Goal: Task Accomplishment & Management: Complete application form

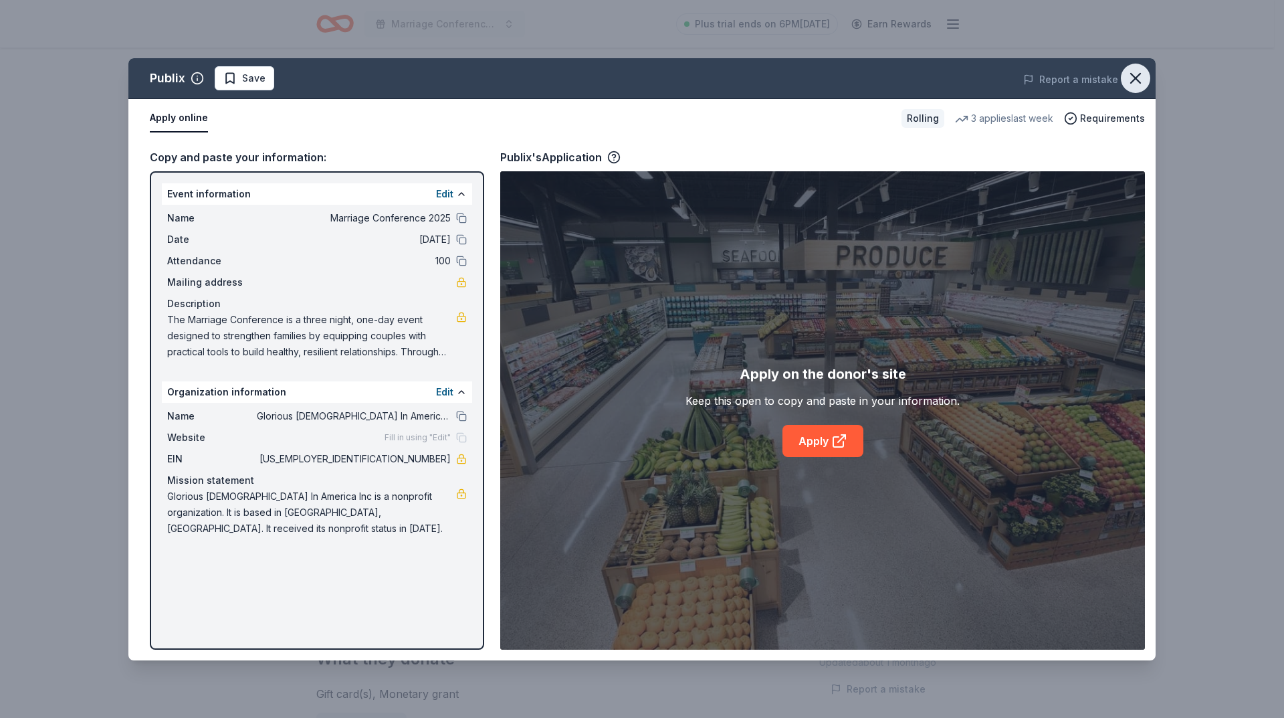
click at [1140, 79] on icon "button" at bounding box center [1135, 78] width 19 height 19
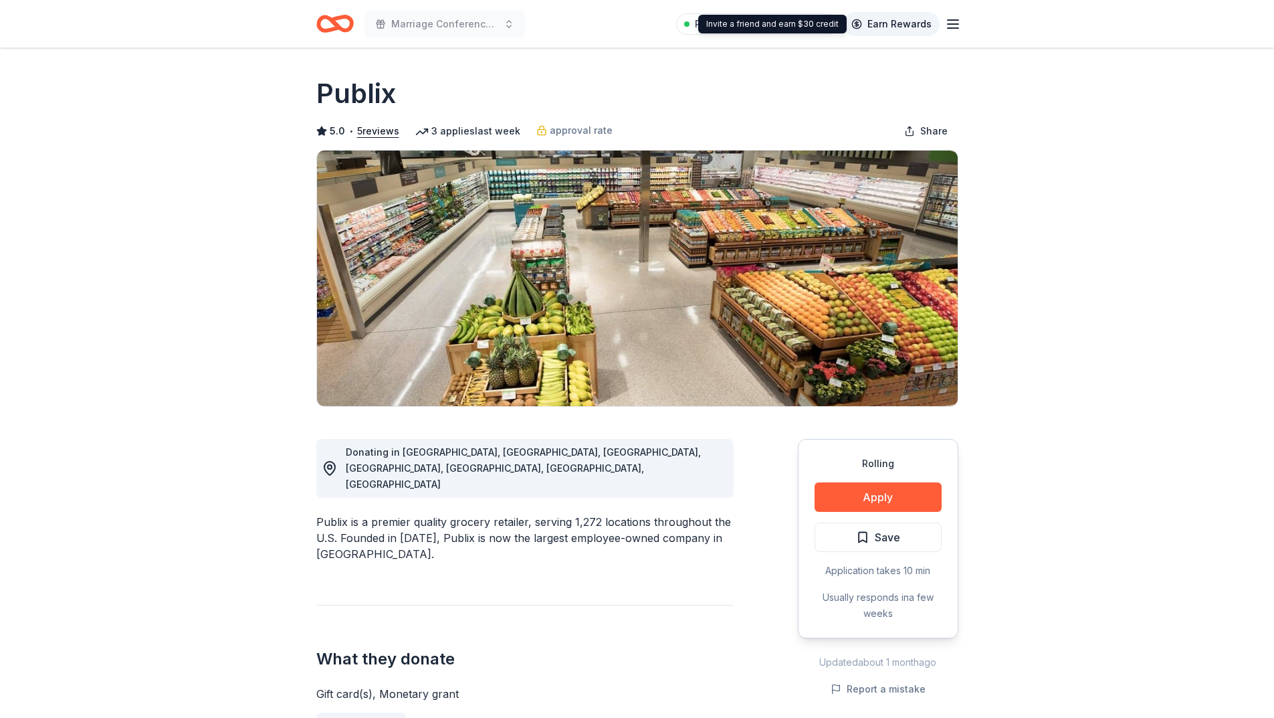
click at [893, 22] on link "Earn Rewards" at bounding box center [891, 24] width 96 height 24
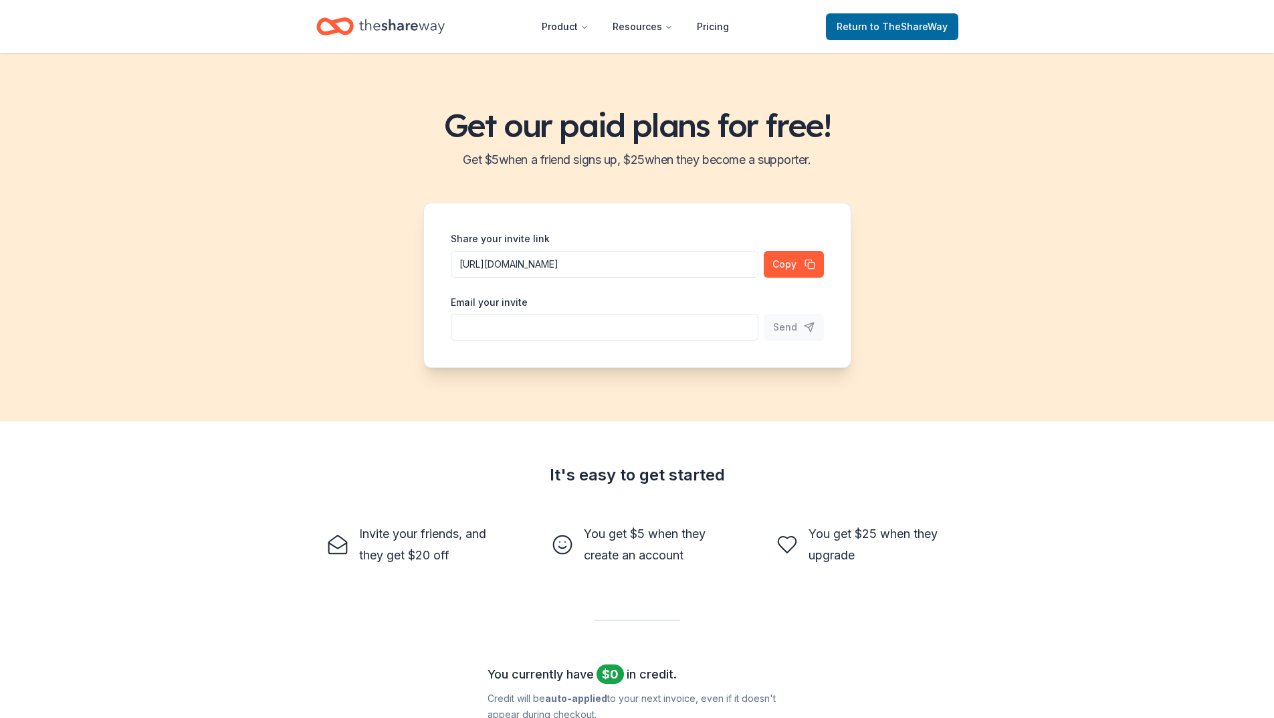
click at [430, 32] on icon "Home" at bounding box center [402, 26] width 86 height 27
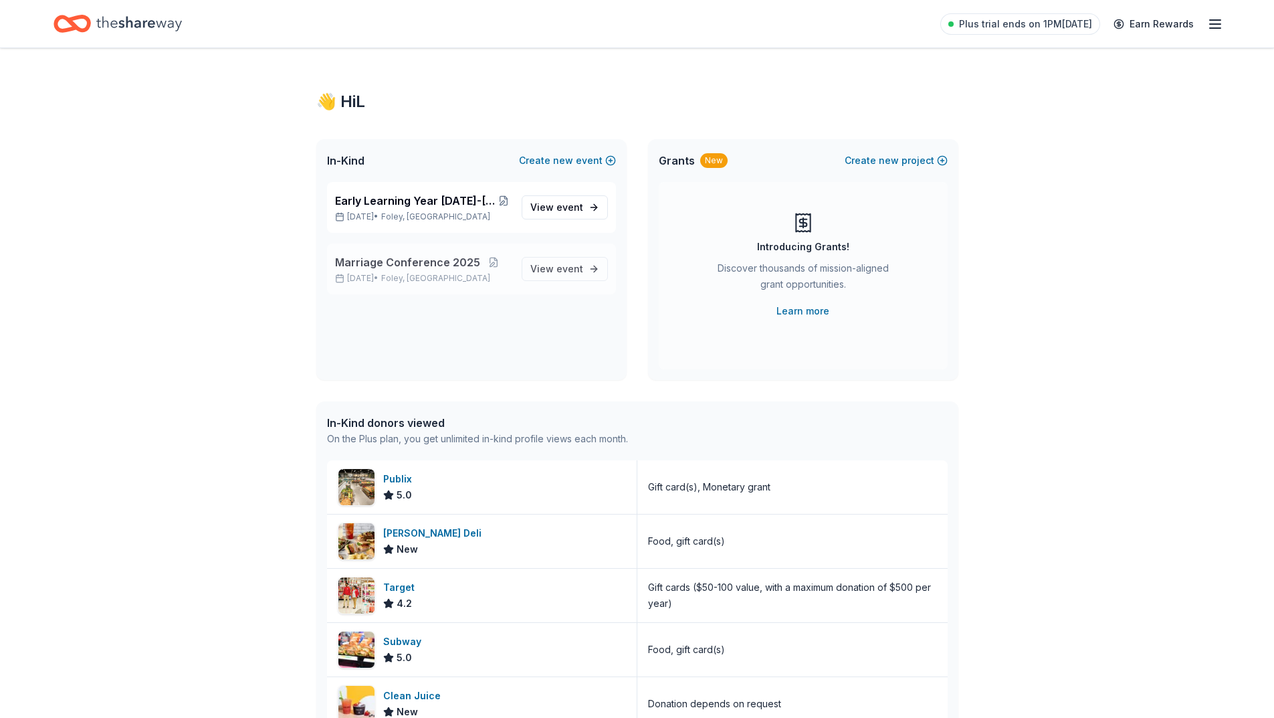
click at [429, 268] on span "Marriage Conference 2025" at bounding box center [407, 262] width 145 height 16
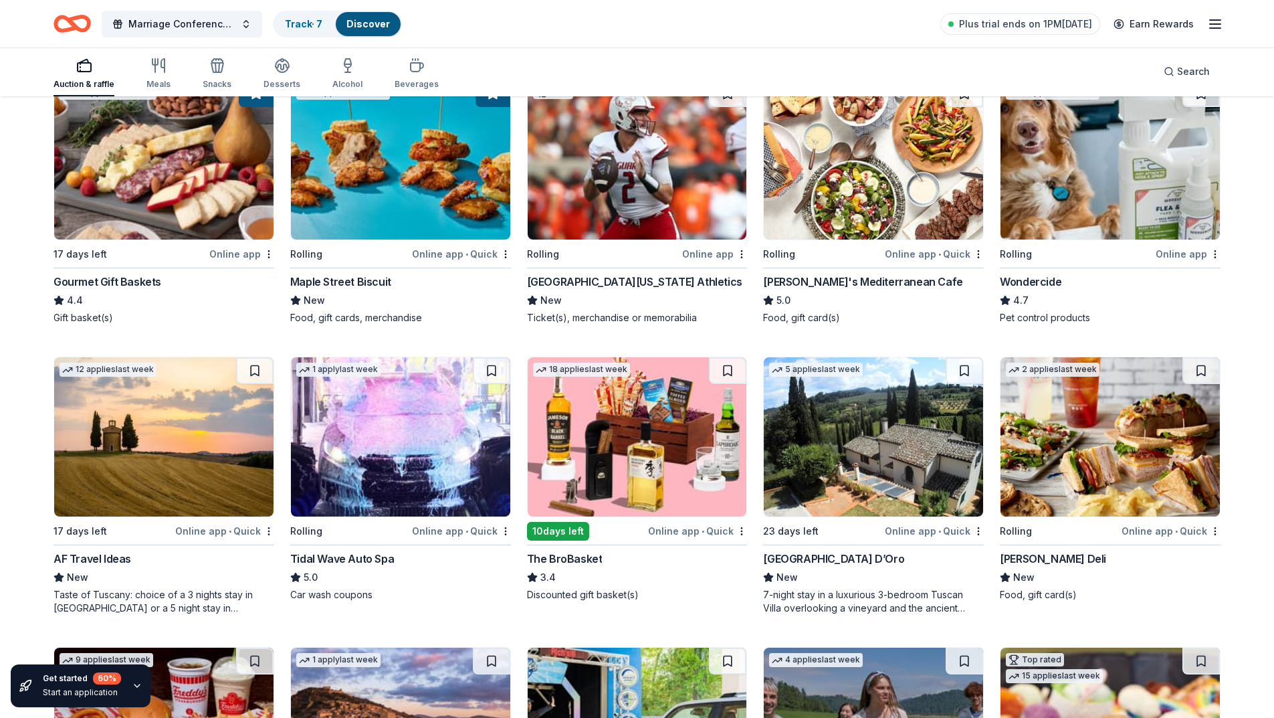
scroll to position [870, 0]
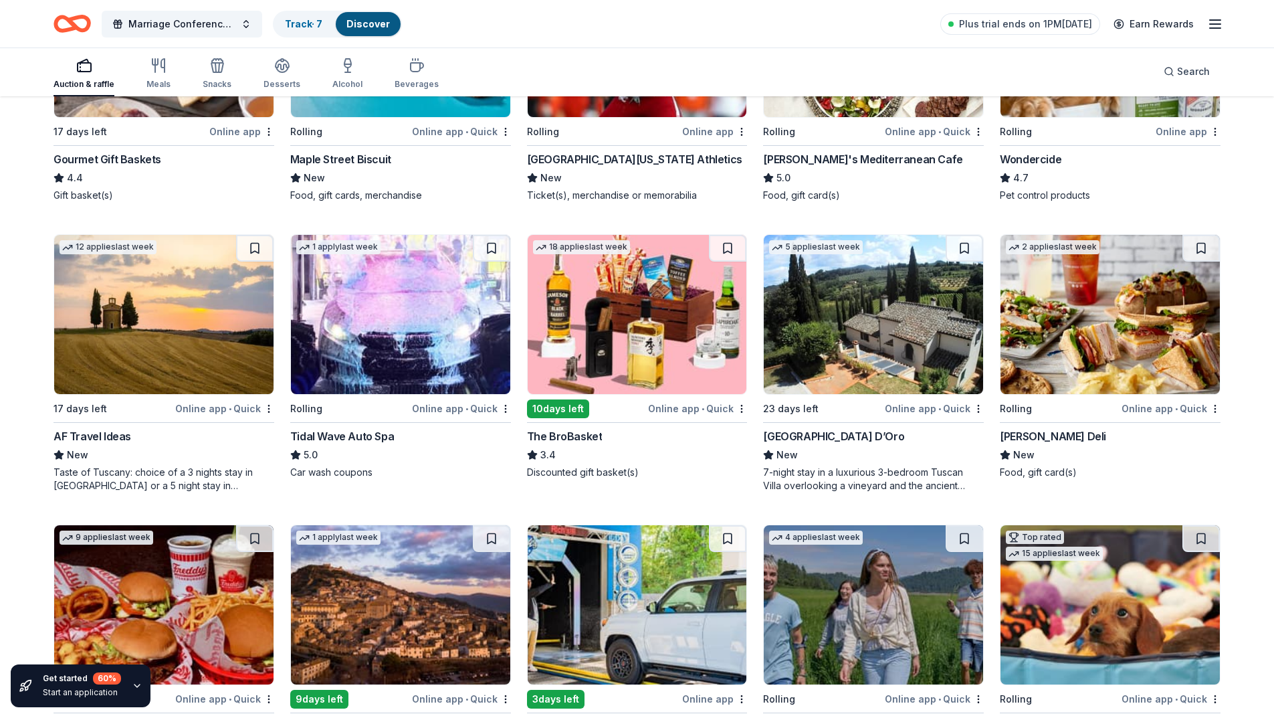
click at [724, 408] on div "Online app • Quick" at bounding box center [697, 408] width 99 height 17
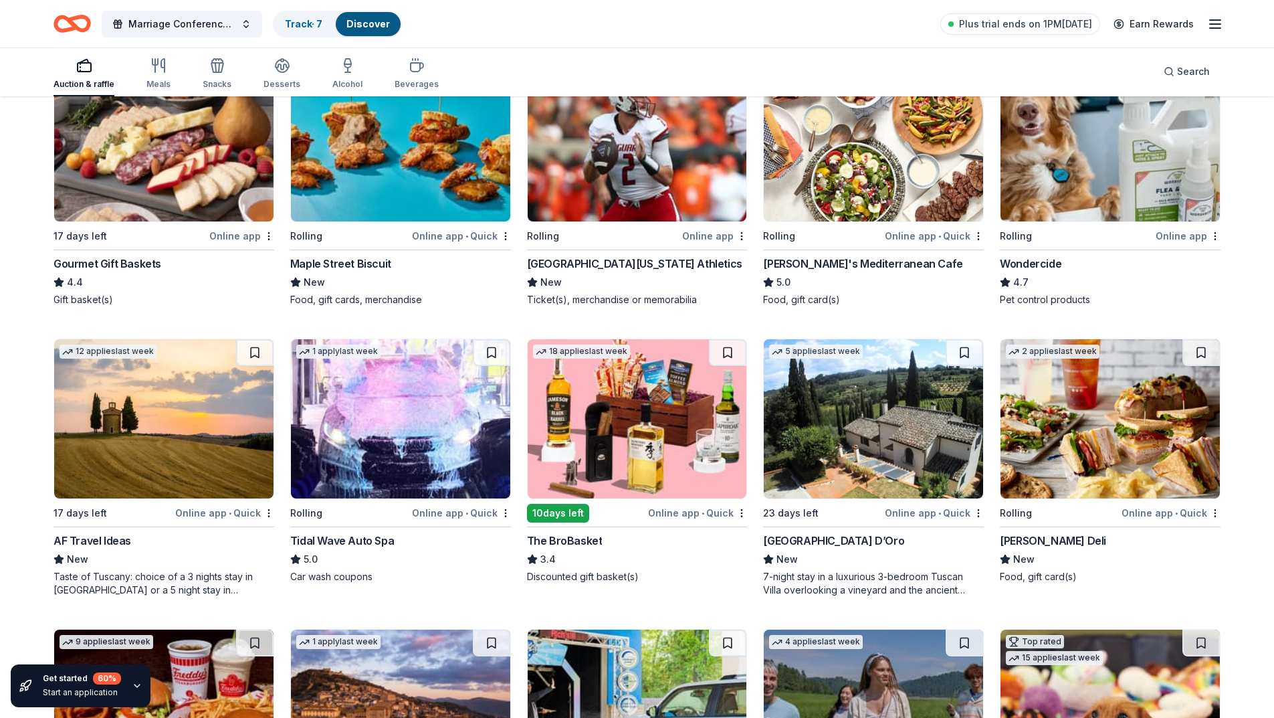
scroll to position [736, 0]
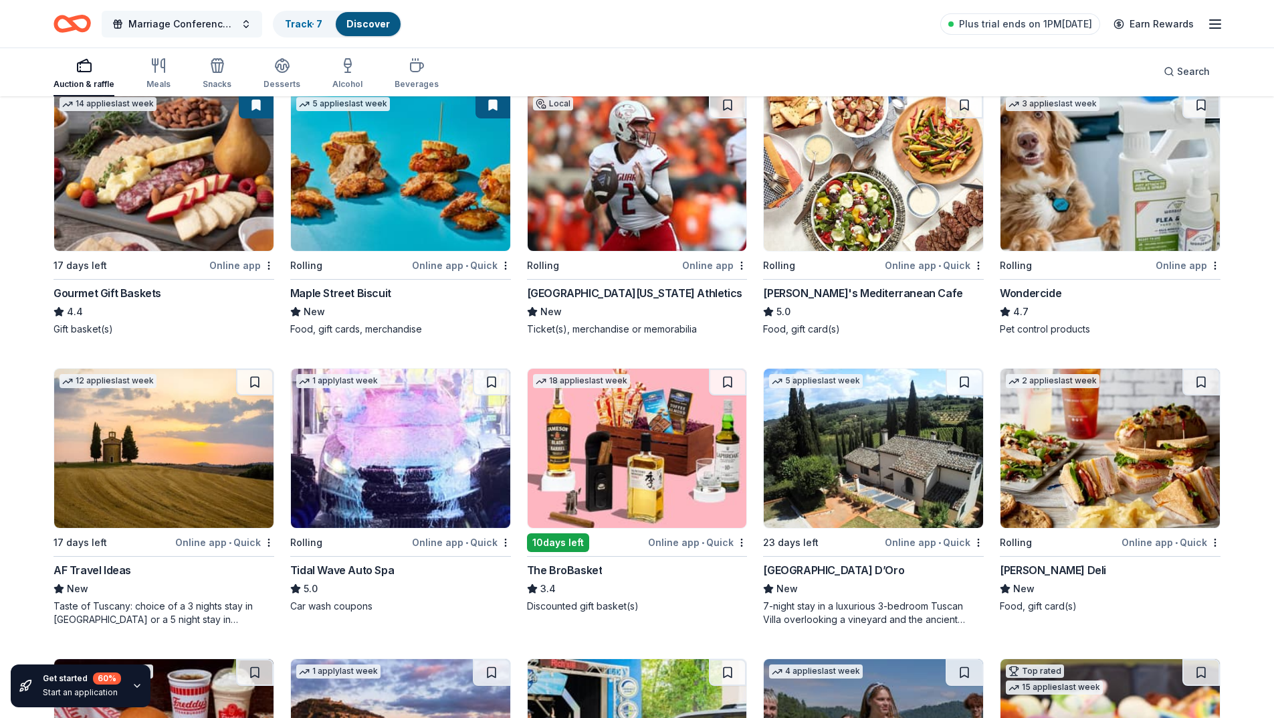
click at [217, 26] on span "Marriage Conference 2025" at bounding box center [181, 24] width 107 height 16
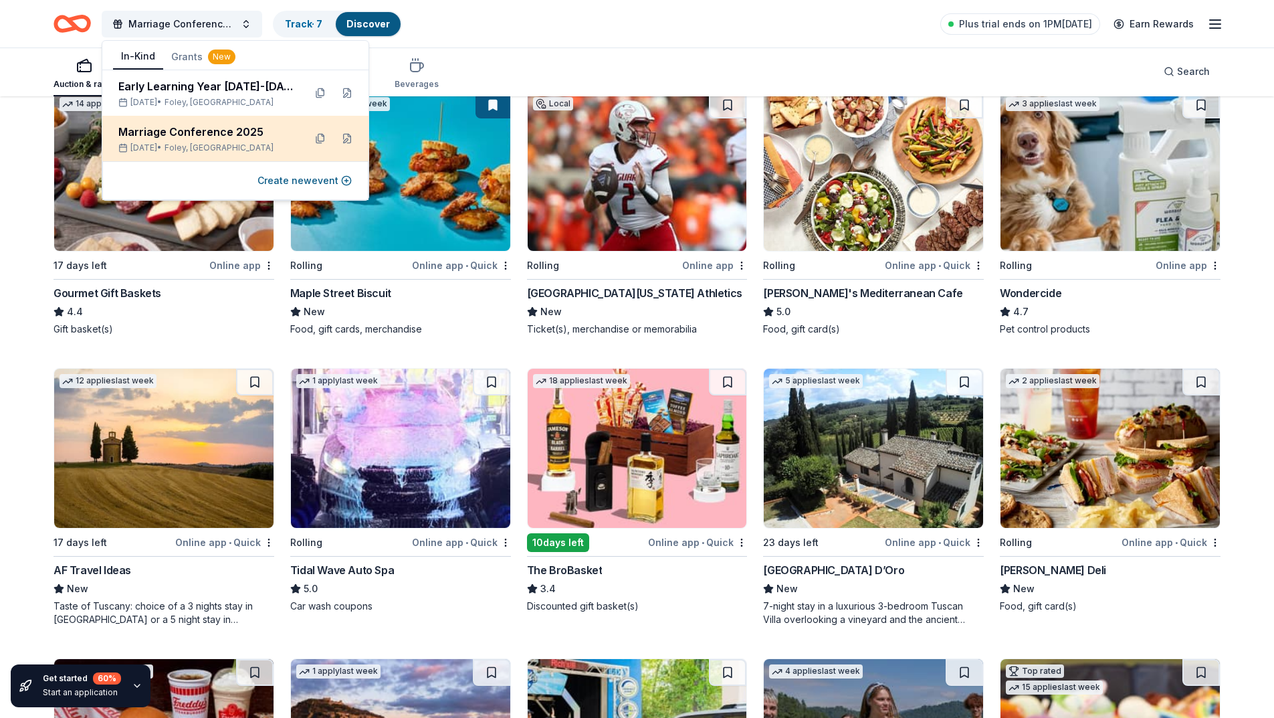
click at [205, 135] on div "Marriage Conference 2025" at bounding box center [205, 132] width 175 height 16
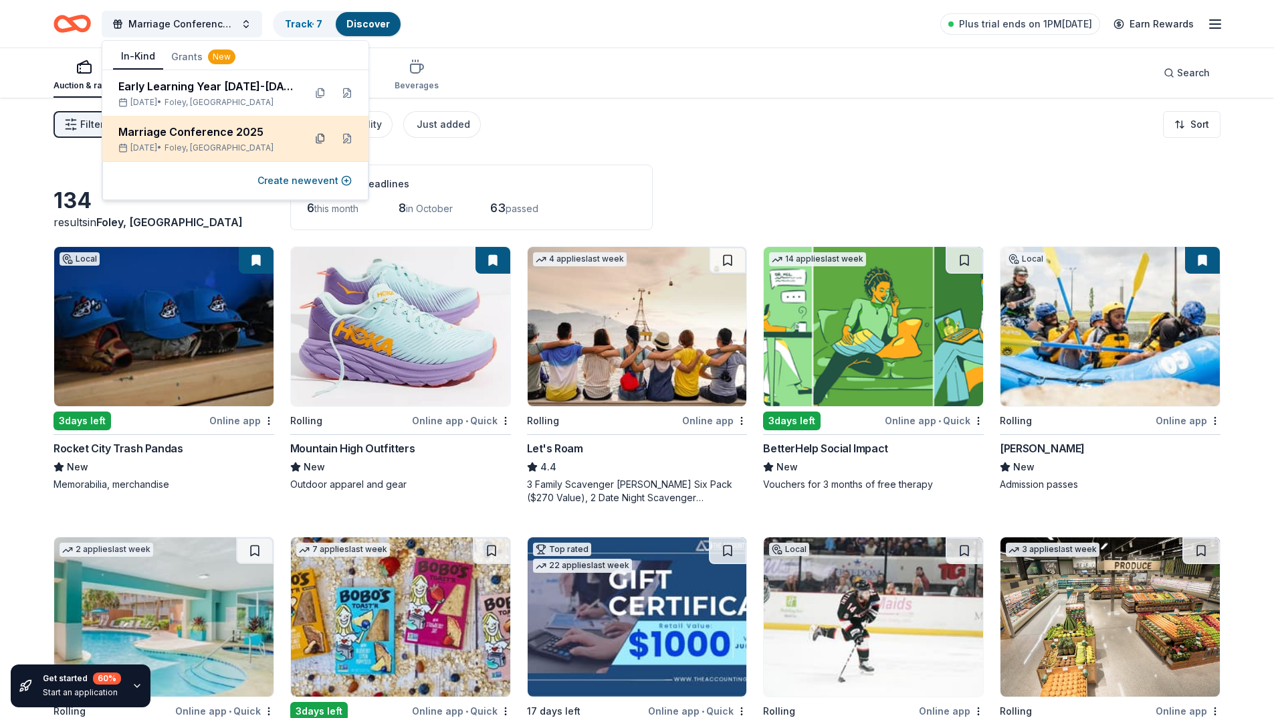
click at [324, 139] on button at bounding box center [320, 138] width 21 height 21
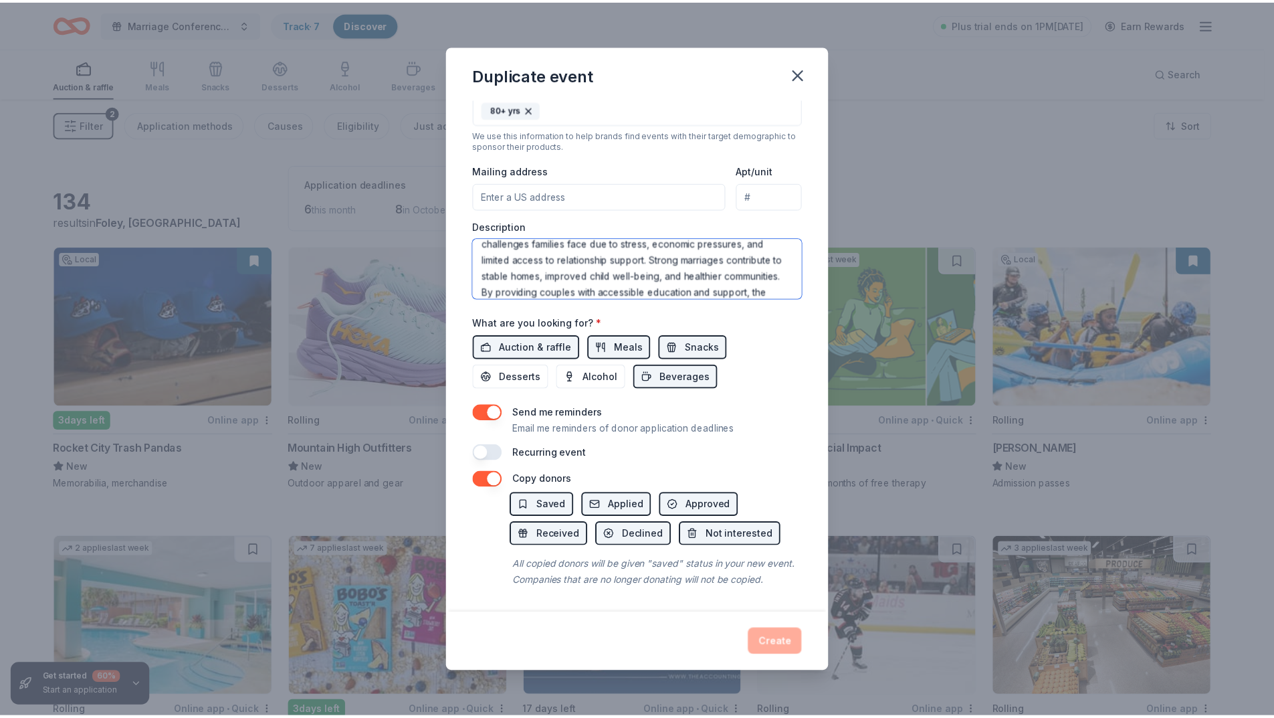
scroll to position [209, 0]
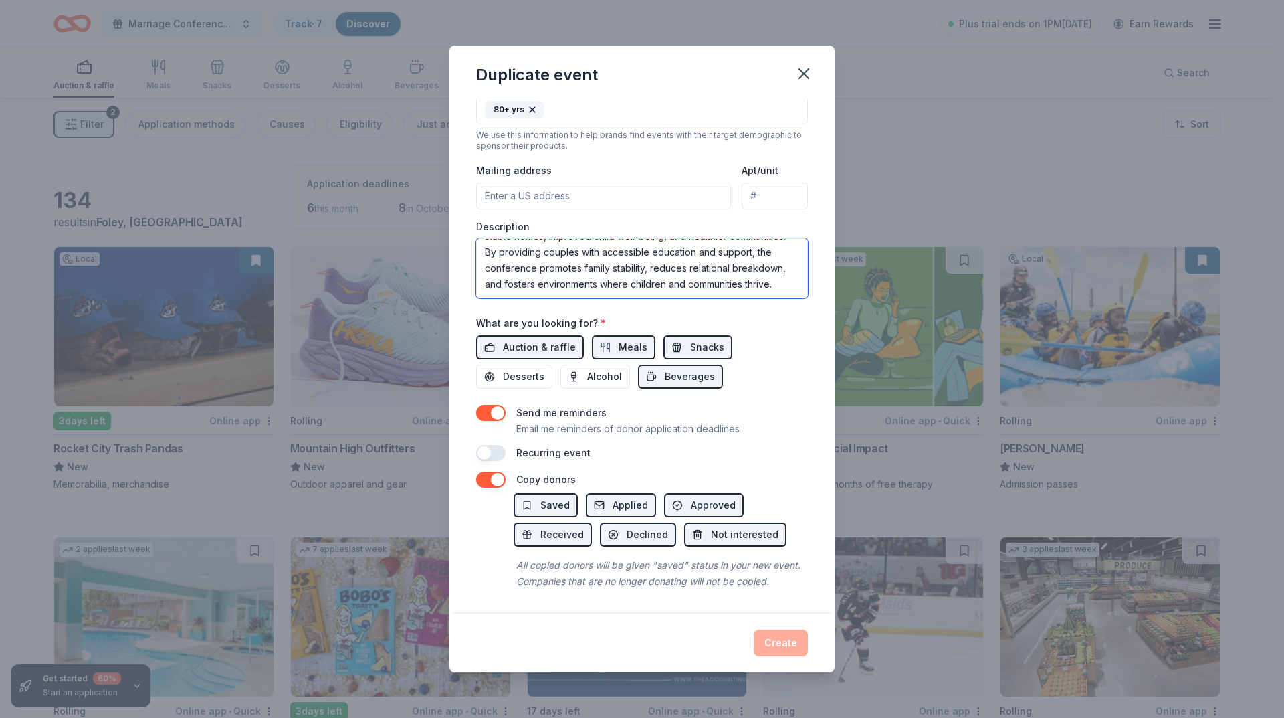
drag, startPoint x: 481, startPoint y: 235, endPoint x: 717, endPoint y: 272, distance: 239.0
click at [782, 286] on div "Event name * Marriage Conference 2025 24 /100 Event website https://www.faceboo…" at bounding box center [642, 128] width 332 height 666
click at [807, 76] on icon "button" at bounding box center [803, 73] width 9 height 9
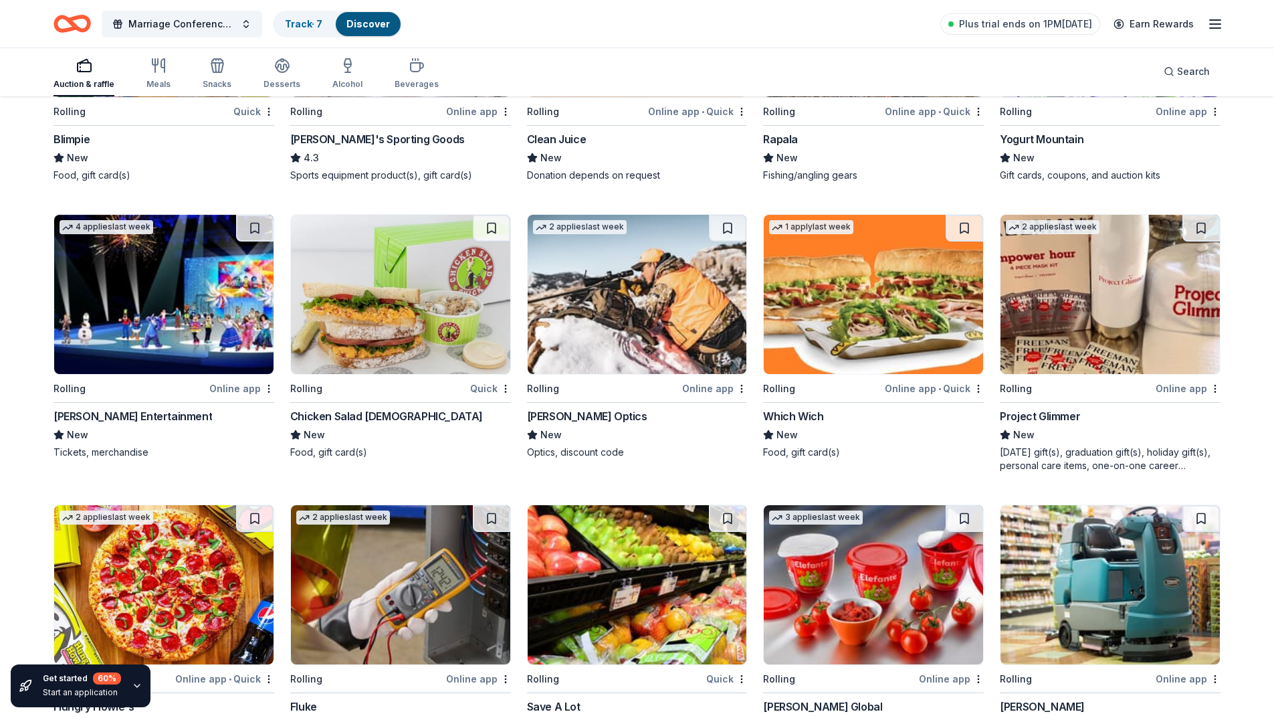
scroll to position [3587, 0]
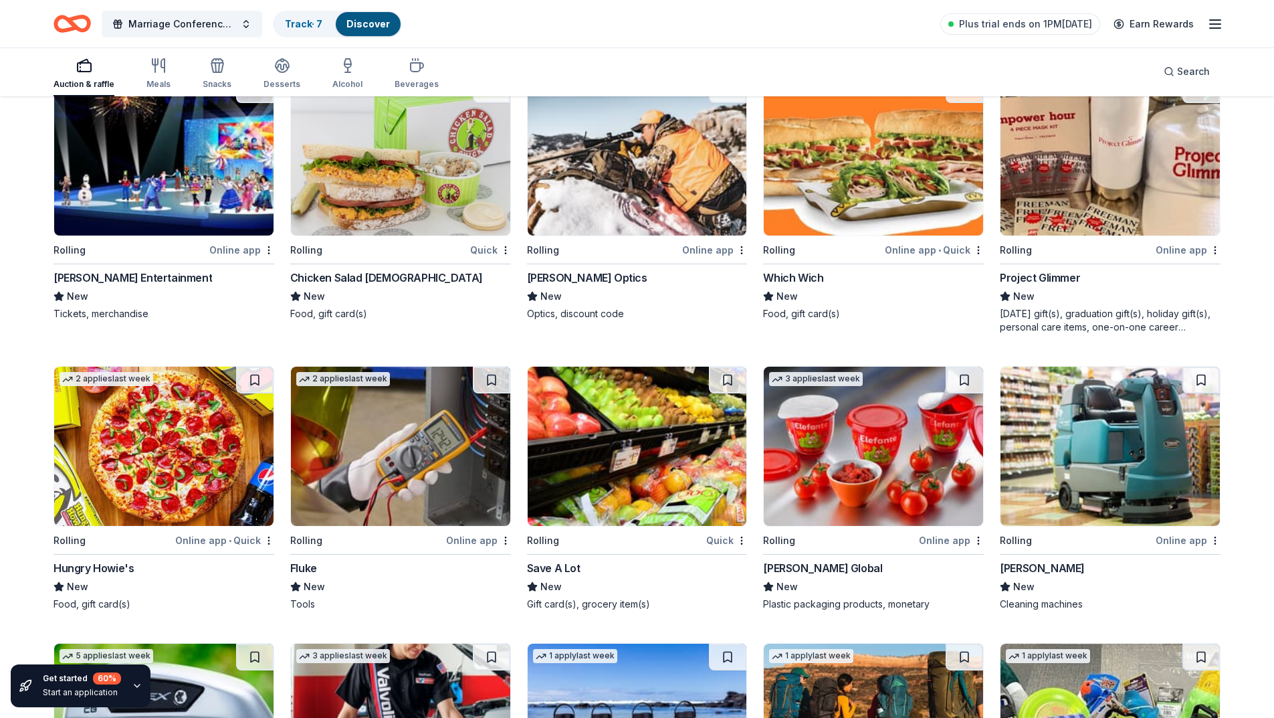
click at [724, 539] on div "Quick" at bounding box center [726, 540] width 41 height 17
click at [486, 250] on div "Quick" at bounding box center [490, 249] width 41 height 17
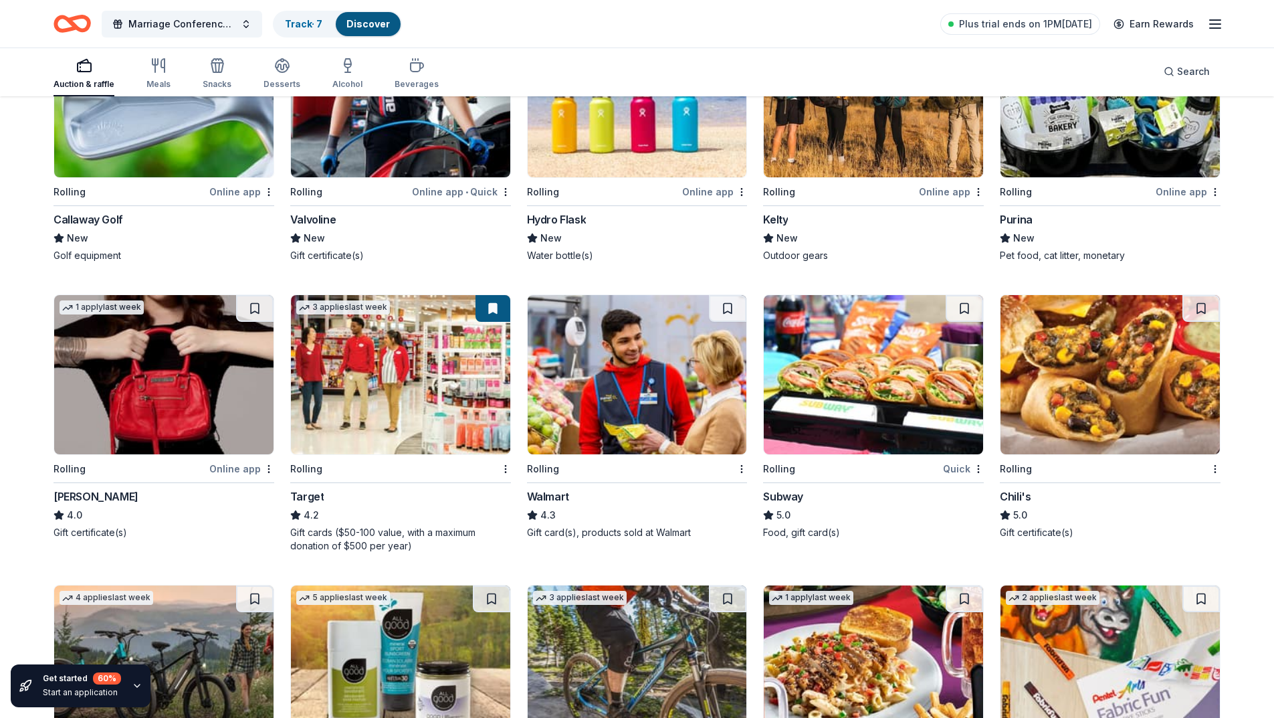
scroll to position [4390, 0]
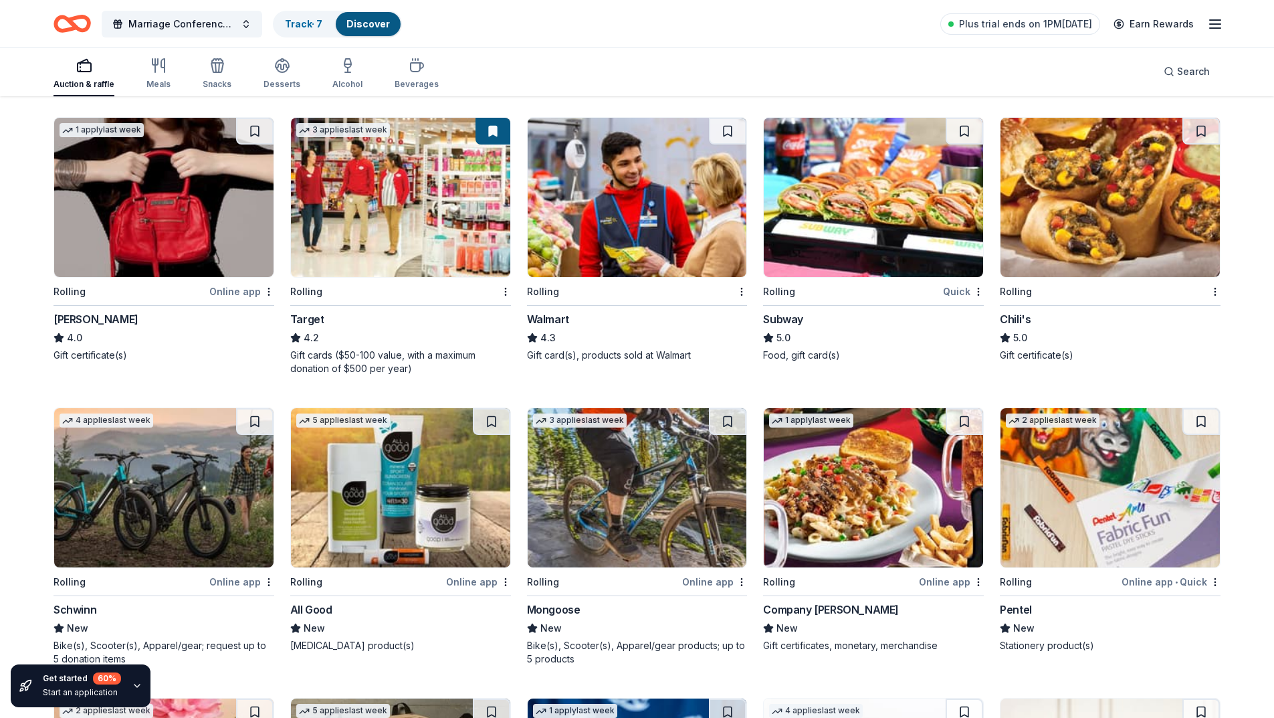
click at [955, 290] on div "Quick" at bounding box center [963, 291] width 41 height 17
click at [159, 75] on div "Meals" at bounding box center [158, 74] width 24 height 32
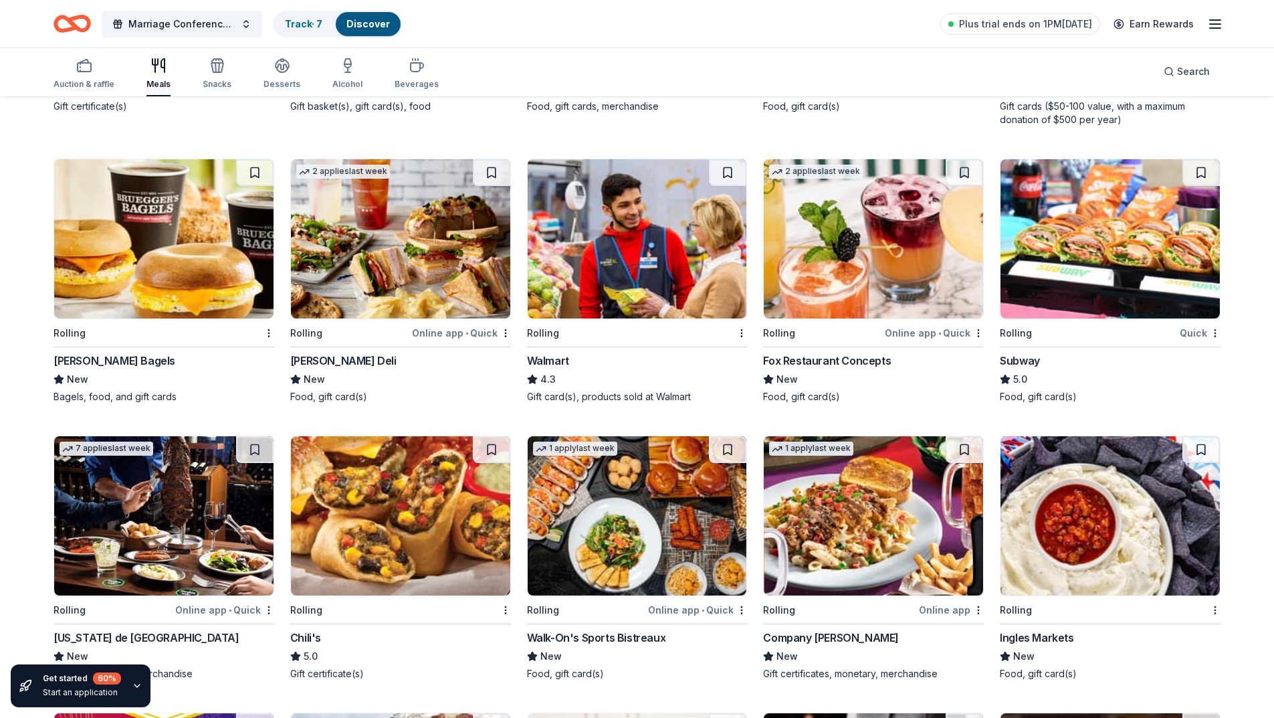
scroll to position [401, 0]
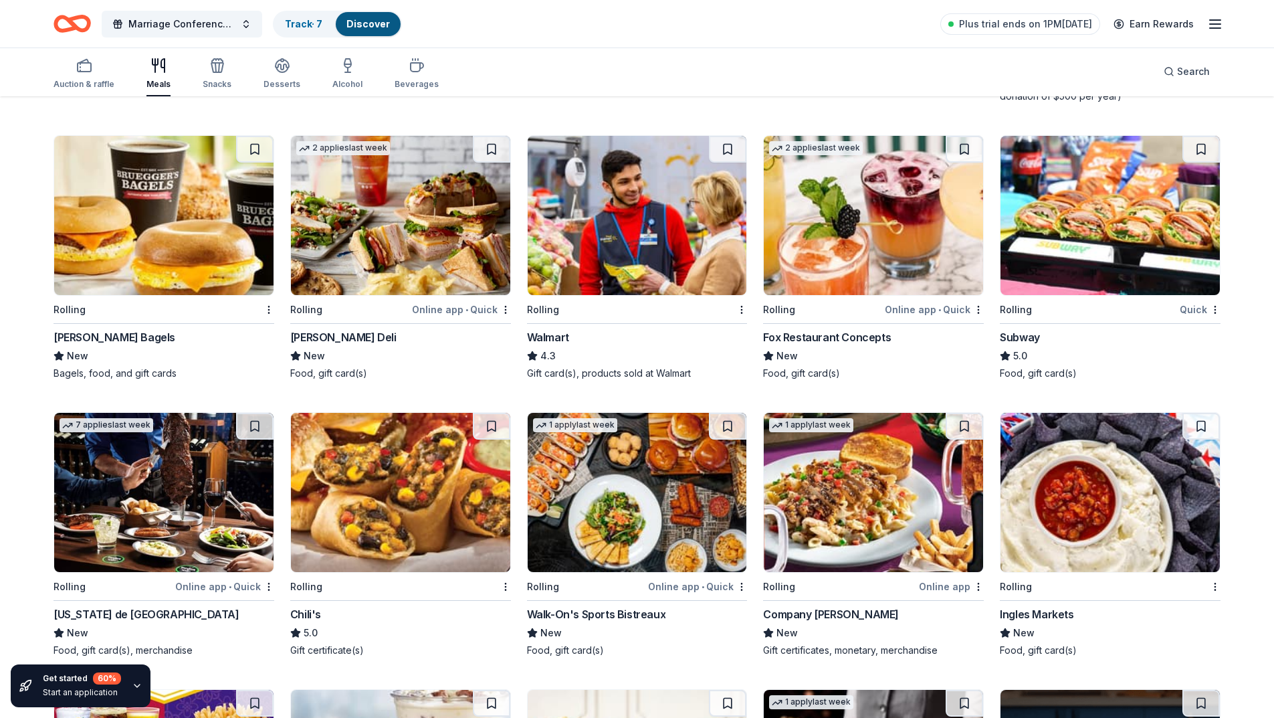
click at [486, 307] on div "Online app • Quick" at bounding box center [461, 309] width 99 height 17
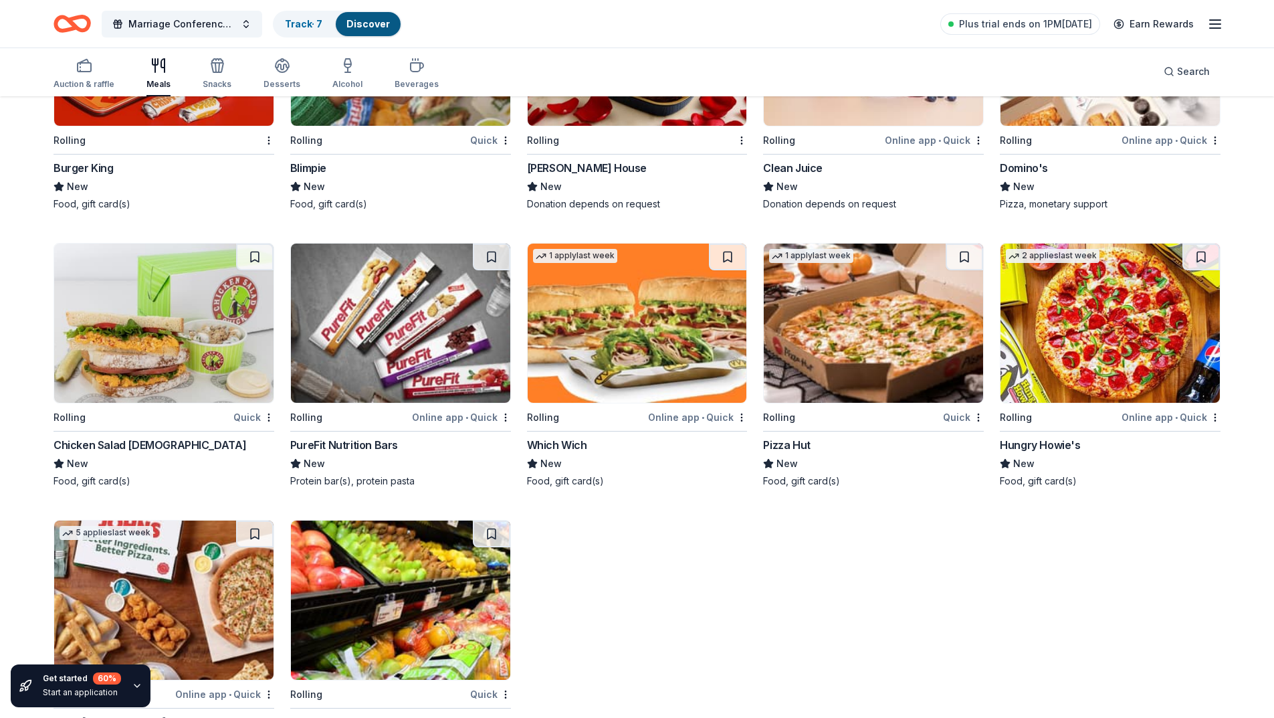
scroll to position [1680, 0]
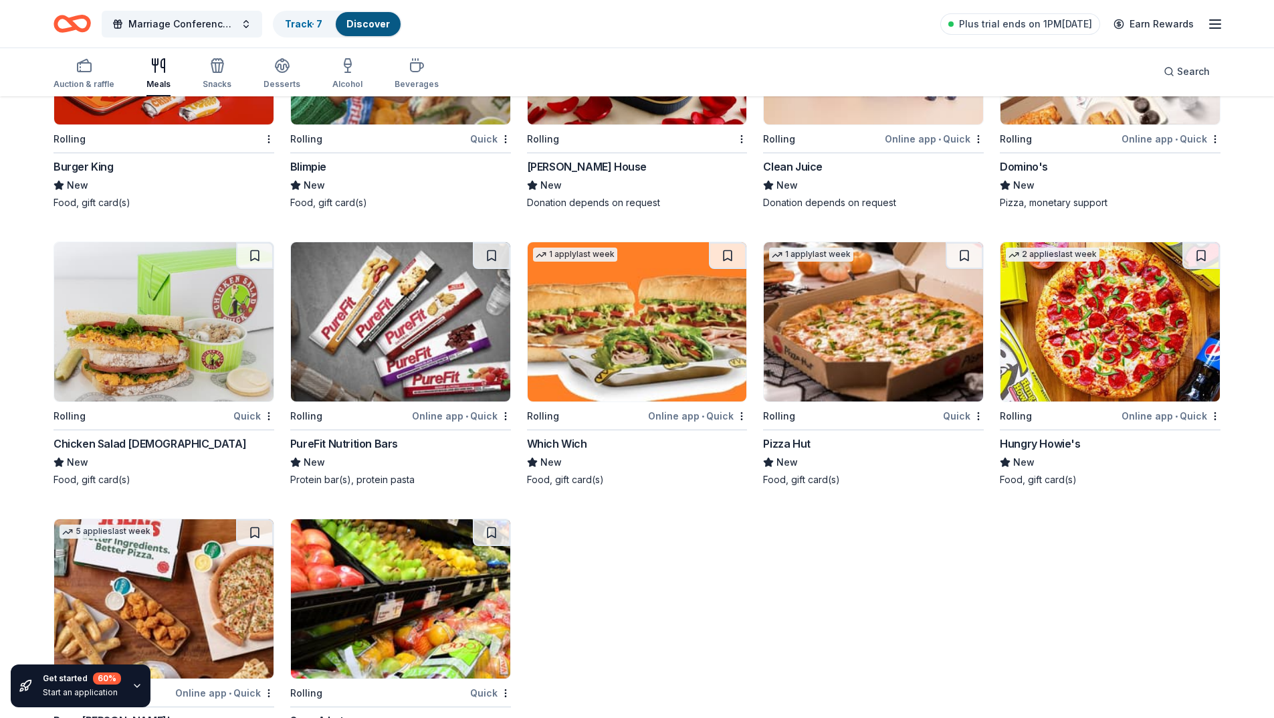
click at [488, 417] on div "Online app • Quick" at bounding box center [461, 415] width 99 height 17
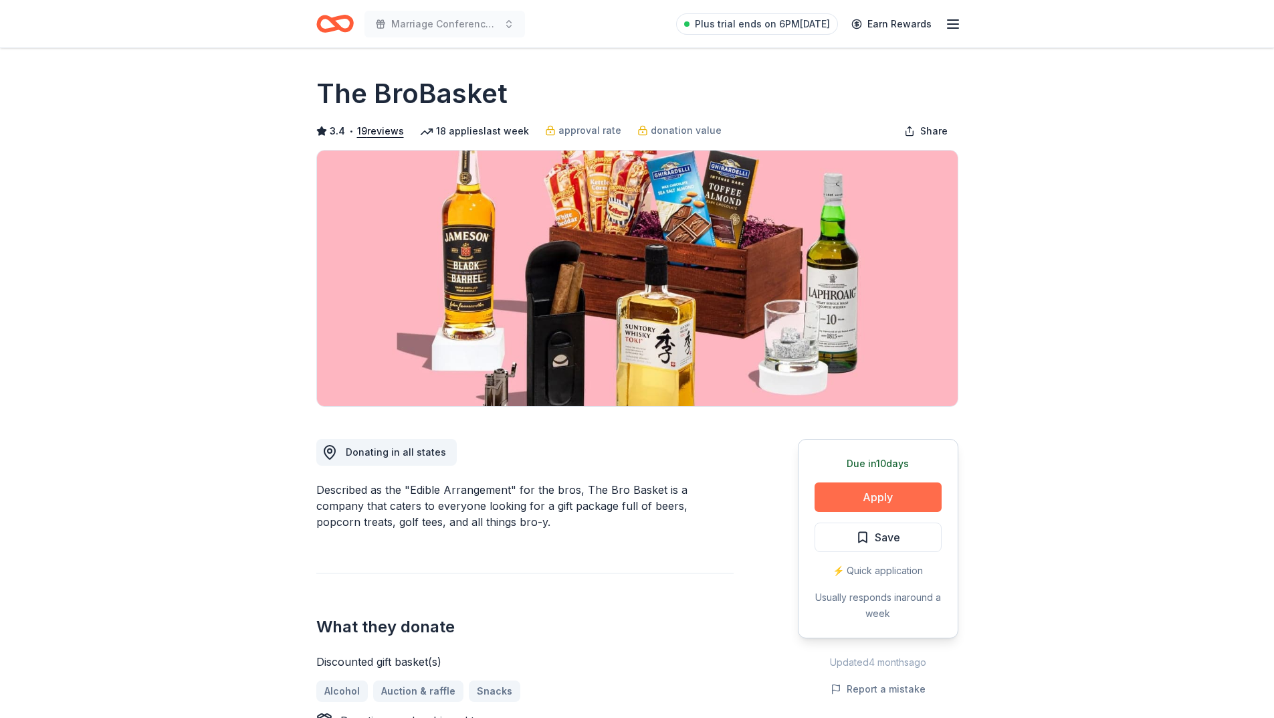
click at [868, 492] on button "Apply" at bounding box center [878, 496] width 127 height 29
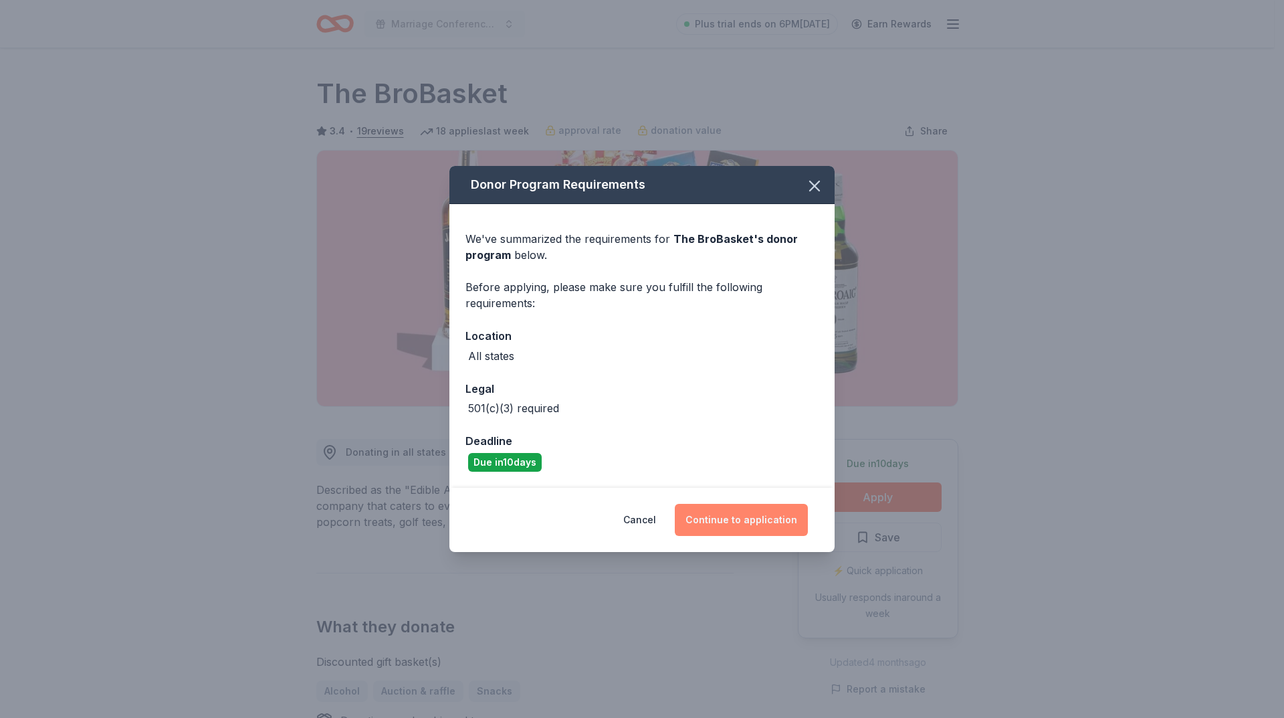
click at [739, 515] on button "Continue to application" at bounding box center [741, 520] width 133 height 32
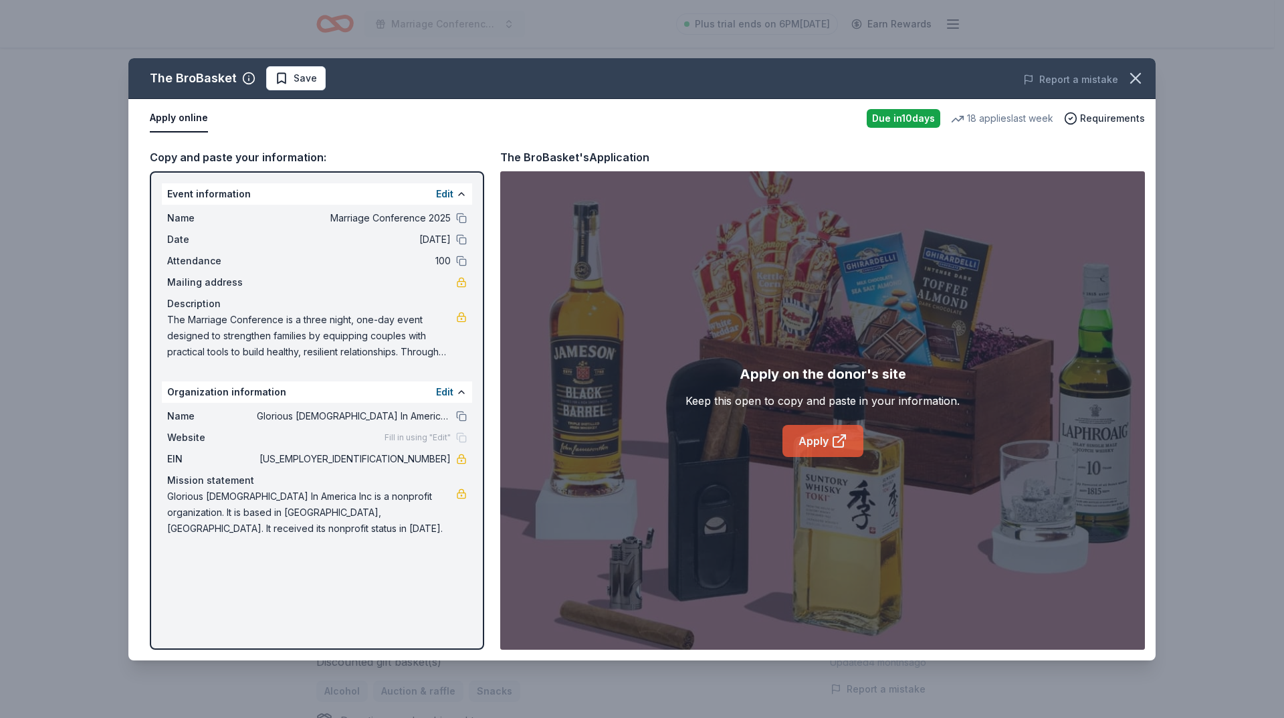
click at [823, 441] on link "Apply" at bounding box center [823, 441] width 81 height 32
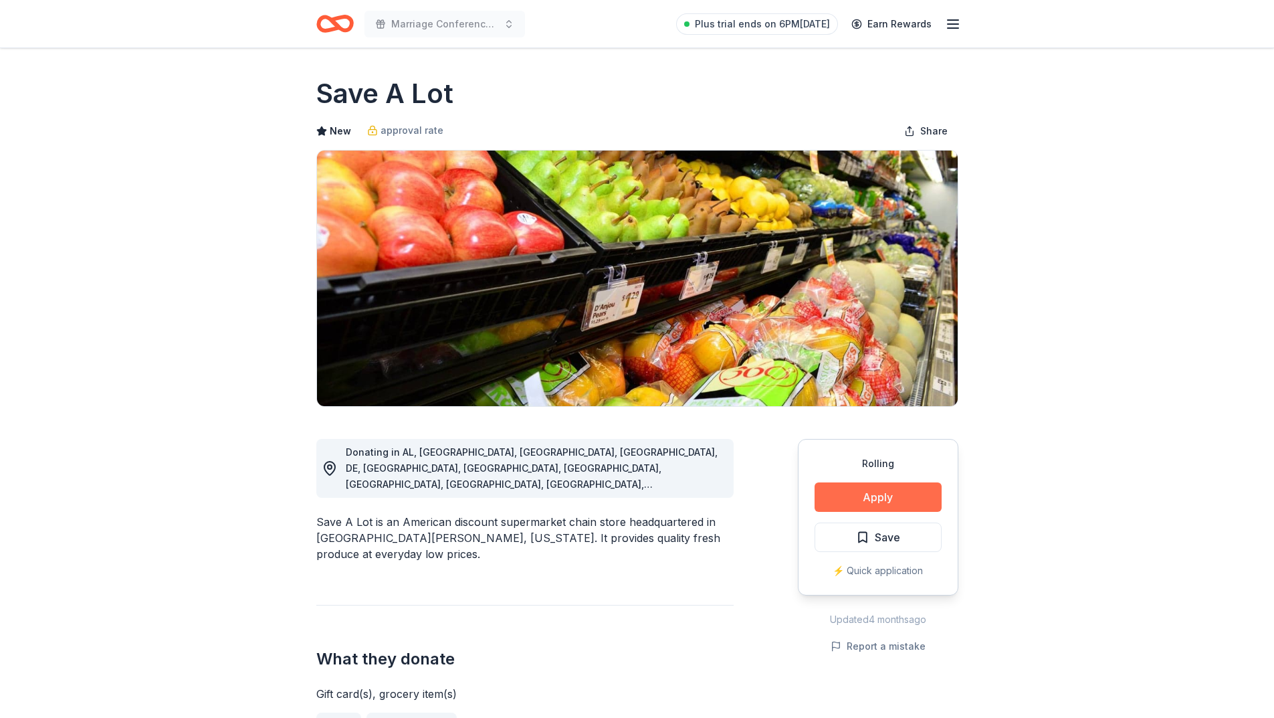
click at [860, 493] on button "Apply" at bounding box center [878, 496] width 127 height 29
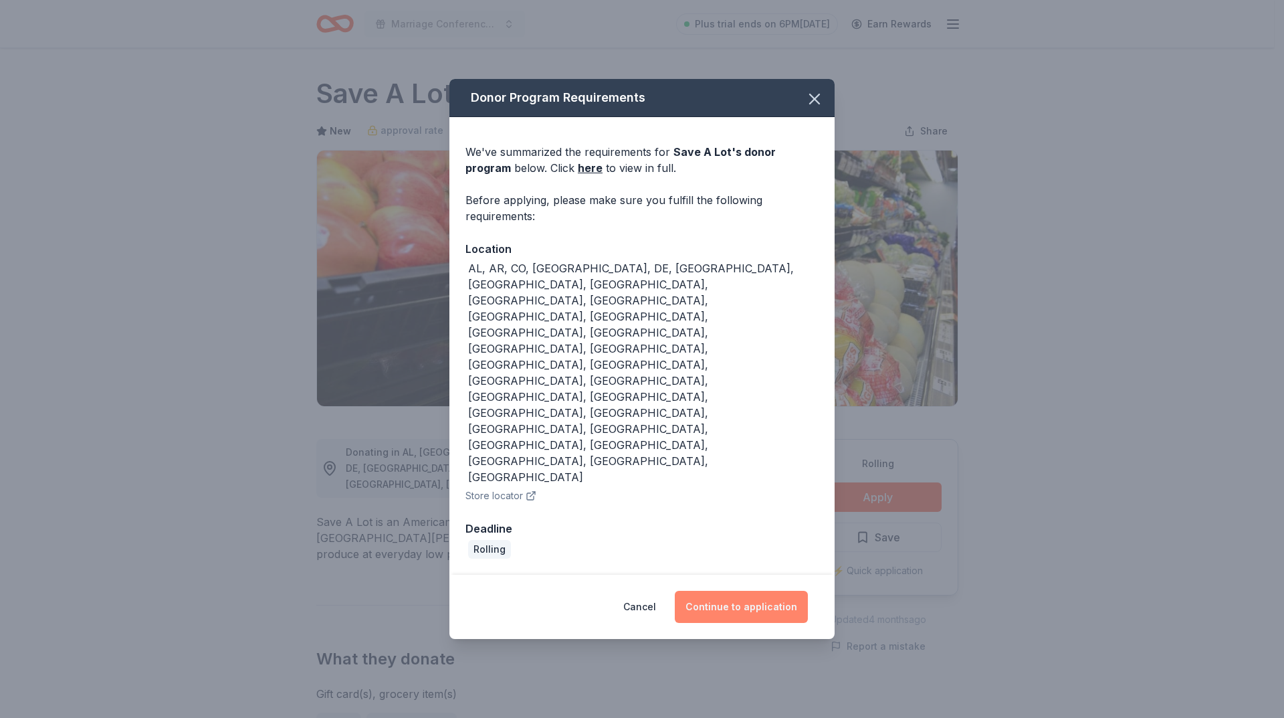
click at [753, 591] on button "Continue to application" at bounding box center [741, 607] width 133 height 32
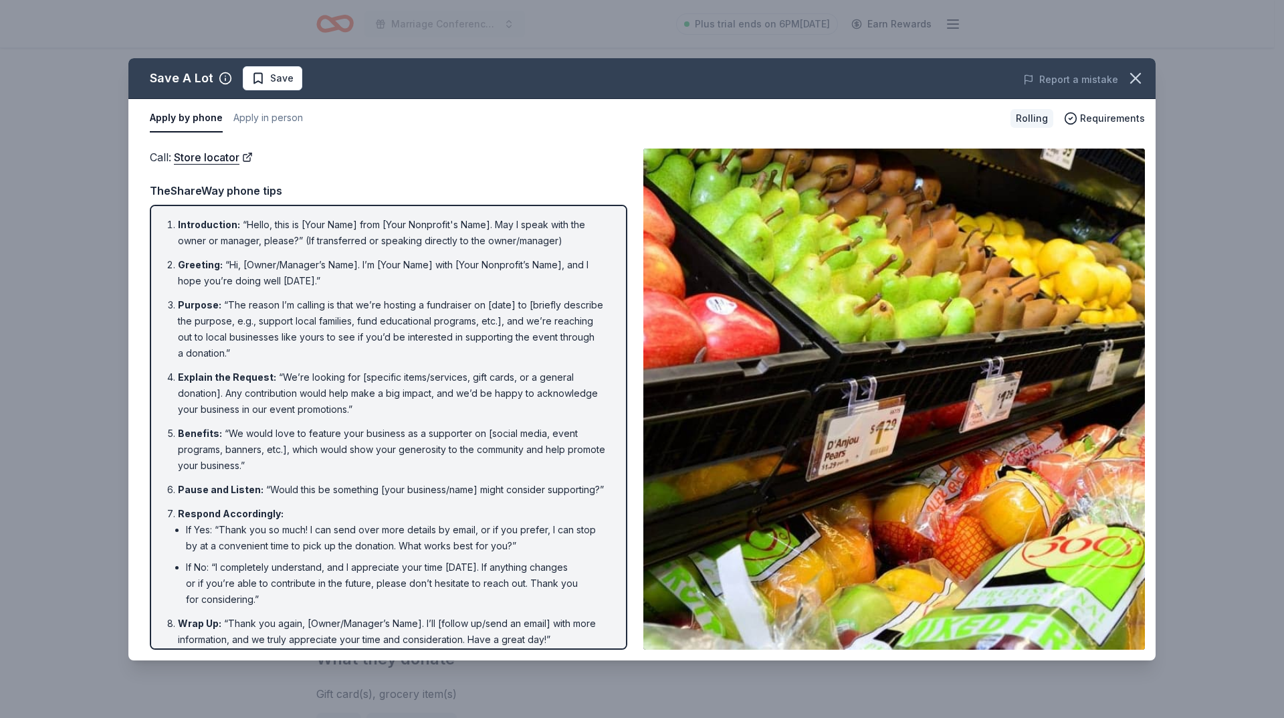
scroll to position [26, 0]
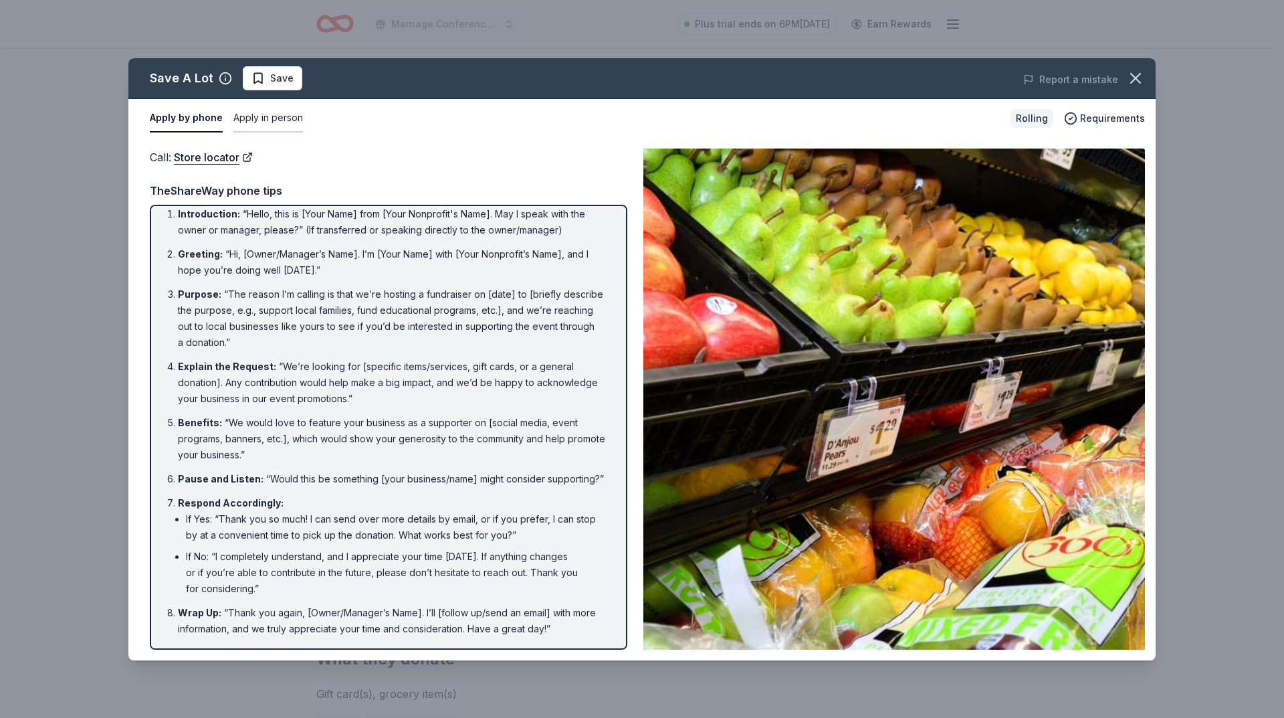
click at [275, 117] on button "Apply in person" at bounding box center [268, 118] width 70 height 28
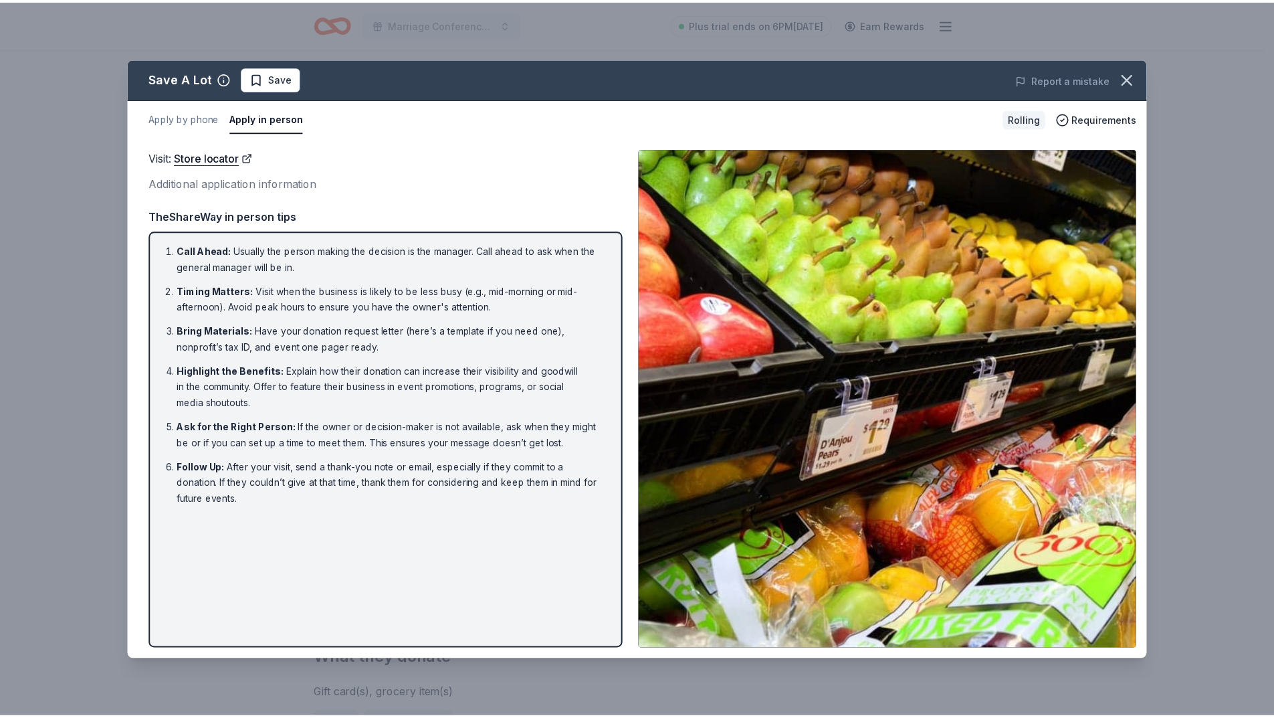
scroll to position [0, 0]
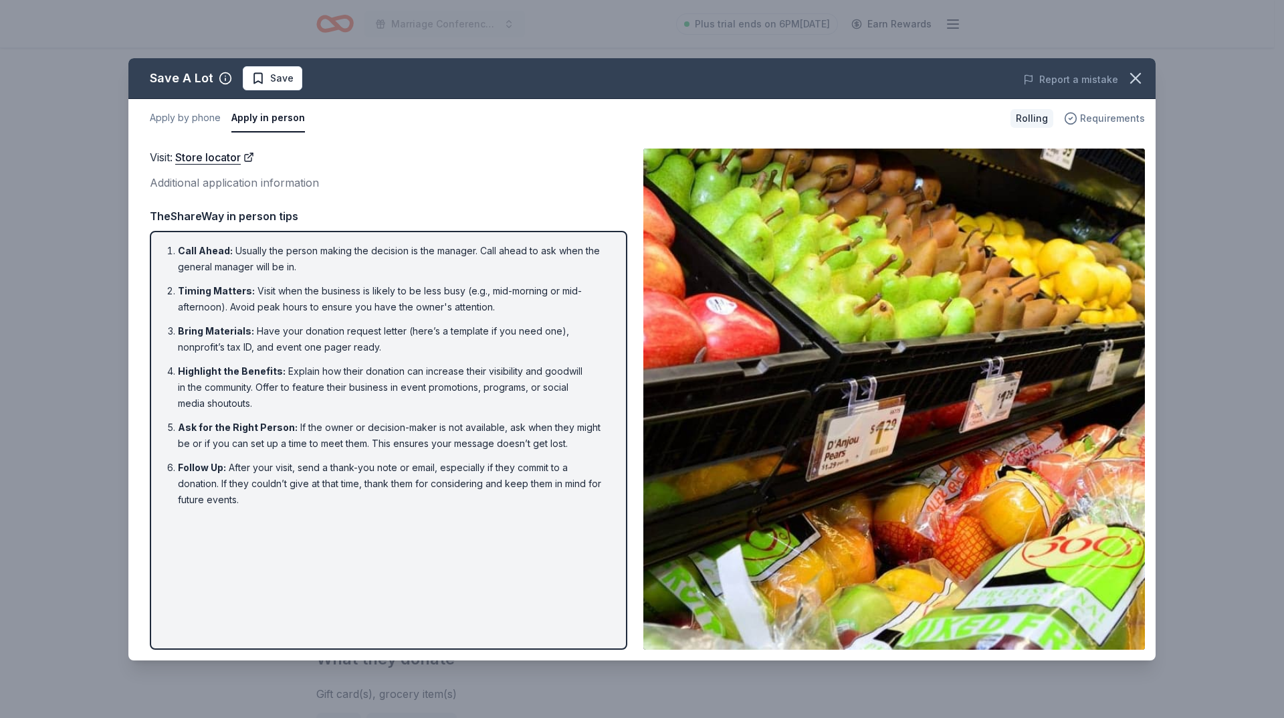
click at [1104, 119] on span "Requirements" at bounding box center [1112, 118] width 65 height 16
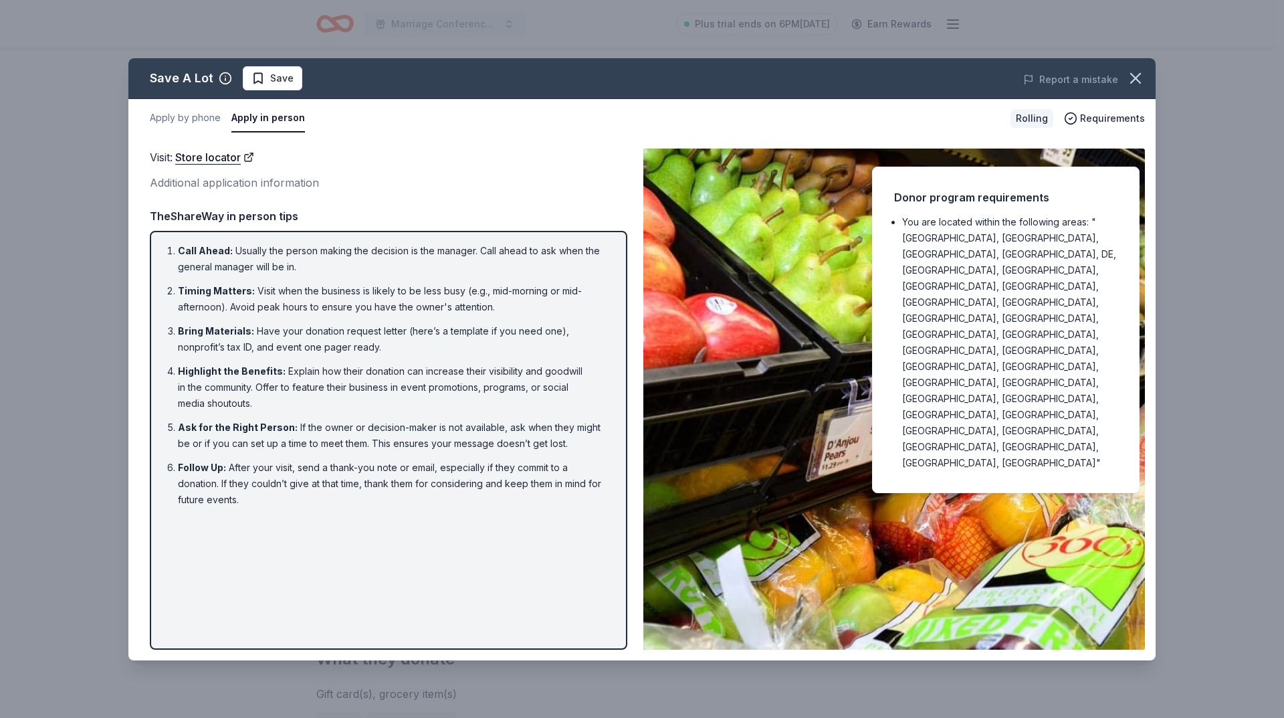
click at [502, 197] on div "Visit : Store locator Additional application information TheShareWay in person …" at bounding box center [389, 398] width 478 height 501
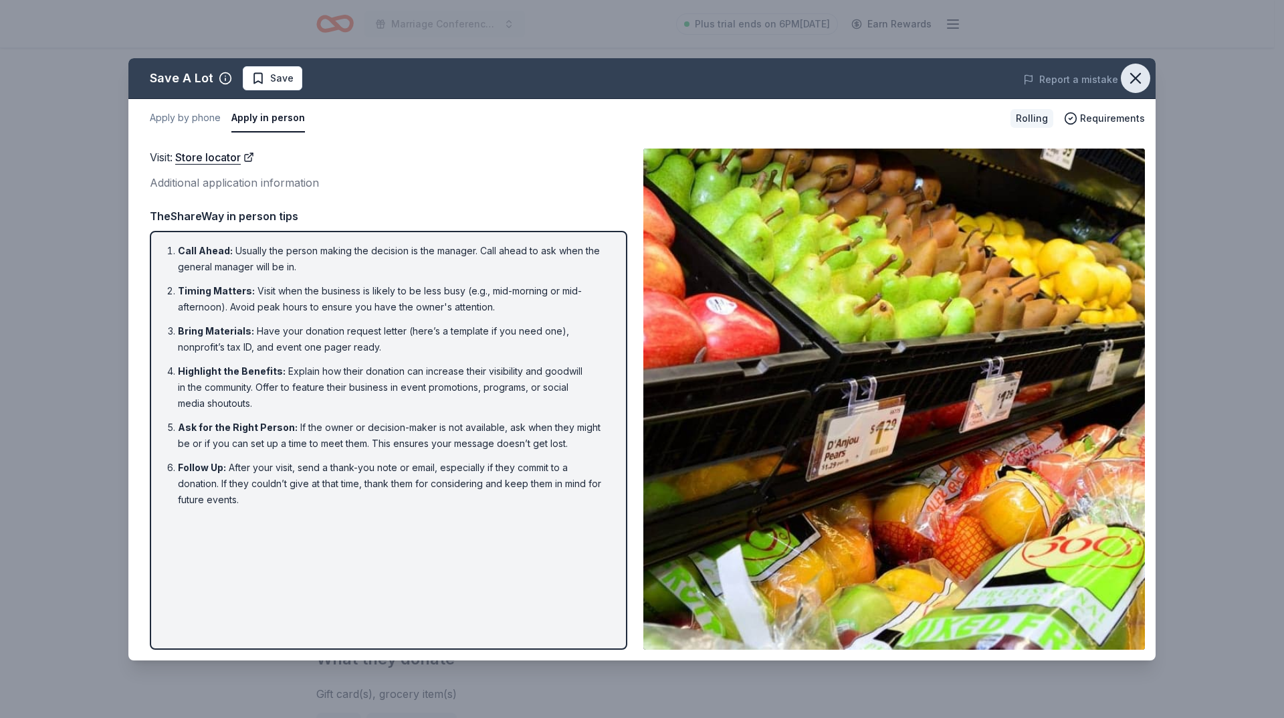
click at [1140, 77] on icon "button" at bounding box center [1135, 78] width 19 height 19
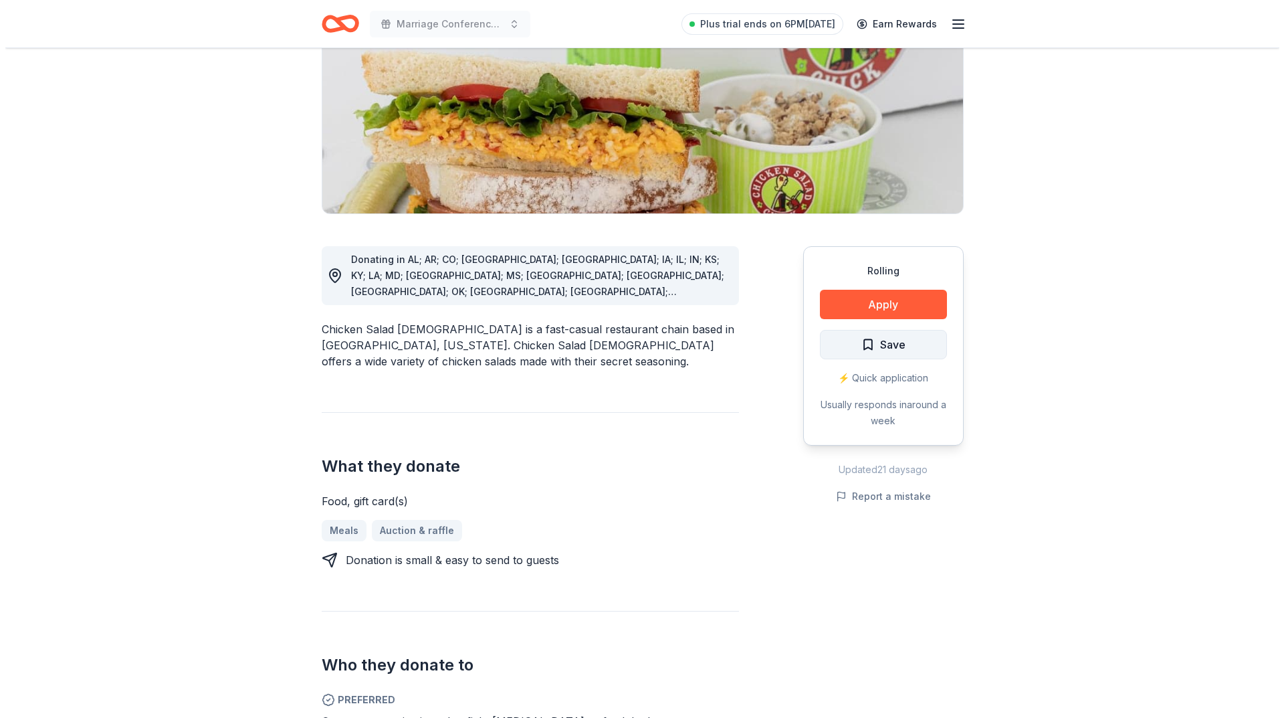
scroll to position [201, 0]
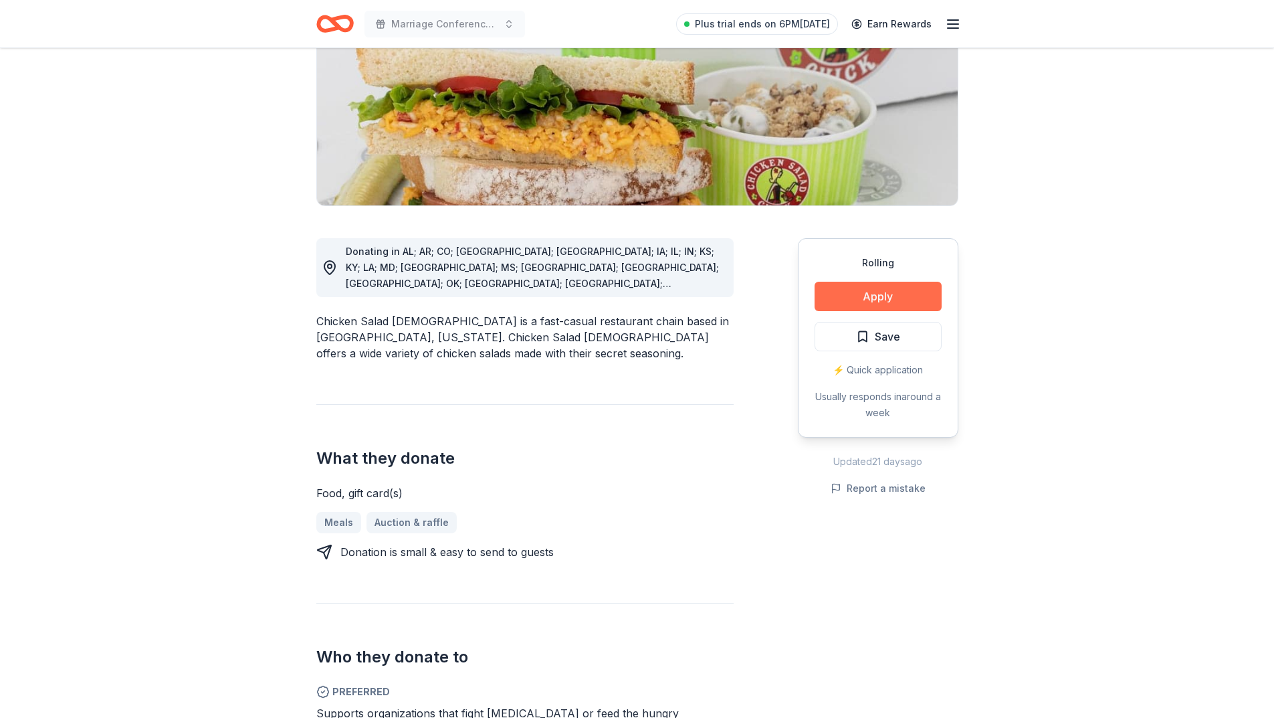
click at [853, 294] on button "Apply" at bounding box center [878, 296] width 127 height 29
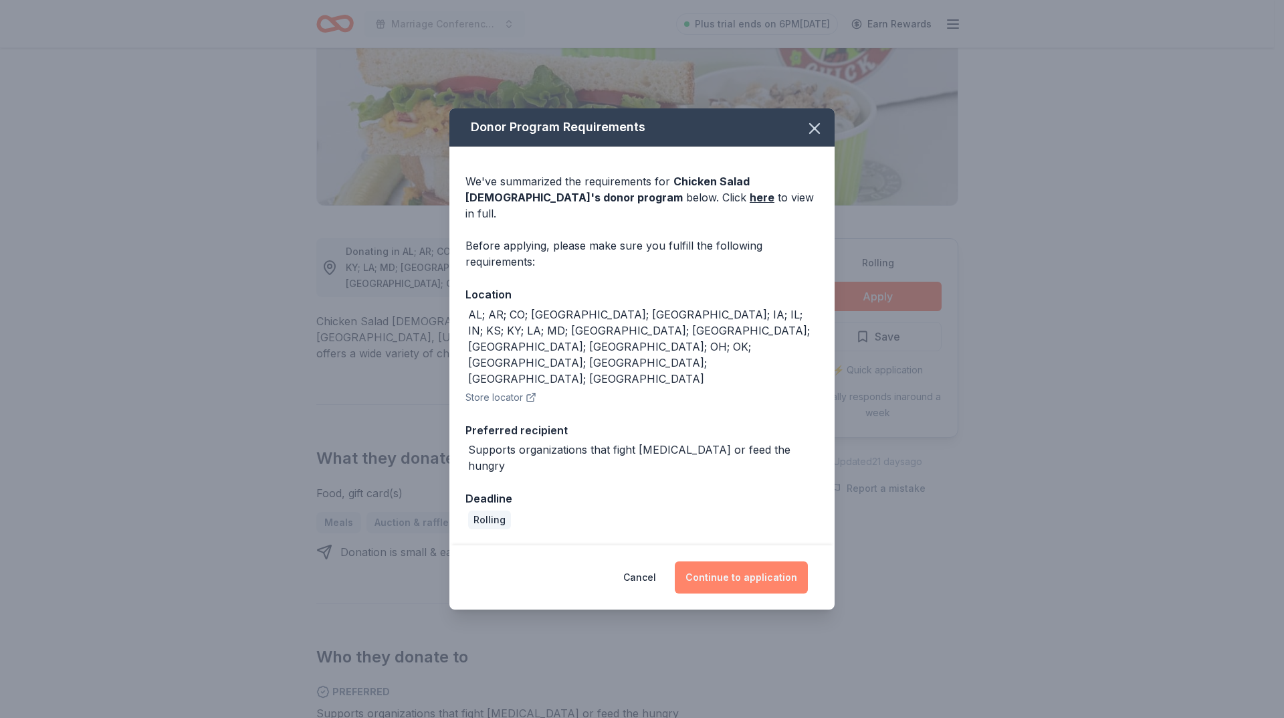
click at [759, 561] on button "Continue to application" at bounding box center [741, 577] width 133 height 32
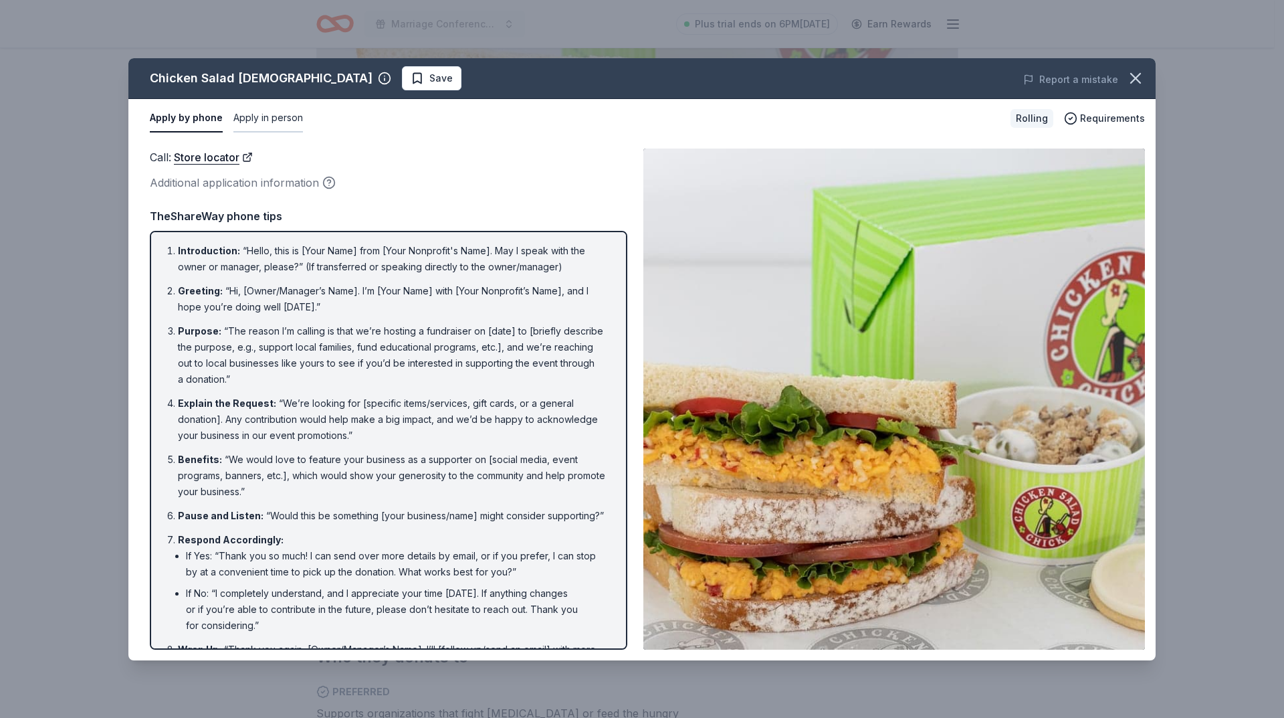
click at [270, 118] on button "Apply in person" at bounding box center [268, 118] width 70 height 28
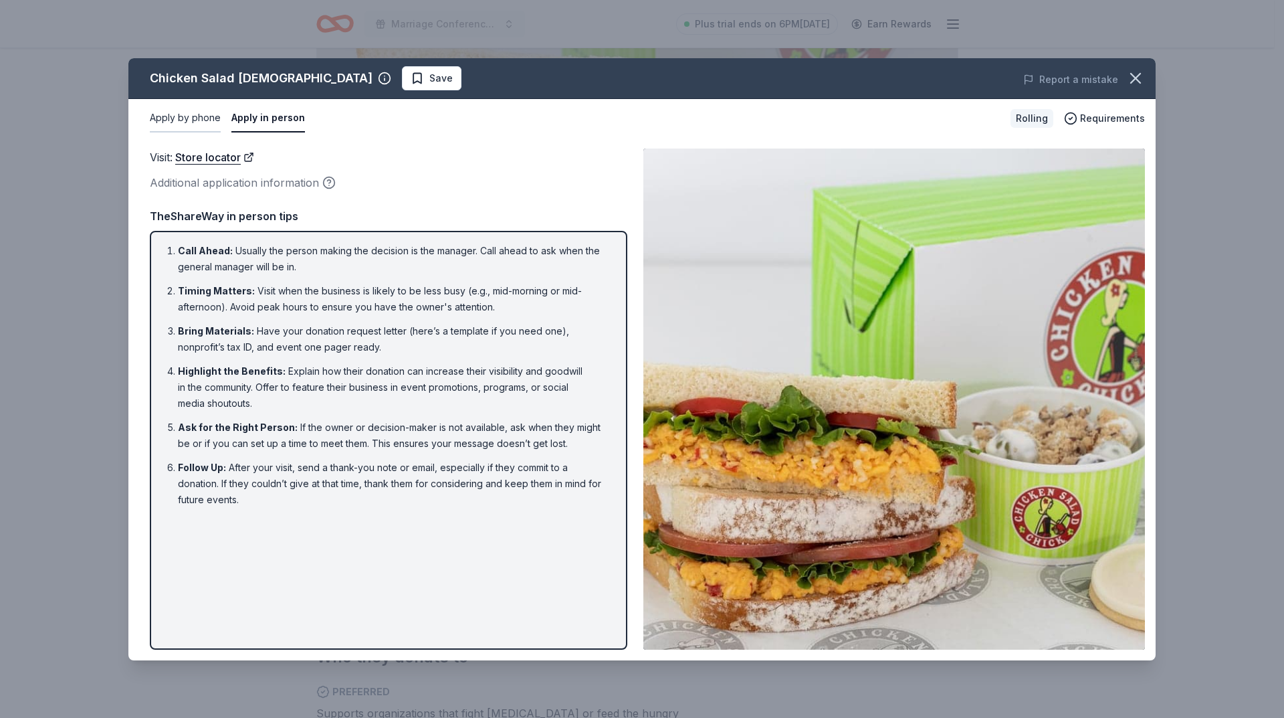
click at [197, 122] on button "Apply by phone" at bounding box center [185, 118] width 71 height 28
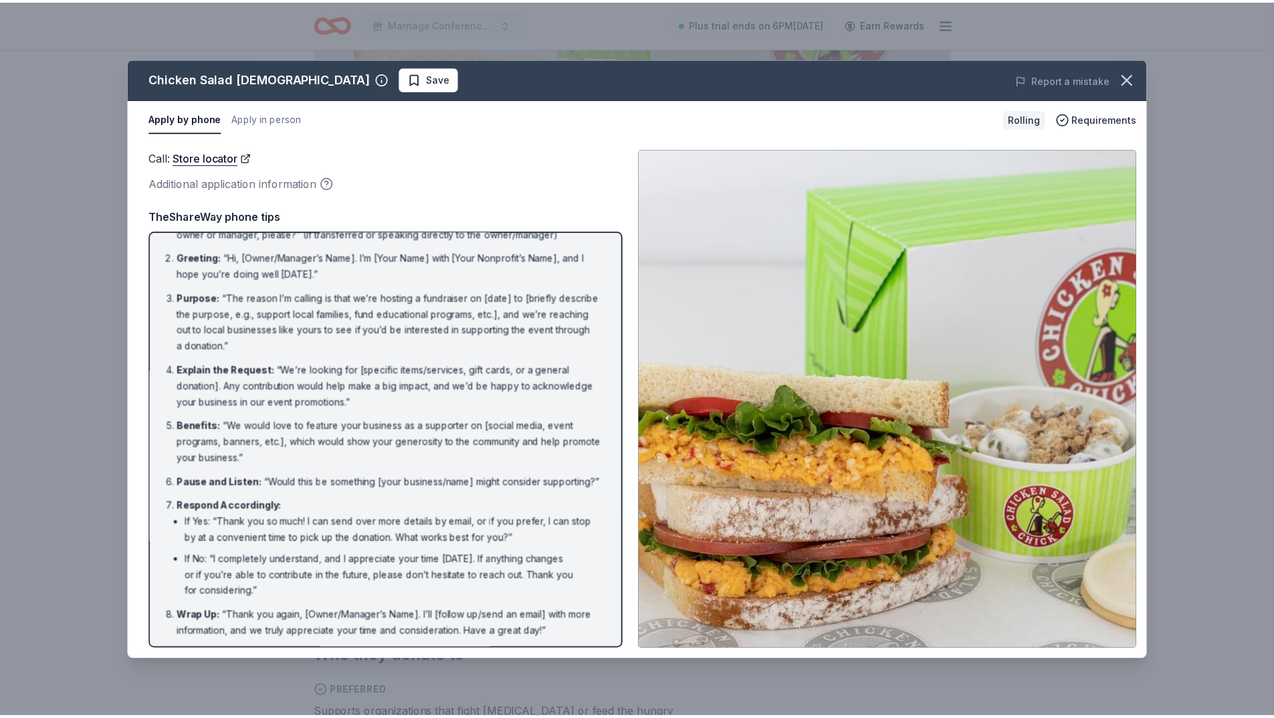
scroll to position [52, 0]
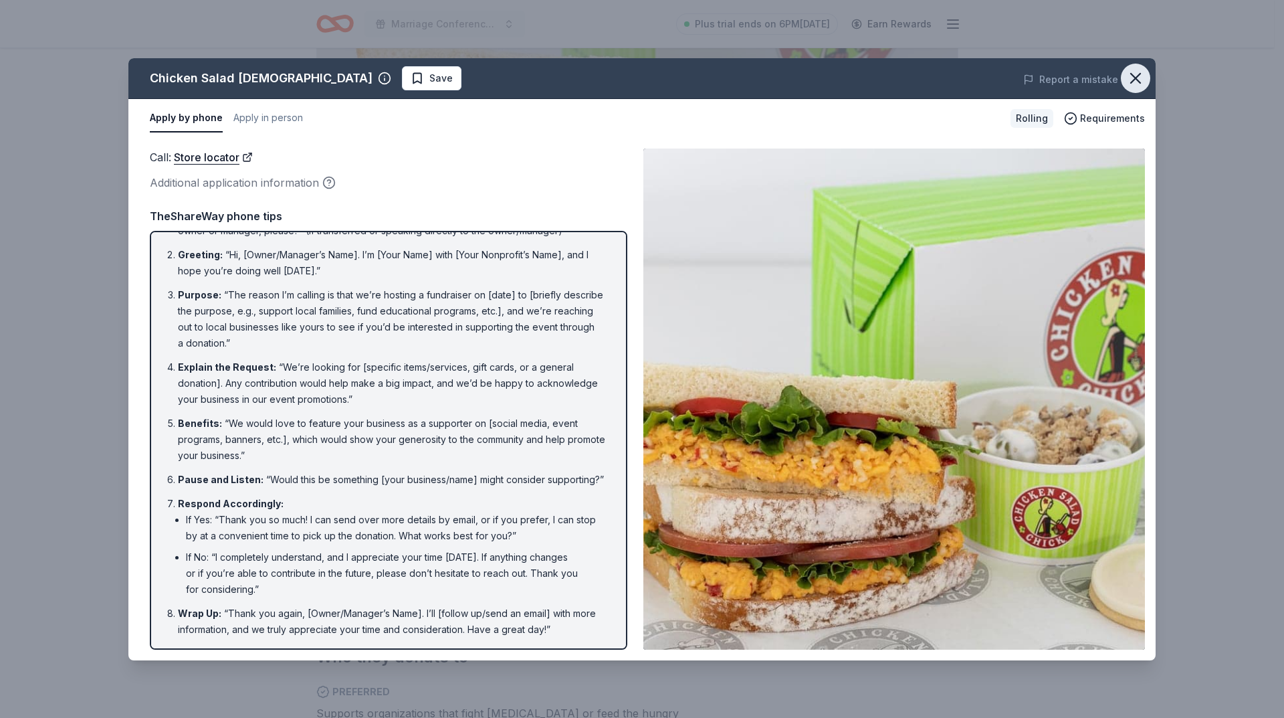
click at [1135, 77] on icon "button" at bounding box center [1135, 78] width 9 height 9
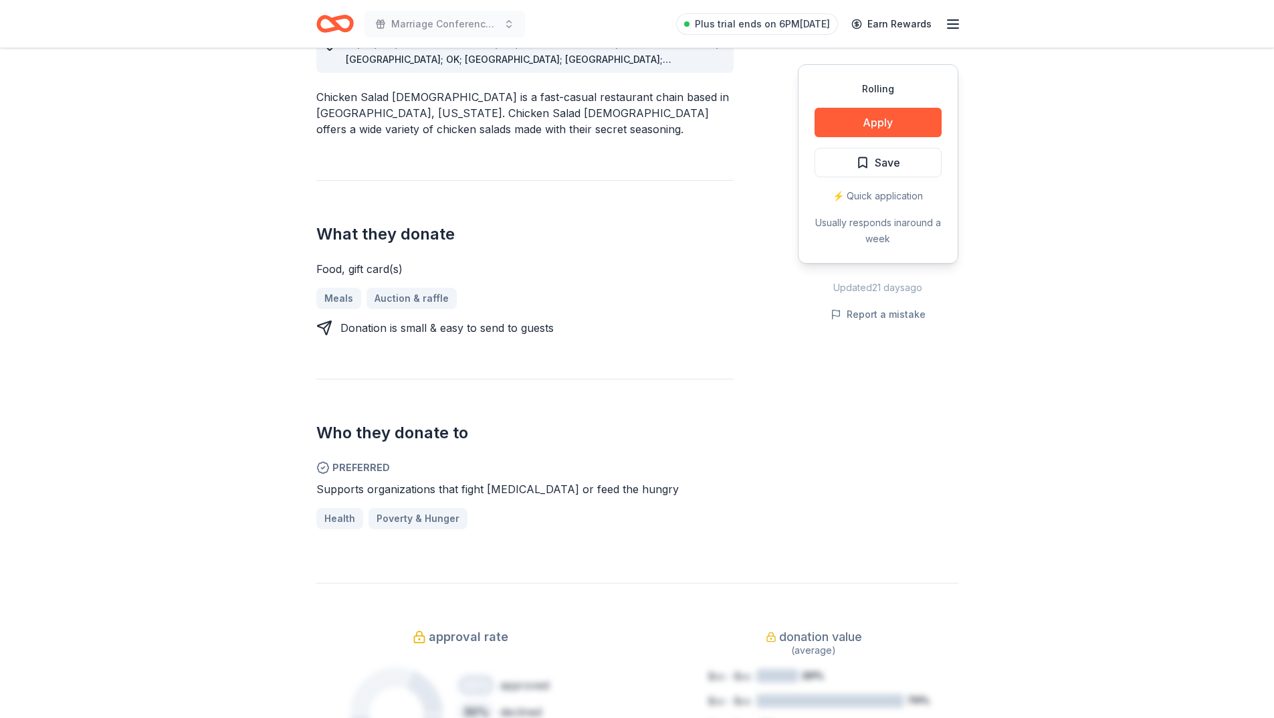
scroll to position [401, 0]
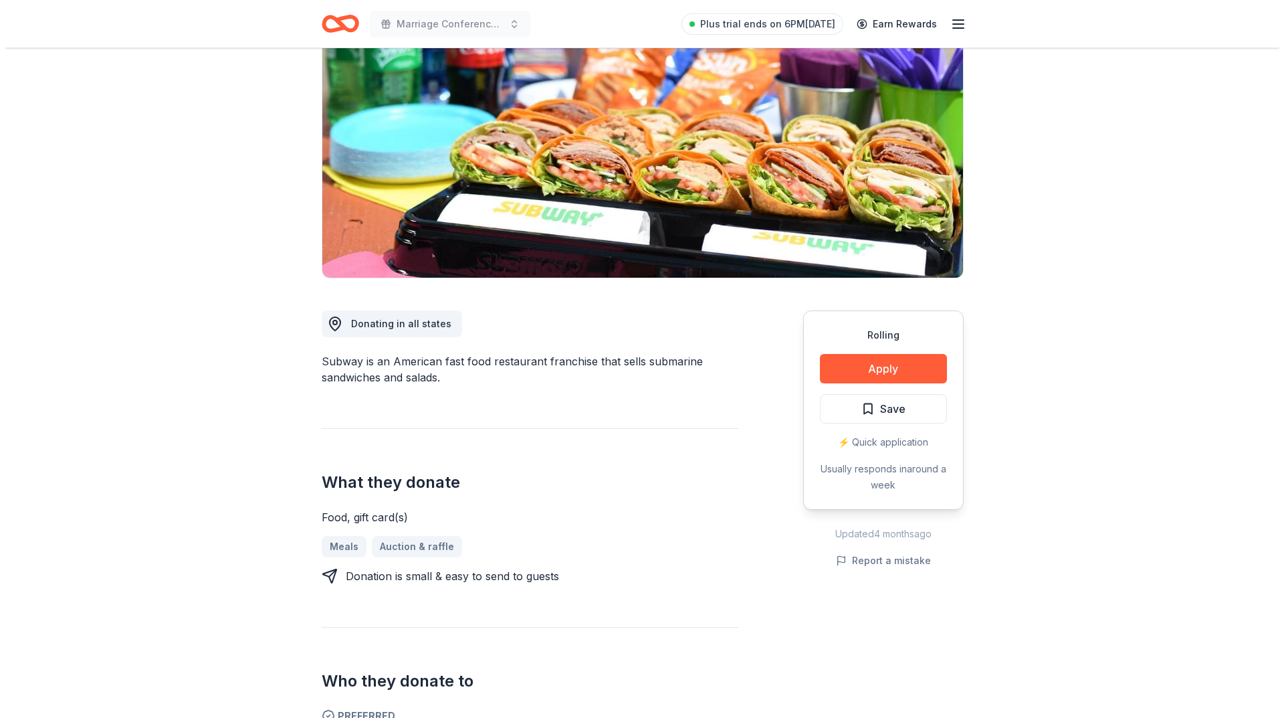
scroll to position [134, 0]
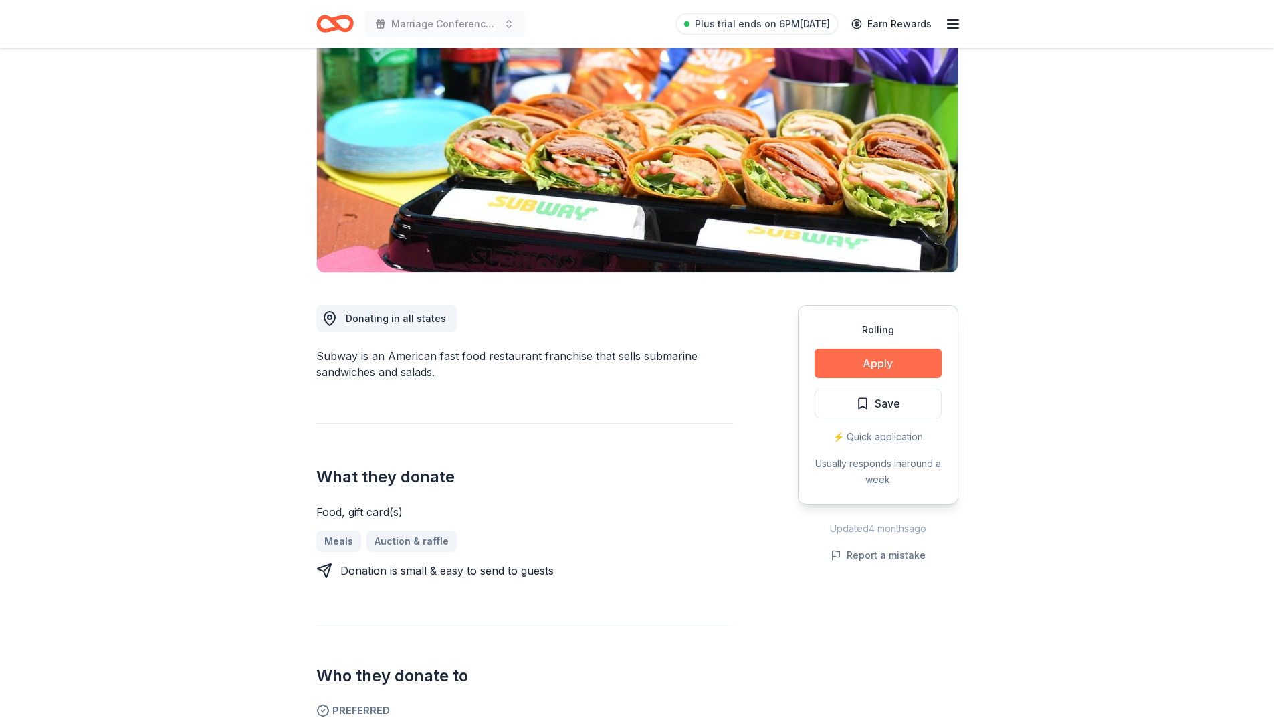
click at [869, 361] on button "Apply" at bounding box center [878, 362] width 127 height 29
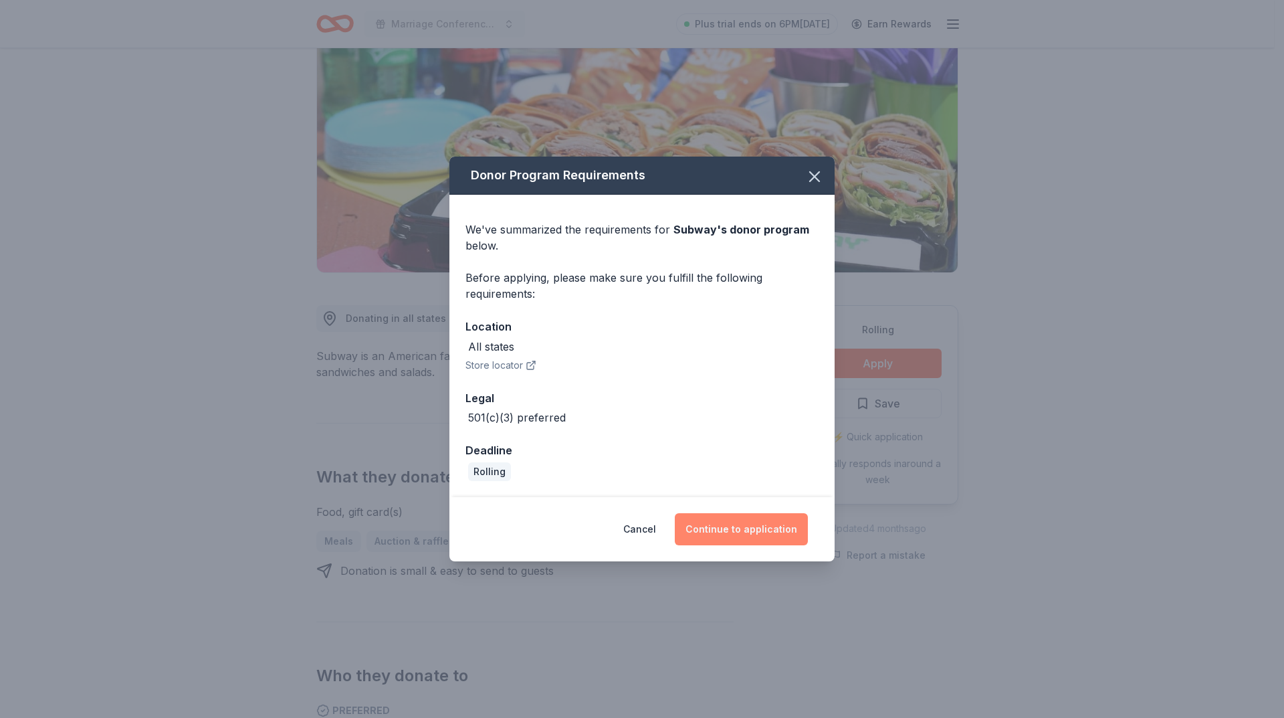
click at [753, 532] on button "Continue to application" at bounding box center [741, 529] width 133 height 32
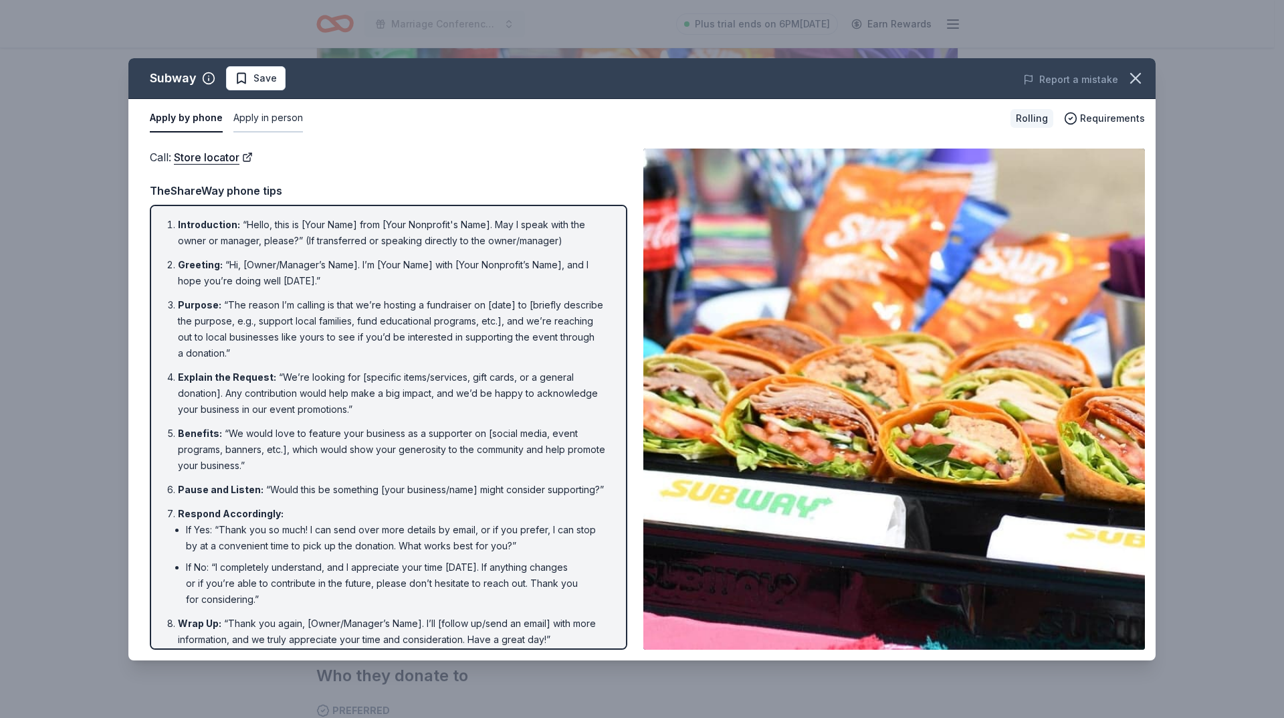
click at [276, 120] on button "Apply in person" at bounding box center [268, 118] width 70 height 28
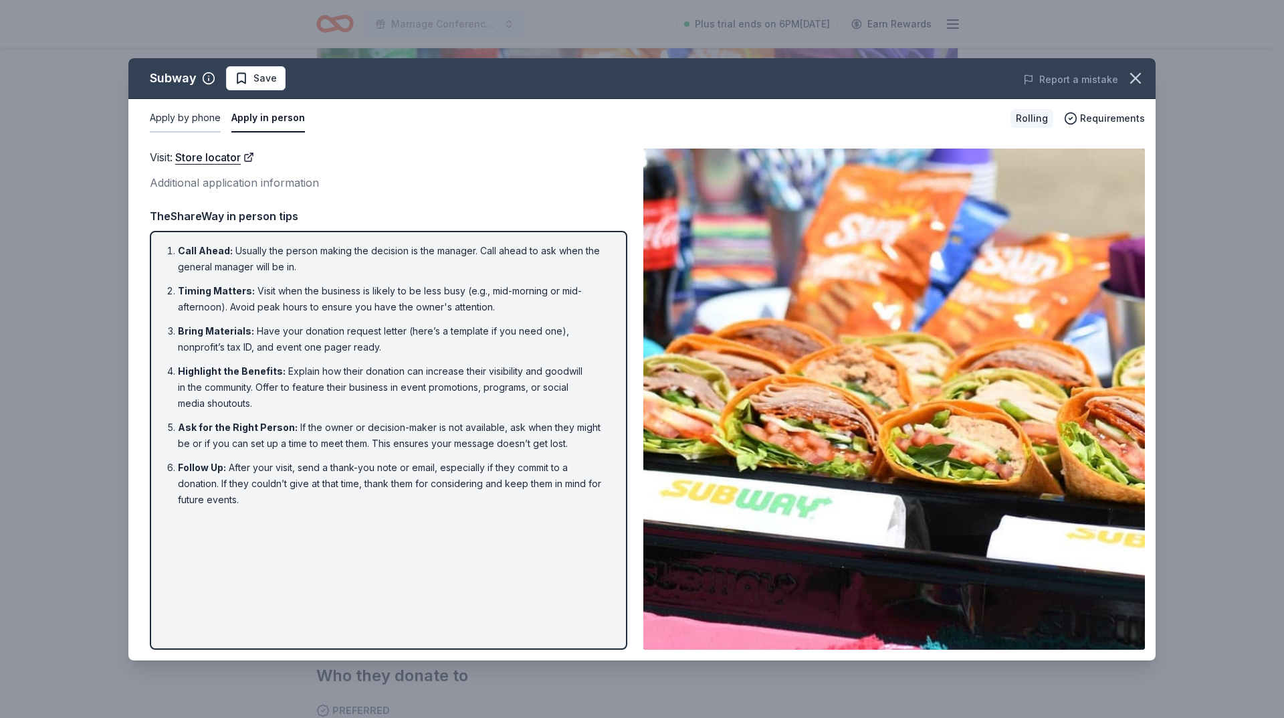
click at [197, 118] on button "Apply by phone" at bounding box center [185, 118] width 71 height 28
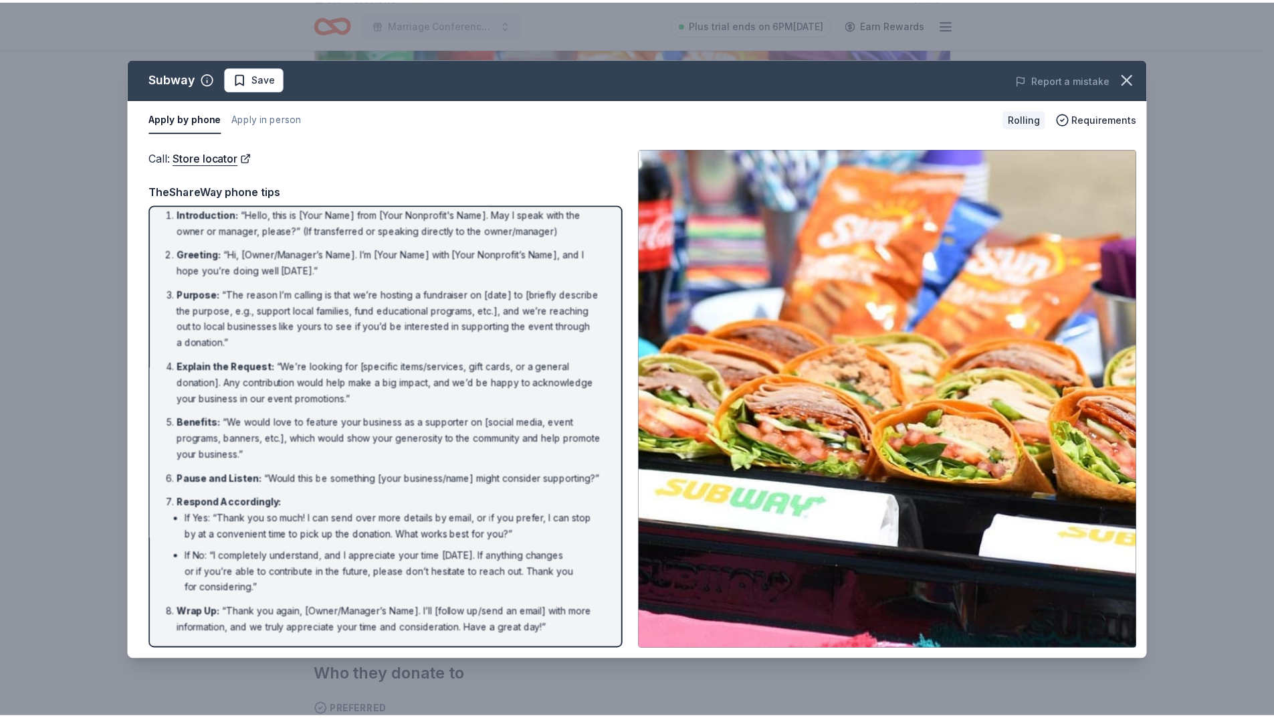
scroll to position [26, 0]
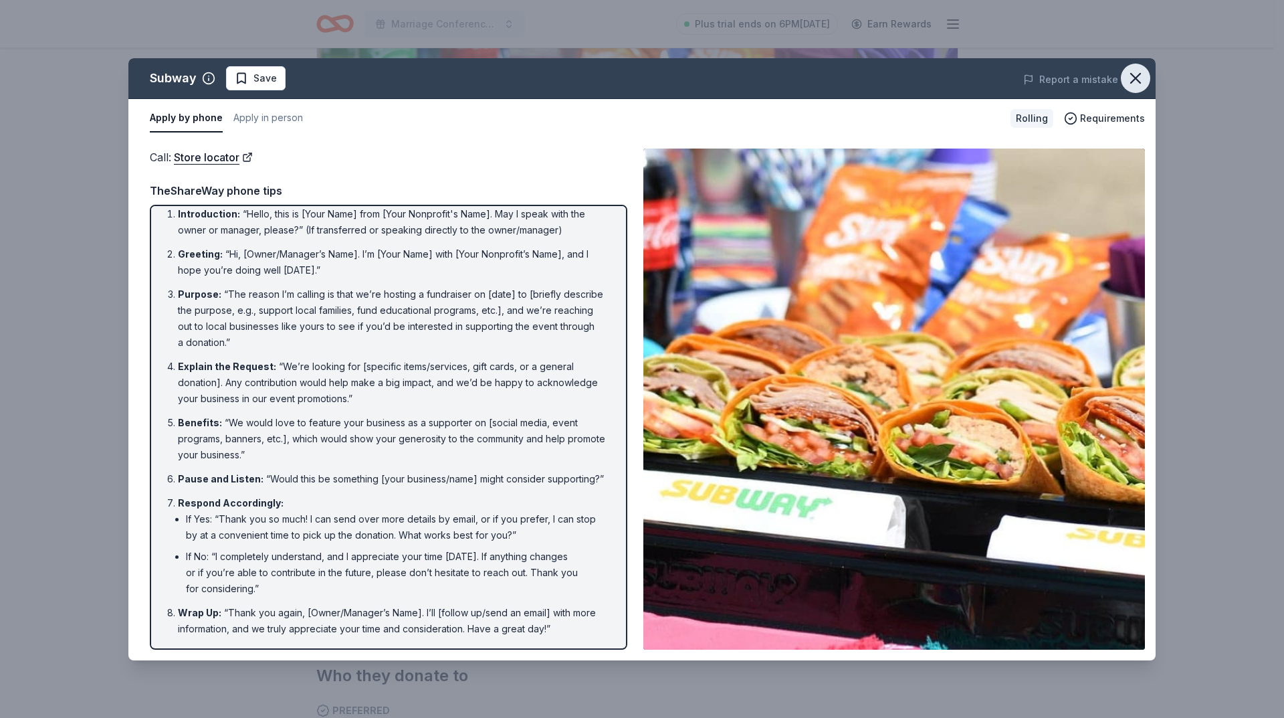
click at [1134, 78] on icon "button" at bounding box center [1135, 78] width 9 height 9
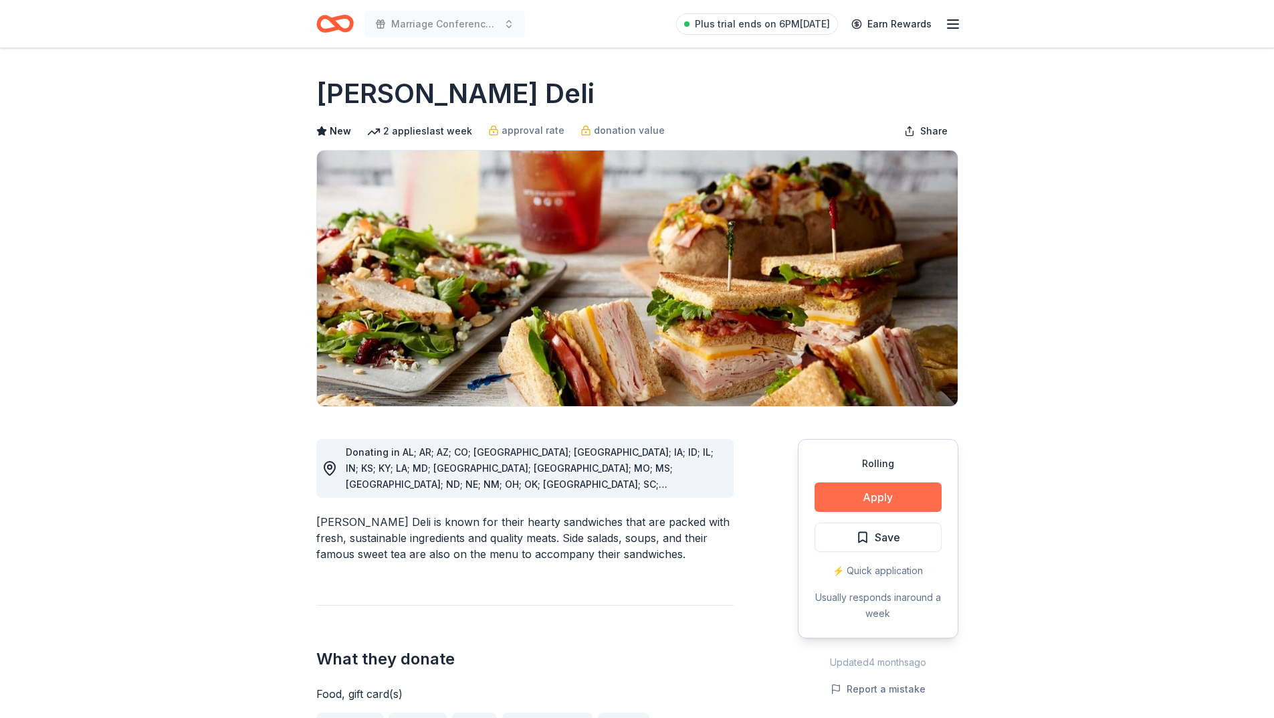
click at [892, 498] on button "Apply" at bounding box center [878, 496] width 127 height 29
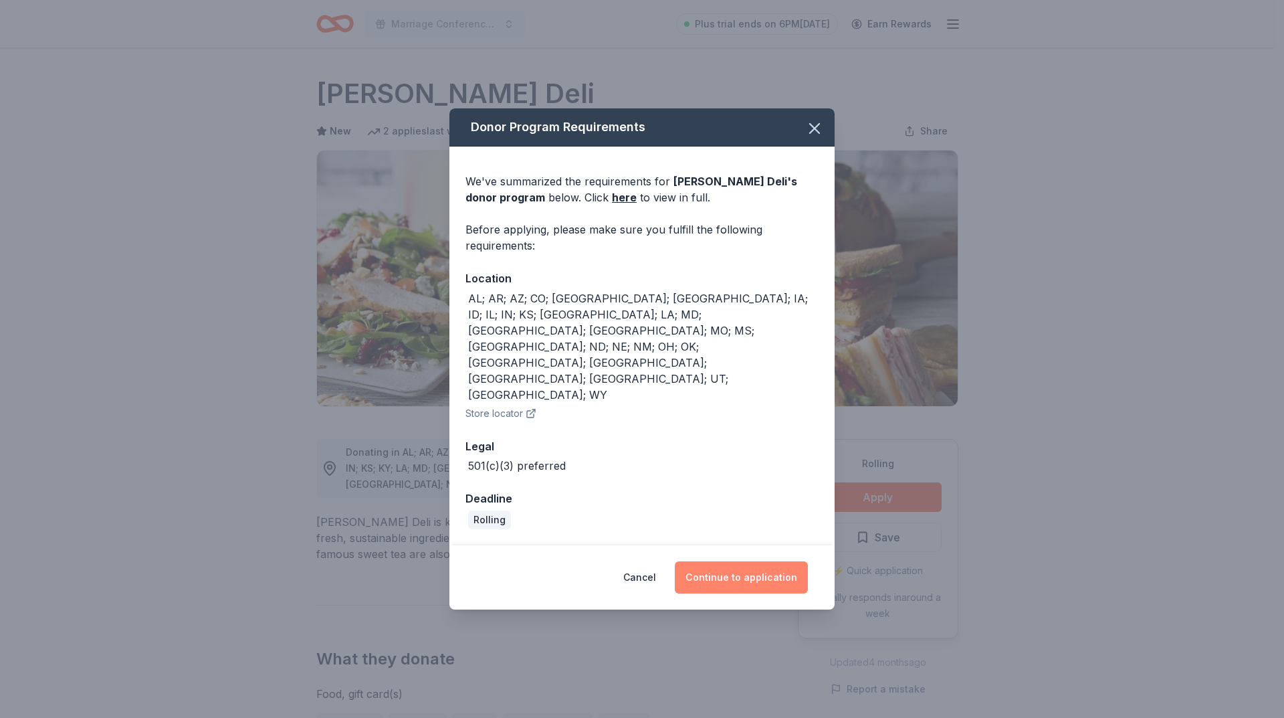
click at [731, 561] on button "Continue to application" at bounding box center [741, 577] width 133 height 32
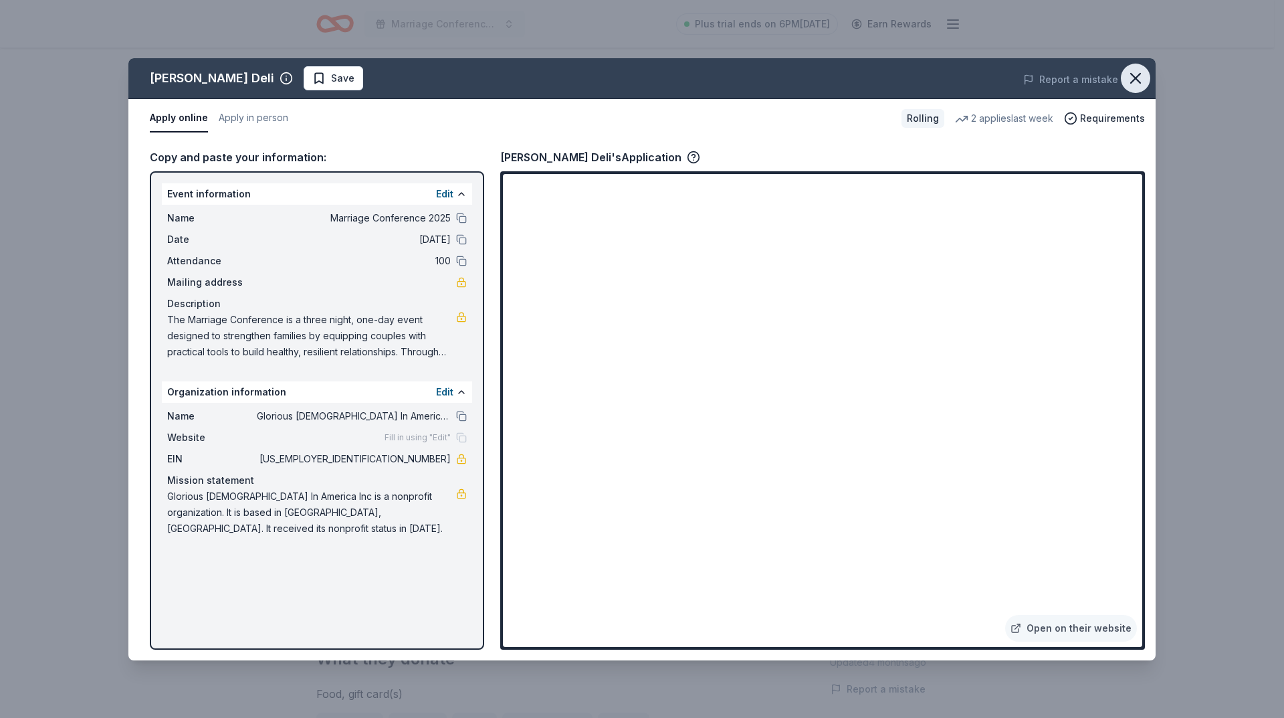
click at [1142, 72] on icon "button" at bounding box center [1135, 78] width 19 height 19
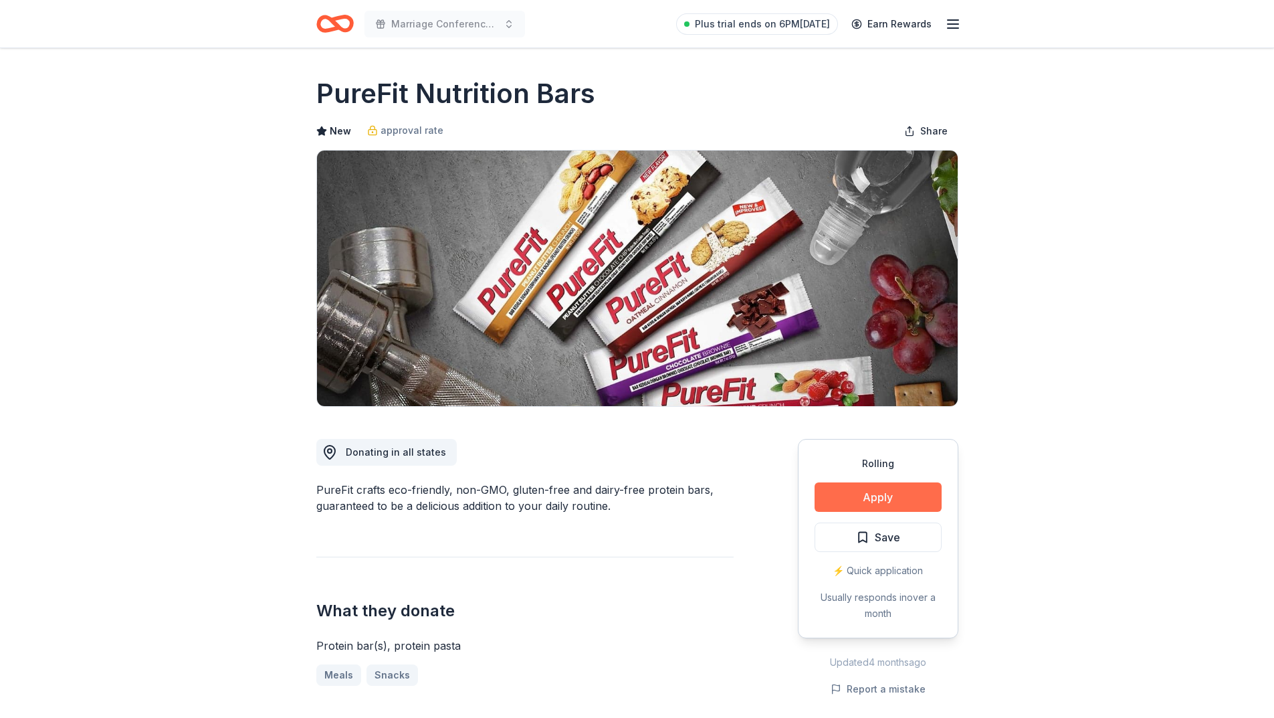
click at [876, 494] on button "Apply" at bounding box center [878, 496] width 127 height 29
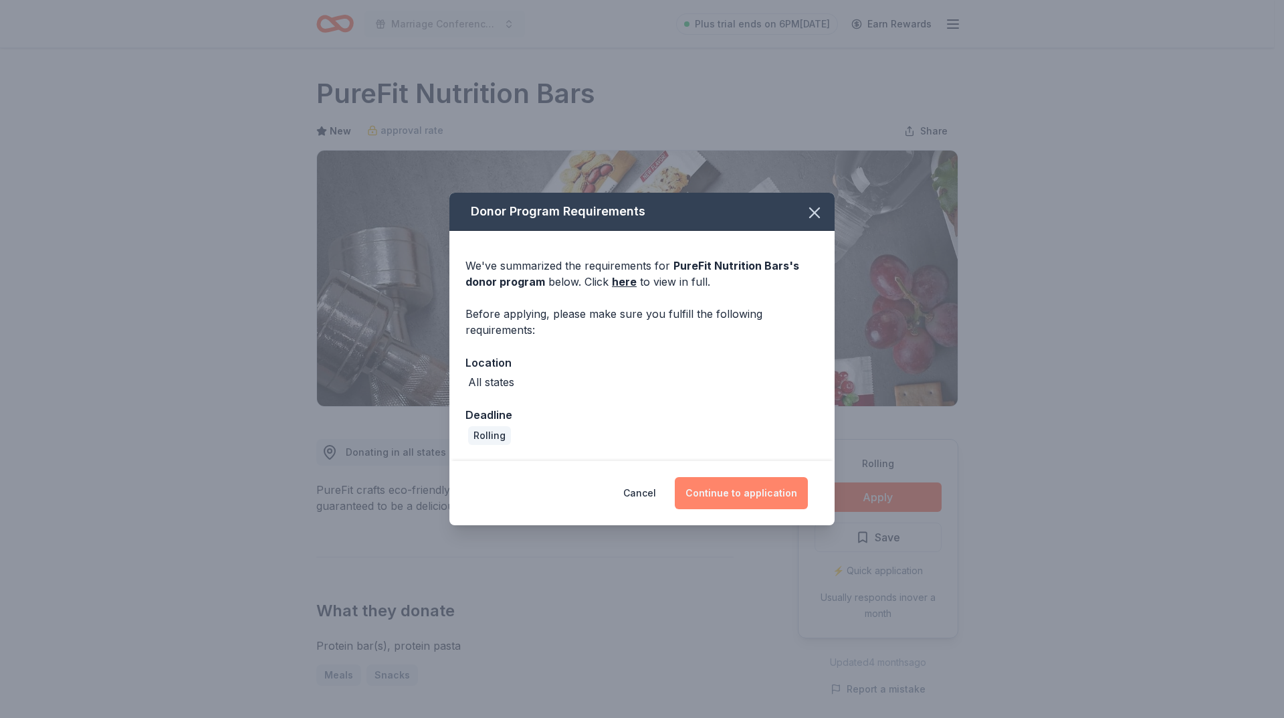
click at [756, 493] on button "Continue to application" at bounding box center [741, 493] width 133 height 32
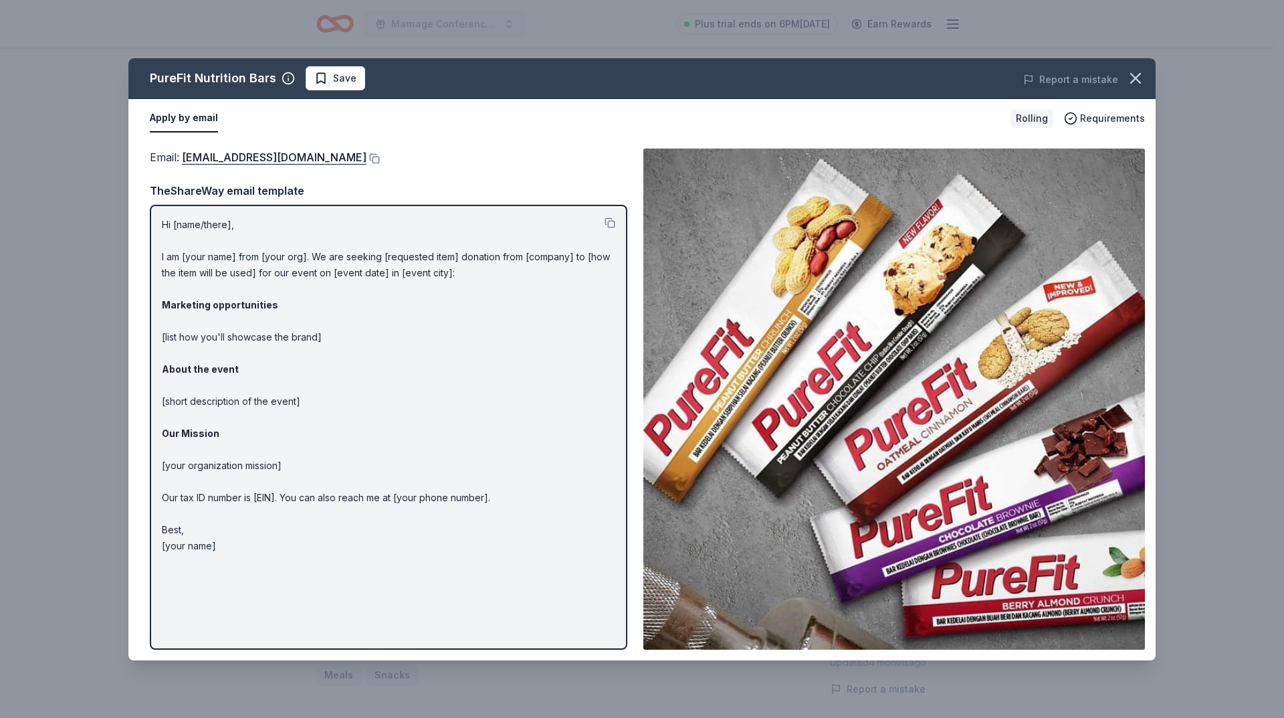
drag, startPoint x: 163, startPoint y: 219, endPoint x: 296, endPoint y: 522, distance: 330.9
click at [373, 490] on p "Hi [name/there], I am [your name] from [your org]. We are seeking [requested it…" at bounding box center [389, 385] width 454 height 337
click at [611, 221] on button at bounding box center [610, 222] width 11 height 11
click at [607, 222] on button at bounding box center [610, 222] width 11 height 11
click at [613, 224] on button at bounding box center [610, 222] width 11 height 11
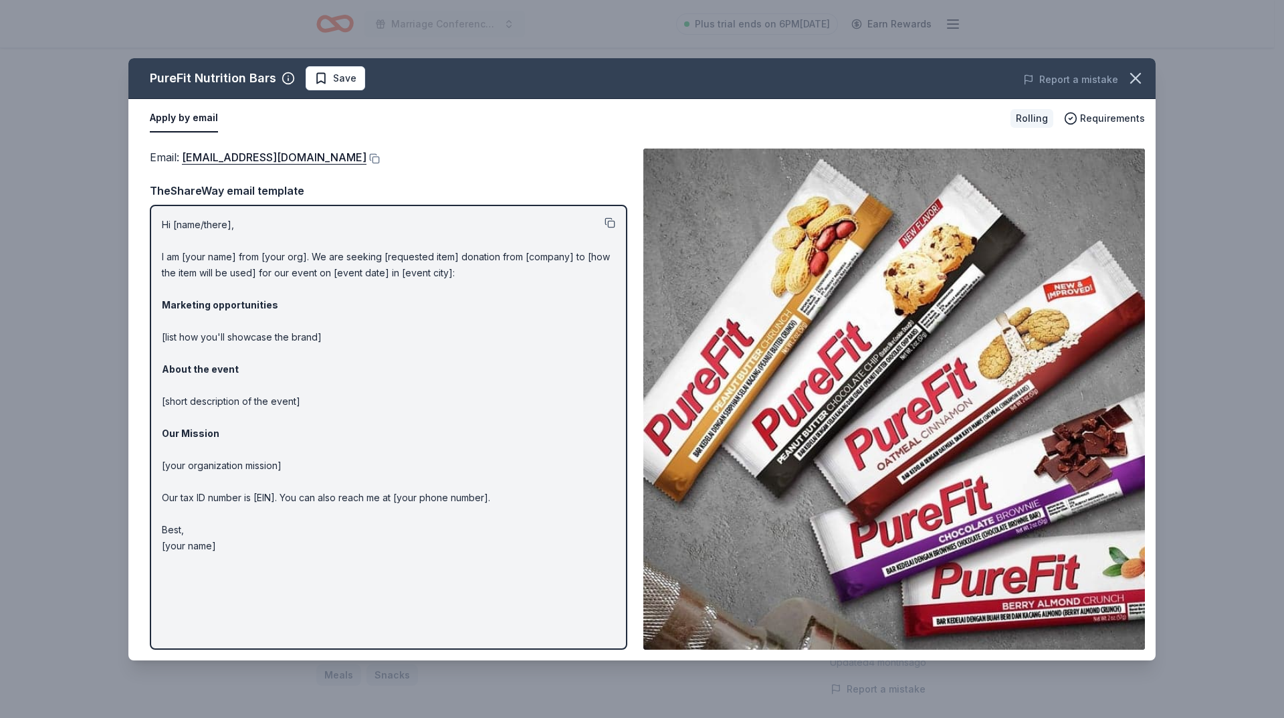
click at [609, 222] on button at bounding box center [610, 222] width 11 height 11
drag, startPoint x: 222, startPoint y: 153, endPoint x: 385, endPoint y: 179, distance: 165.4
click at [442, 181] on div "Email : [EMAIL_ADDRESS][DOMAIN_NAME] TheShareWay email template Hi [name/there]…" at bounding box center [389, 398] width 478 height 501
click at [367, 157] on button at bounding box center [373, 158] width 13 height 11
click at [1102, 118] on span "Requirements" at bounding box center [1112, 118] width 65 height 16
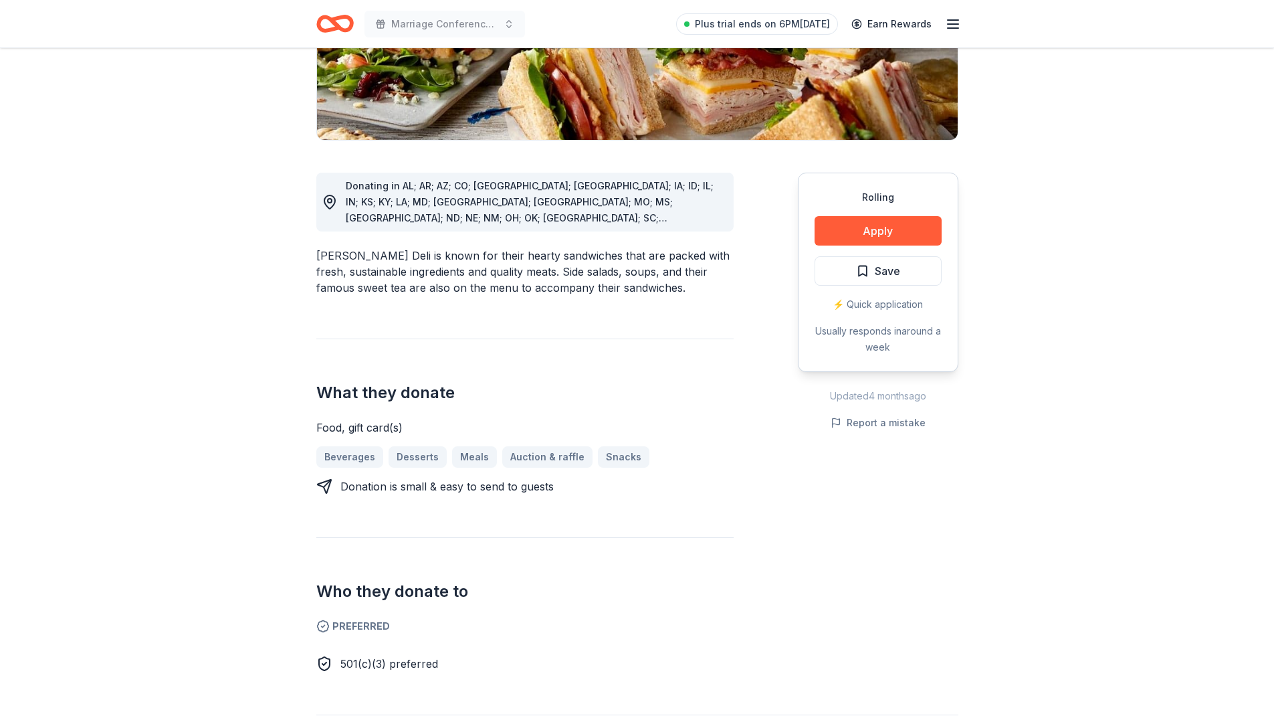
scroll to position [268, 0]
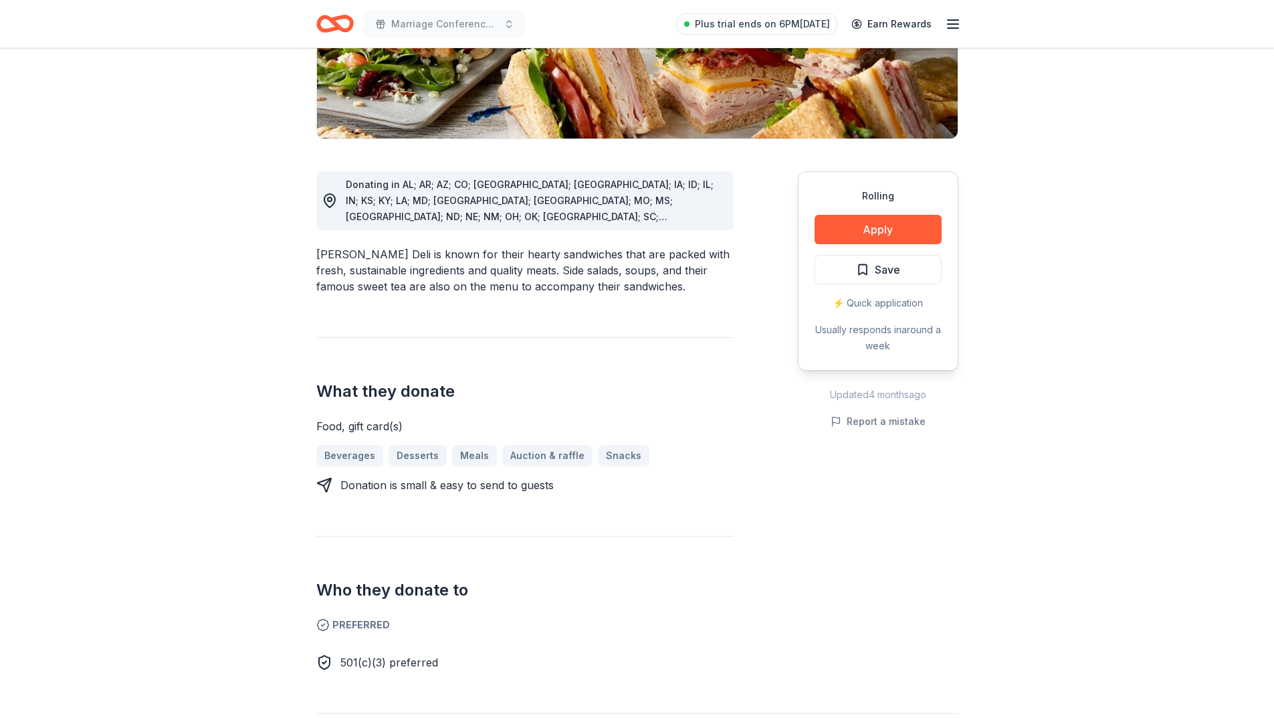
click at [872, 302] on div "⚡️ Quick application" at bounding box center [878, 303] width 127 height 16
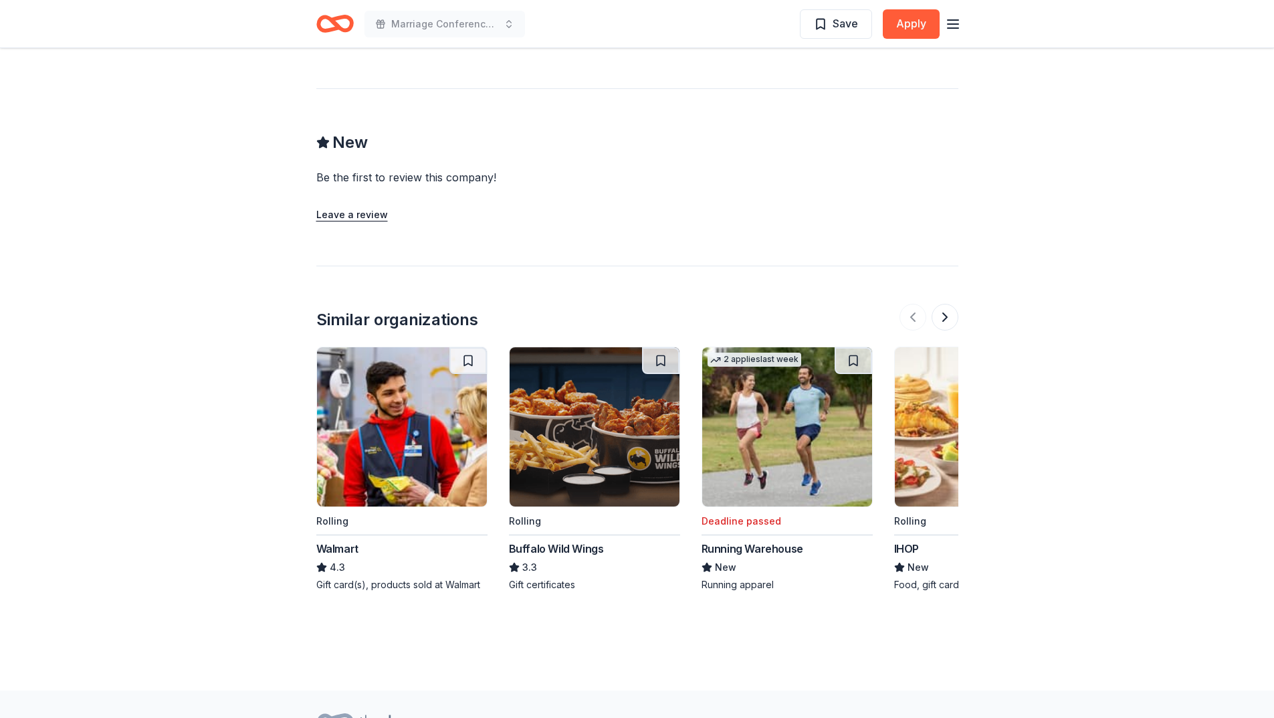
scroll to position [1204, 0]
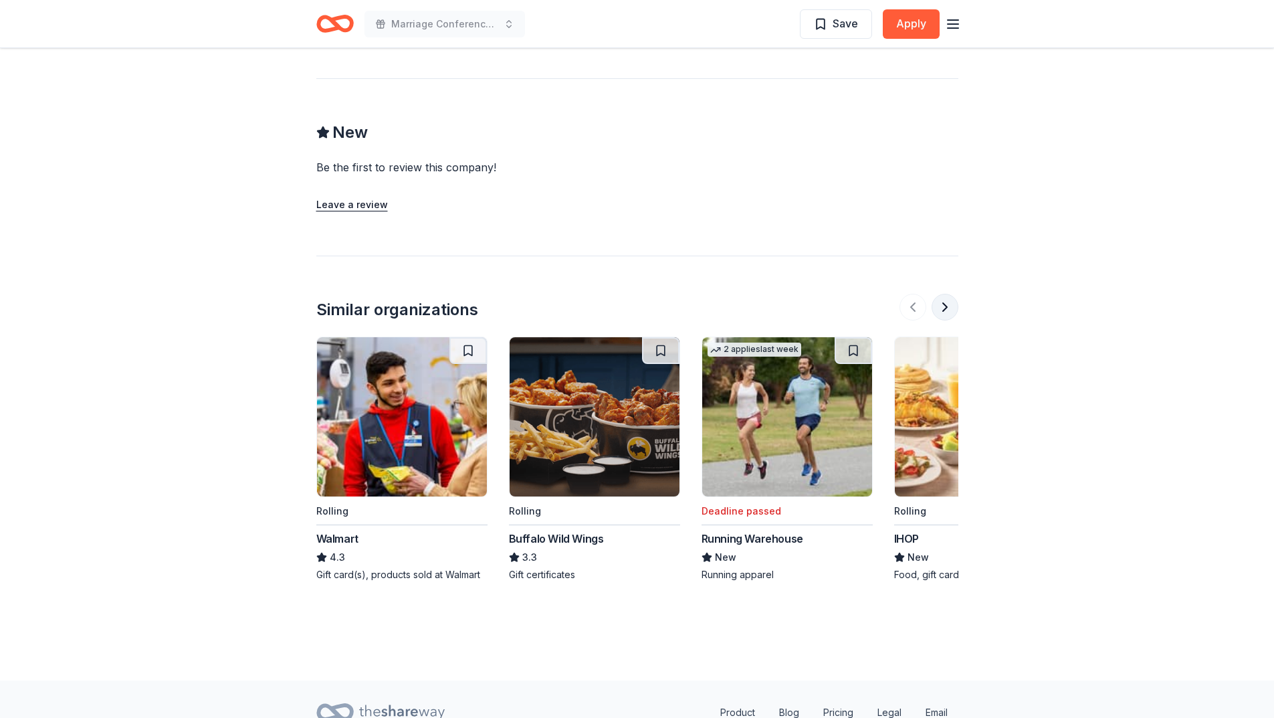
click at [939, 294] on button at bounding box center [945, 307] width 27 height 27
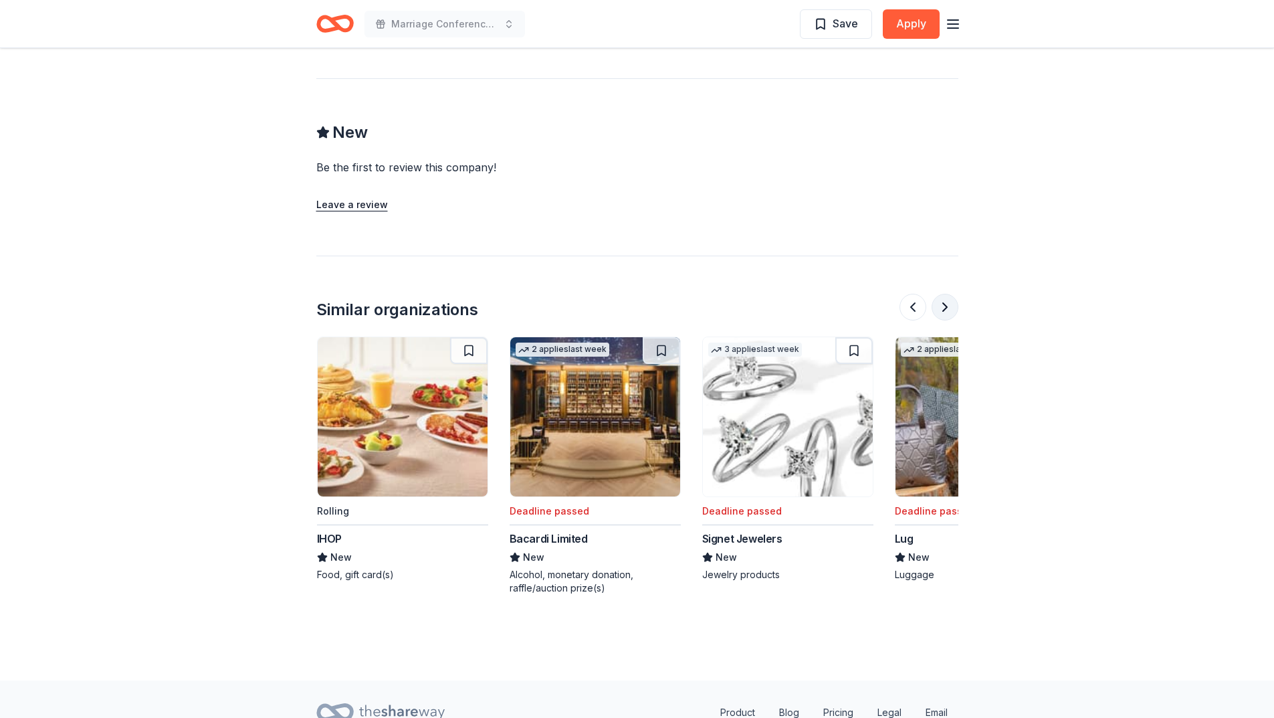
scroll to position [0, 578]
click at [942, 294] on button at bounding box center [945, 307] width 27 height 27
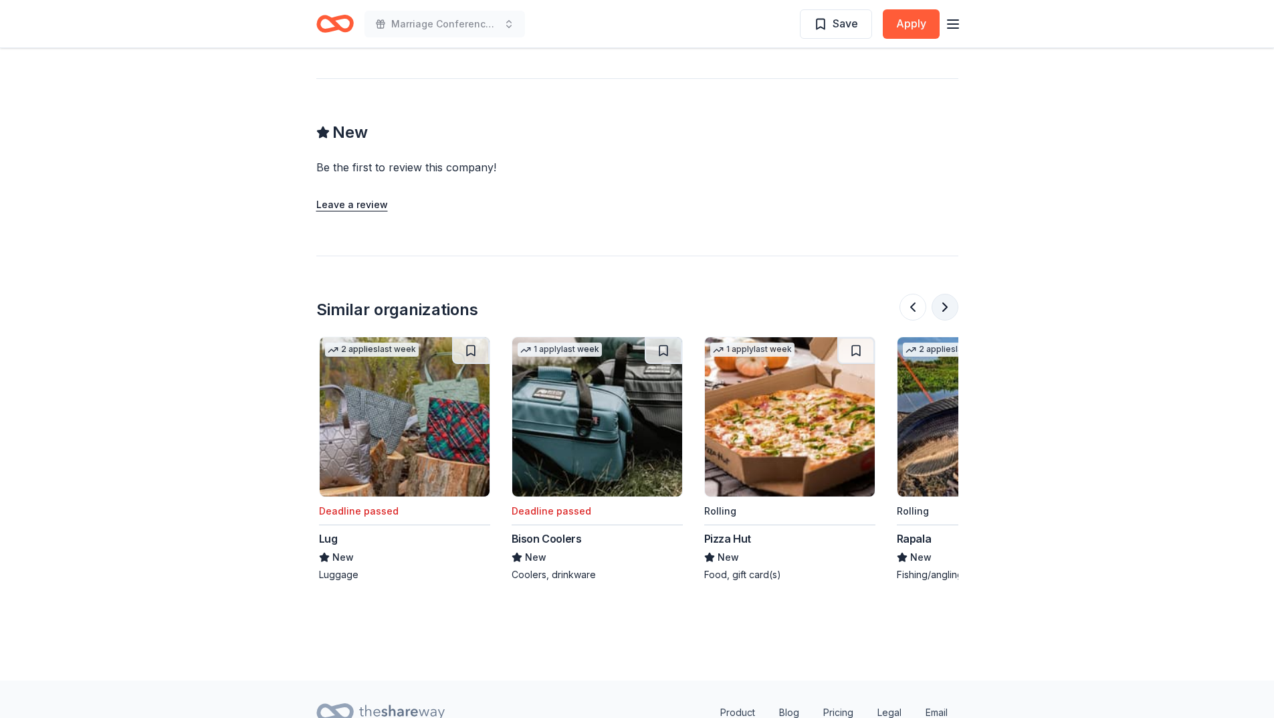
scroll to position [0, 1156]
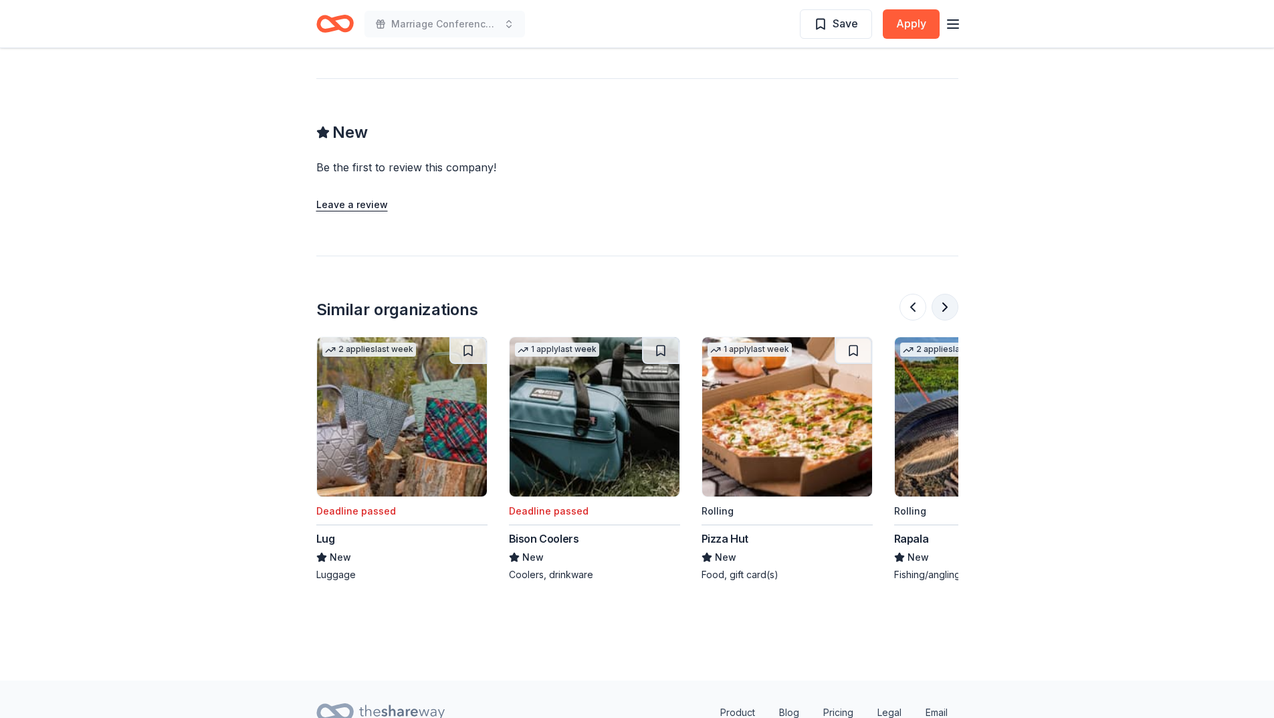
click at [942, 294] on button at bounding box center [945, 307] width 27 height 27
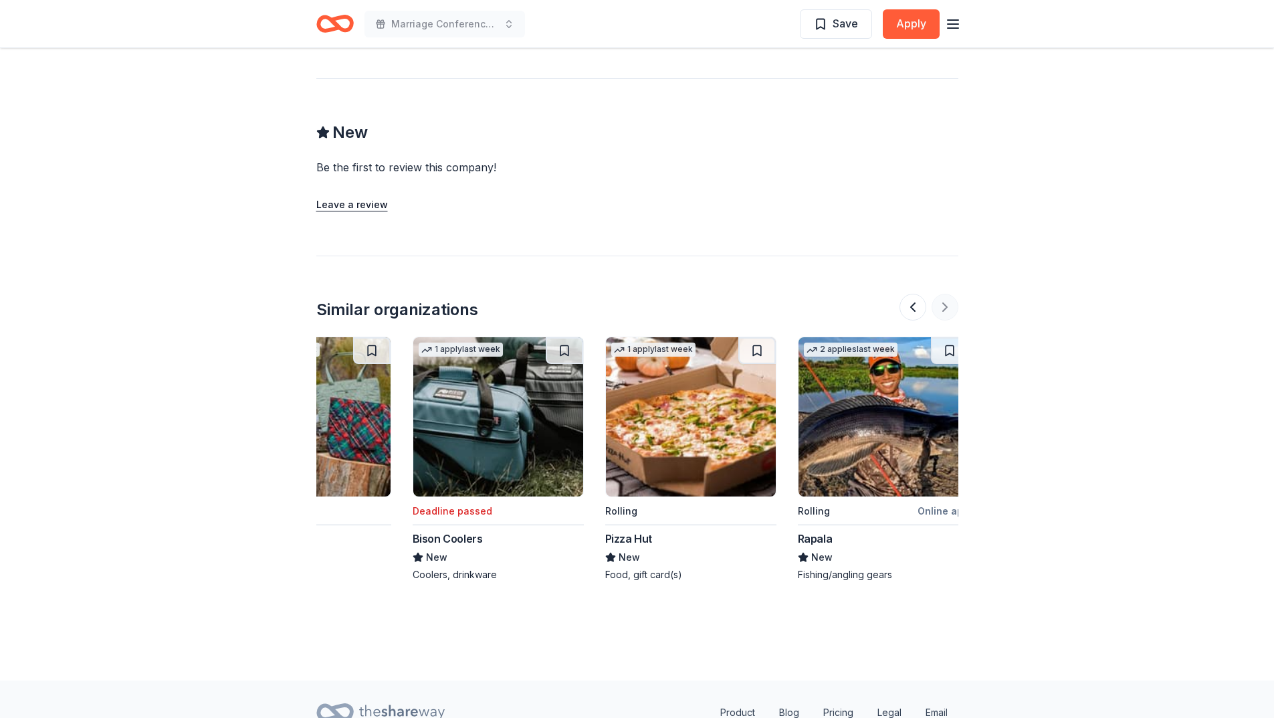
scroll to position [0, 1263]
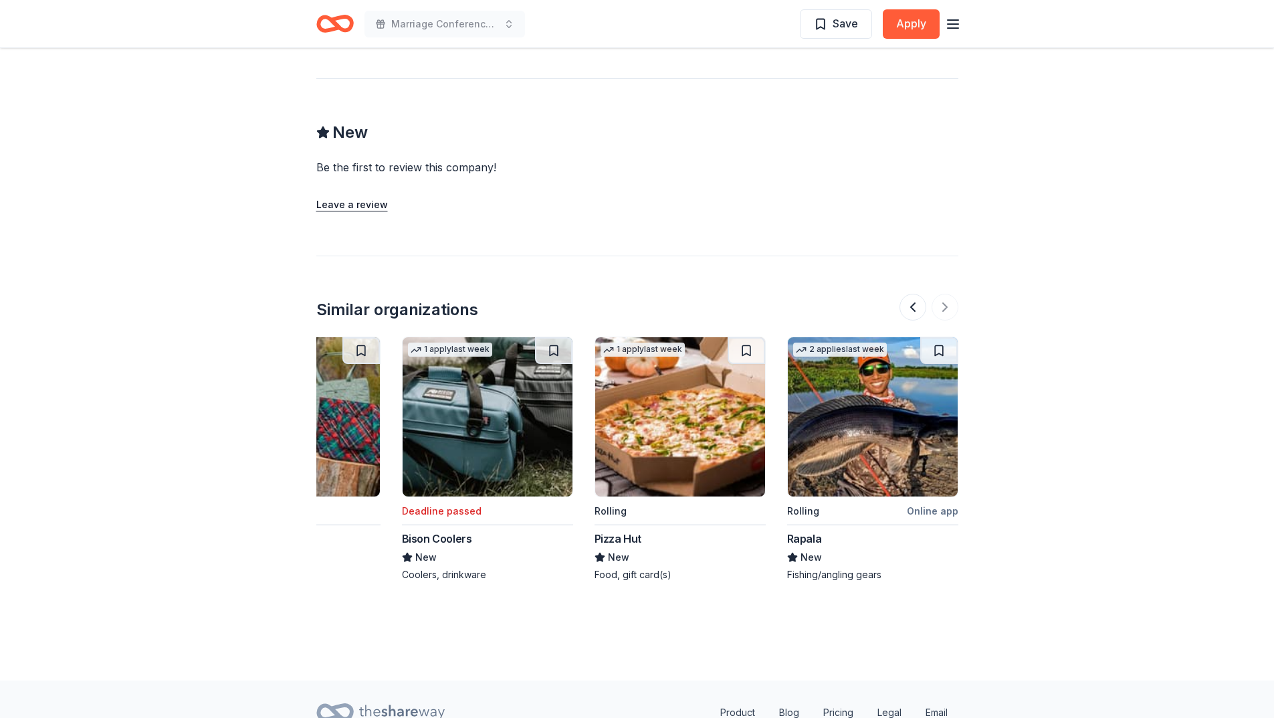
click at [713, 413] on img at bounding box center [680, 416] width 170 height 159
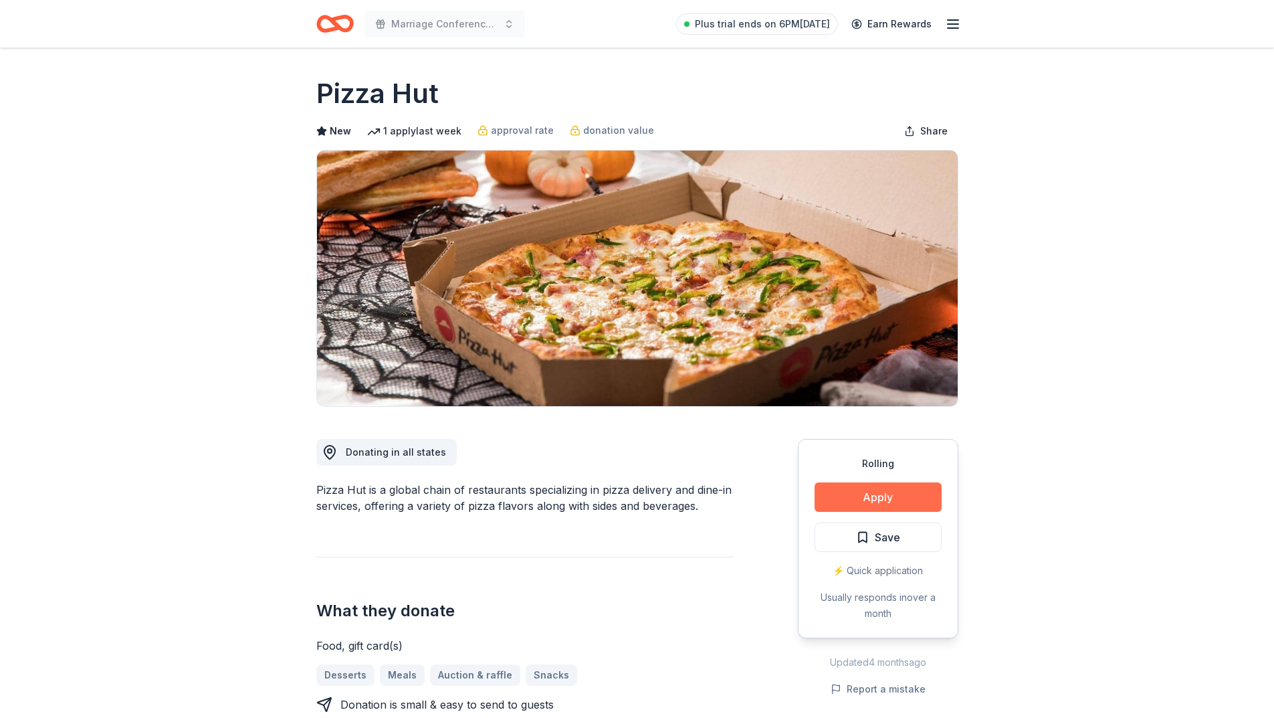
click at [878, 496] on button "Apply" at bounding box center [878, 496] width 127 height 29
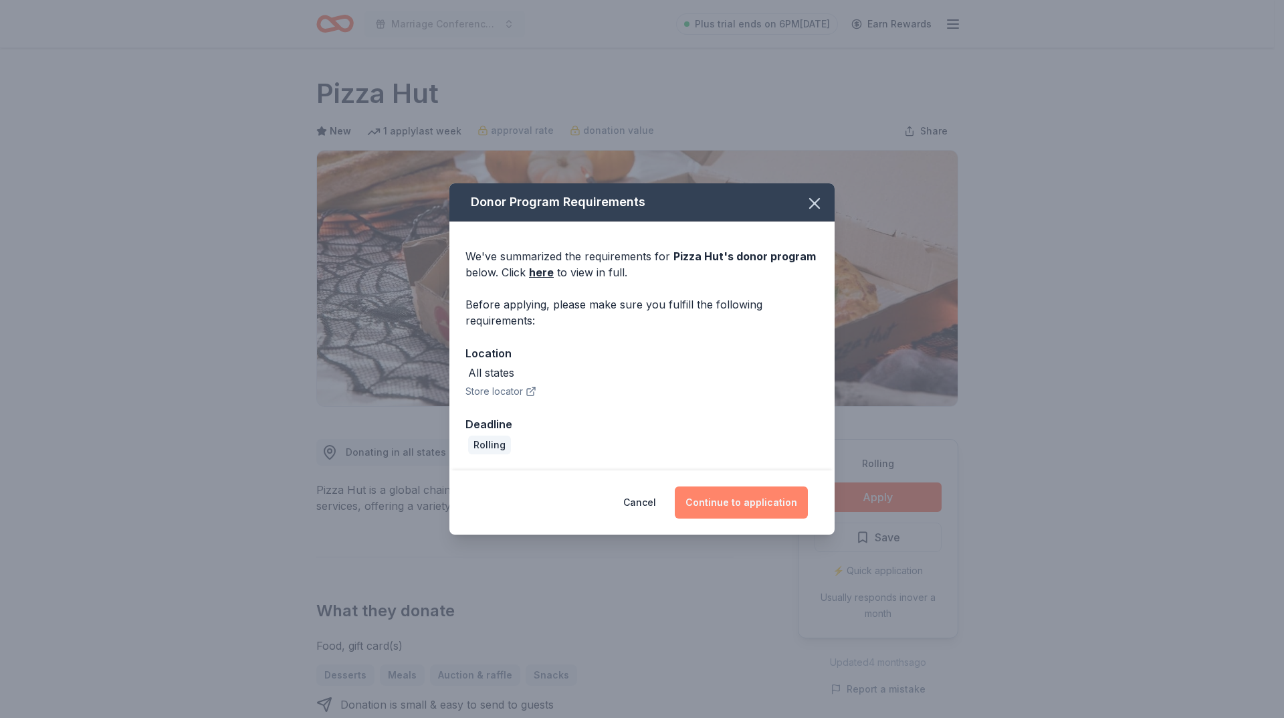
click at [749, 504] on button "Continue to application" at bounding box center [741, 502] width 133 height 32
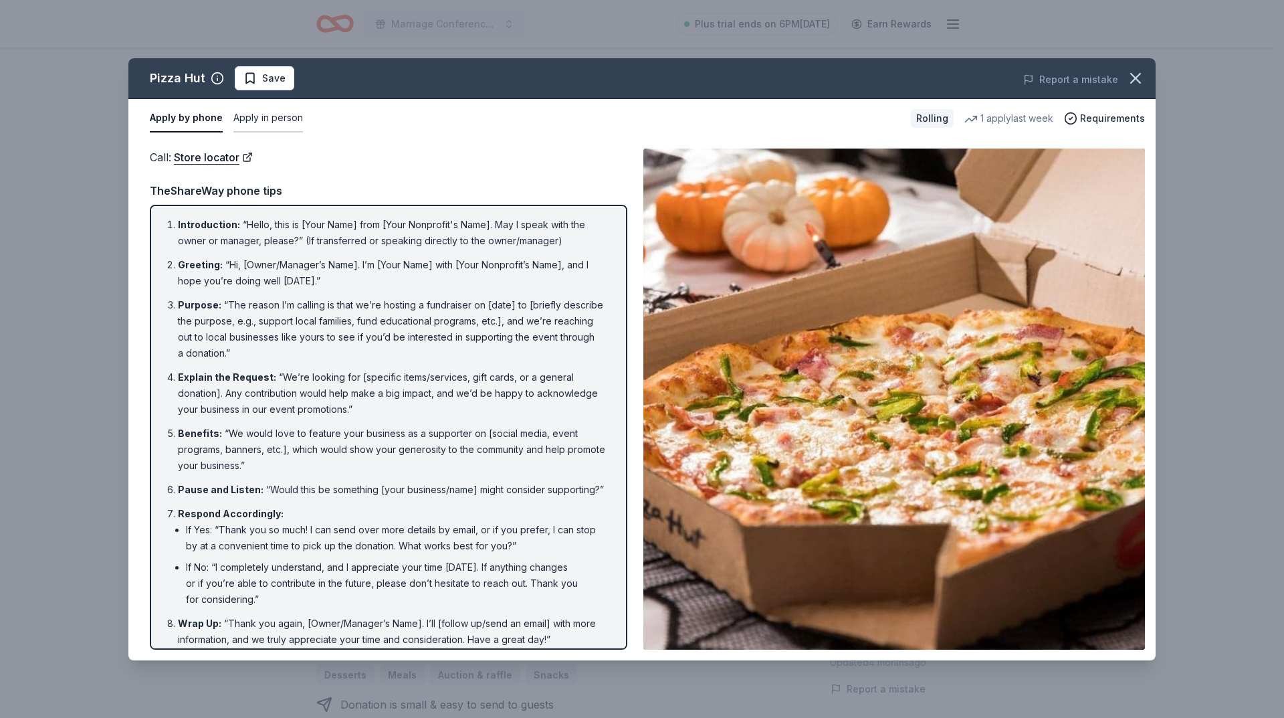
click at [278, 122] on button "Apply in person" at bounding box center [268, 118] width 70 height 28
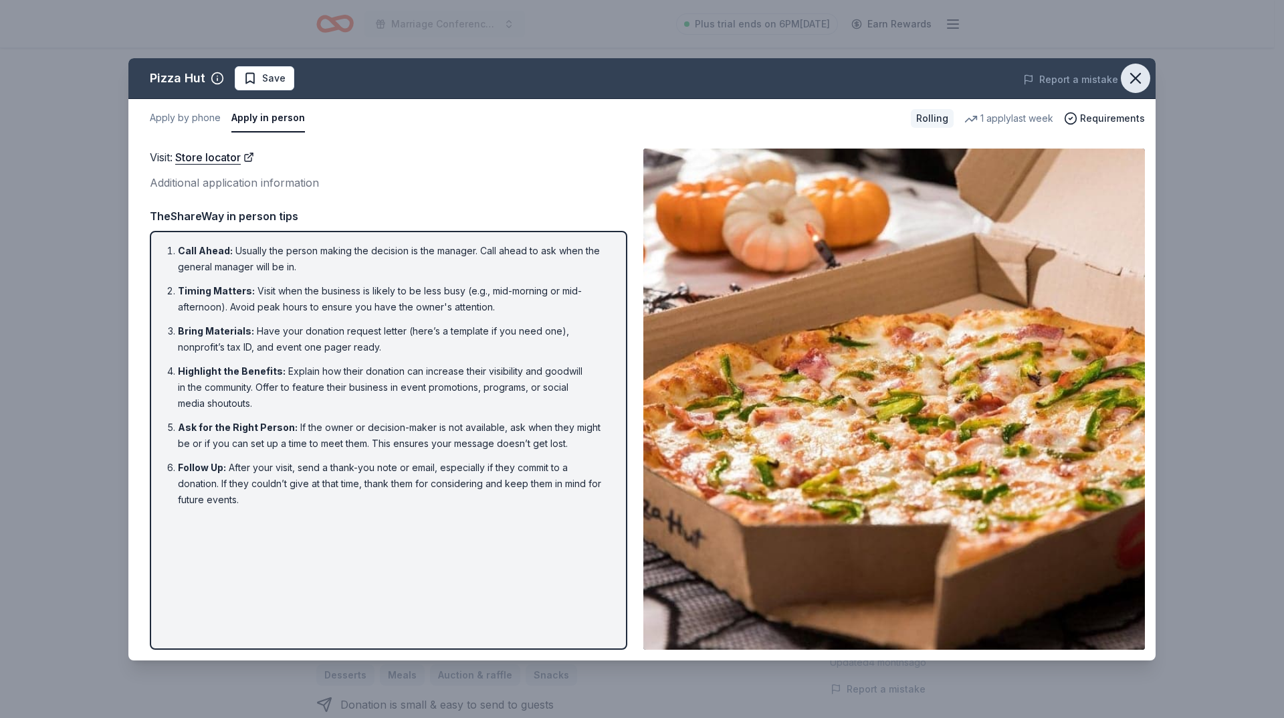
click at [1134, 84] on icon "button" at bounding box center [1135, 78] width 19 height 19
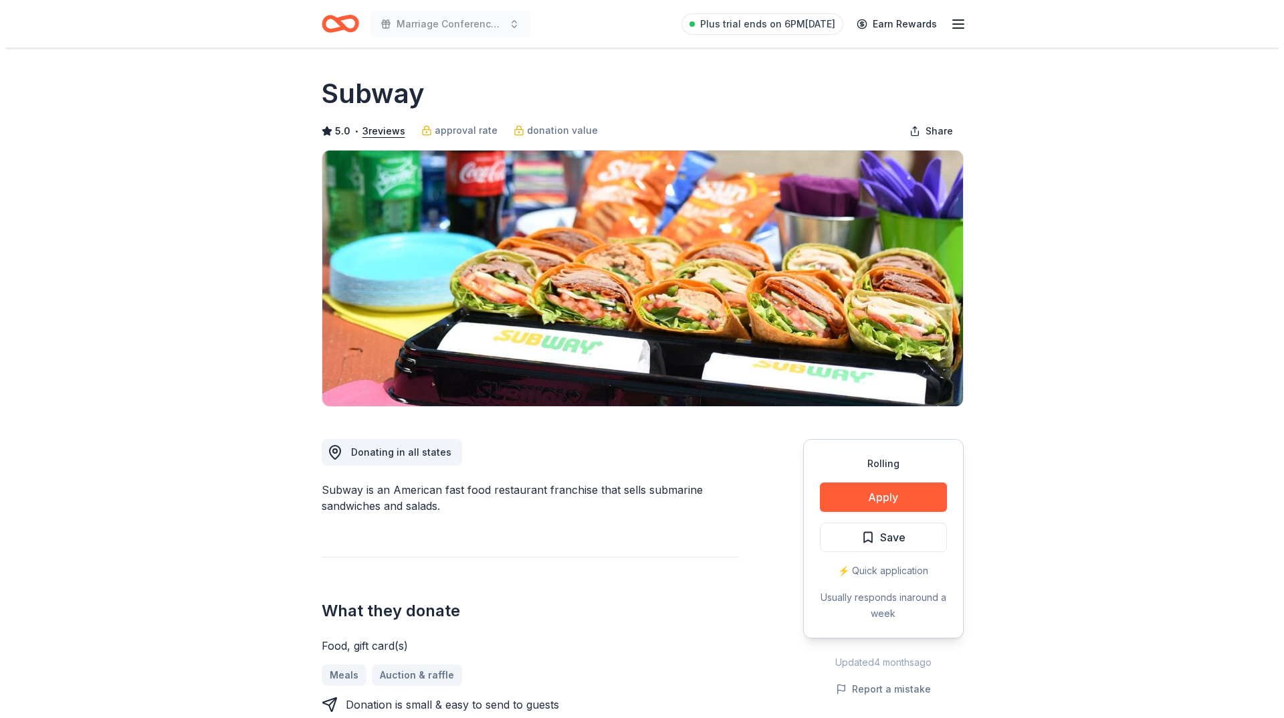
scroll to position [134, 0]
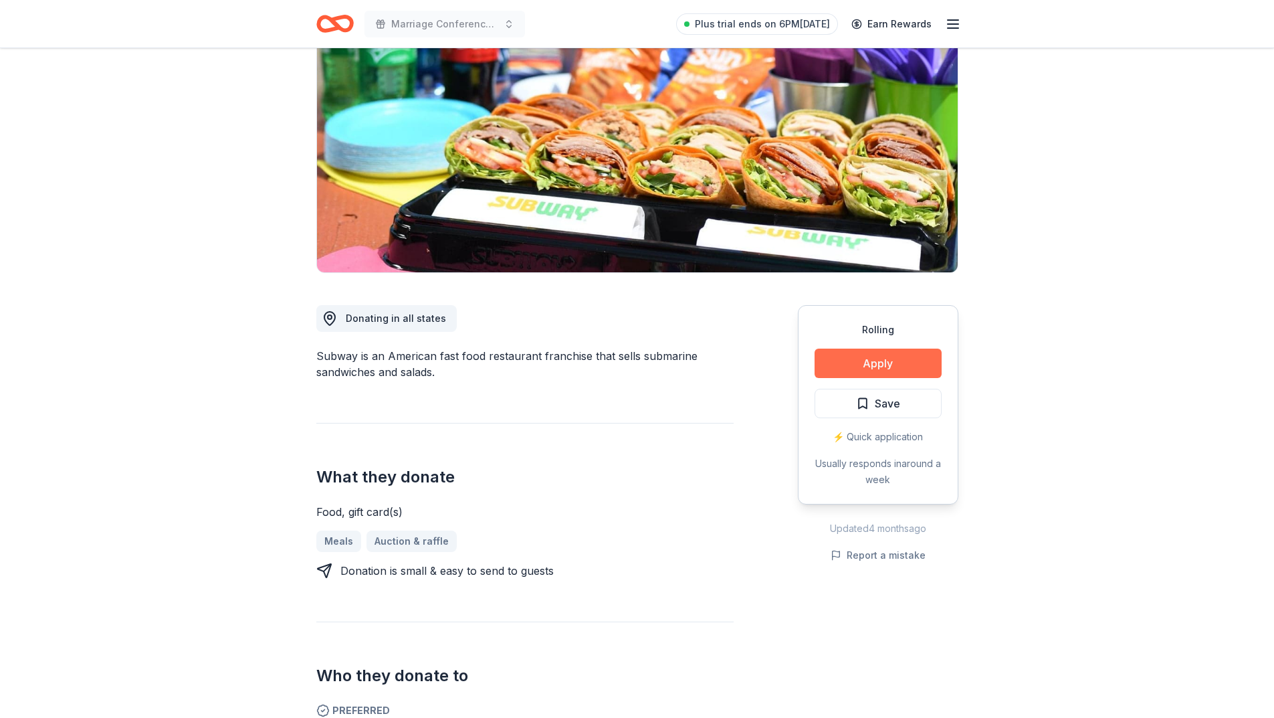
click at [871, 356] on button "Apply" at bounding box center [878, 362] width 127 height 29
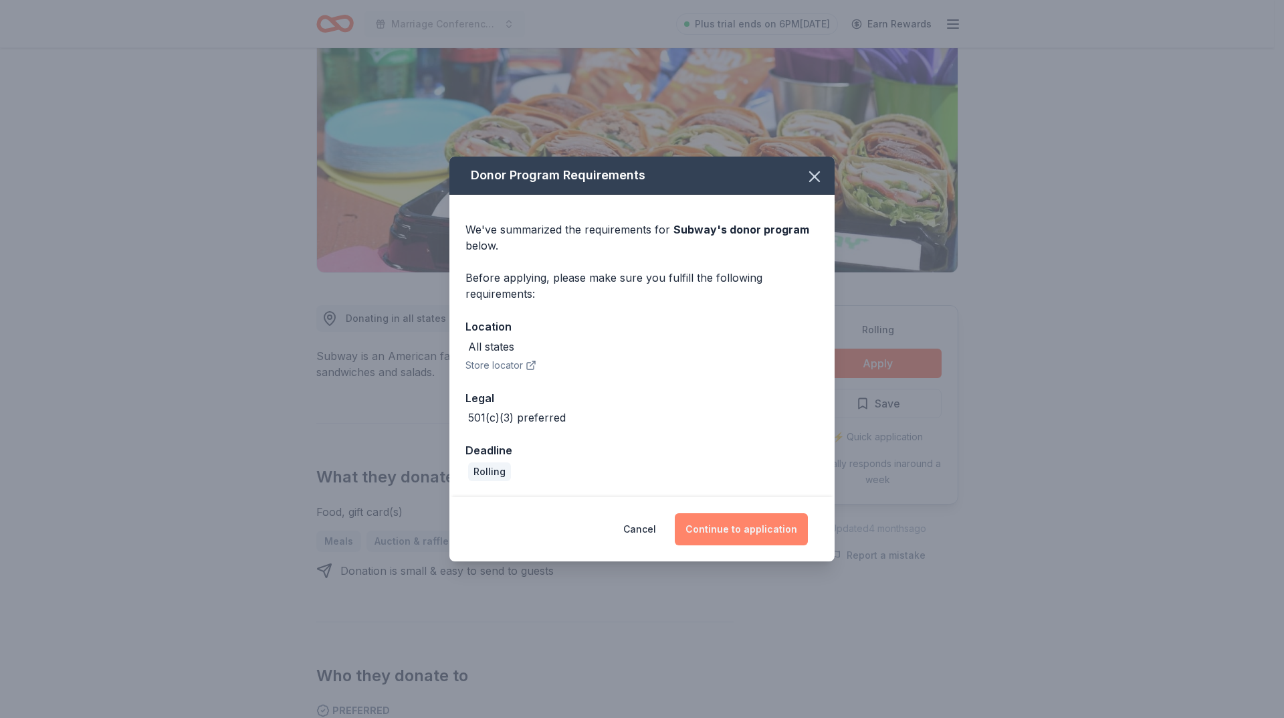
click at [760, 528] on button "Continue to application" at bounding box center [741, 529] width 133 height 32
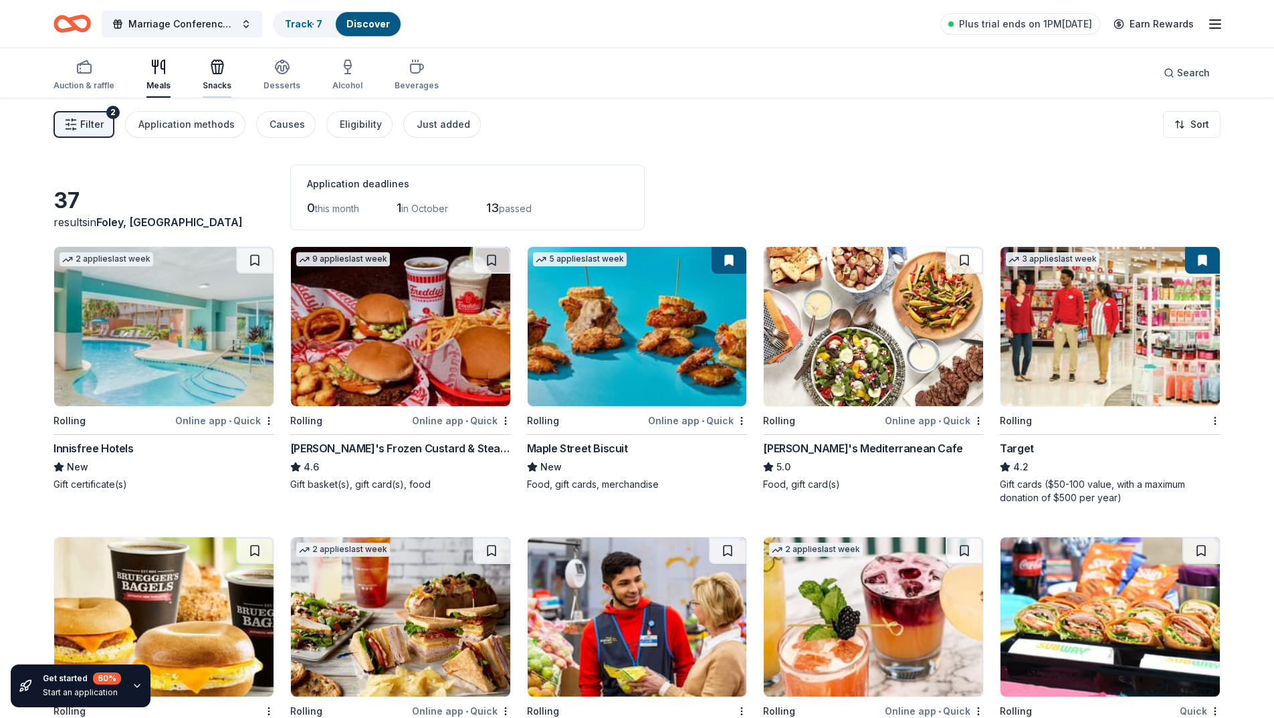
click at [219, 76] on div "Snacks" at bounding box center [217, 75] width 29 height 32
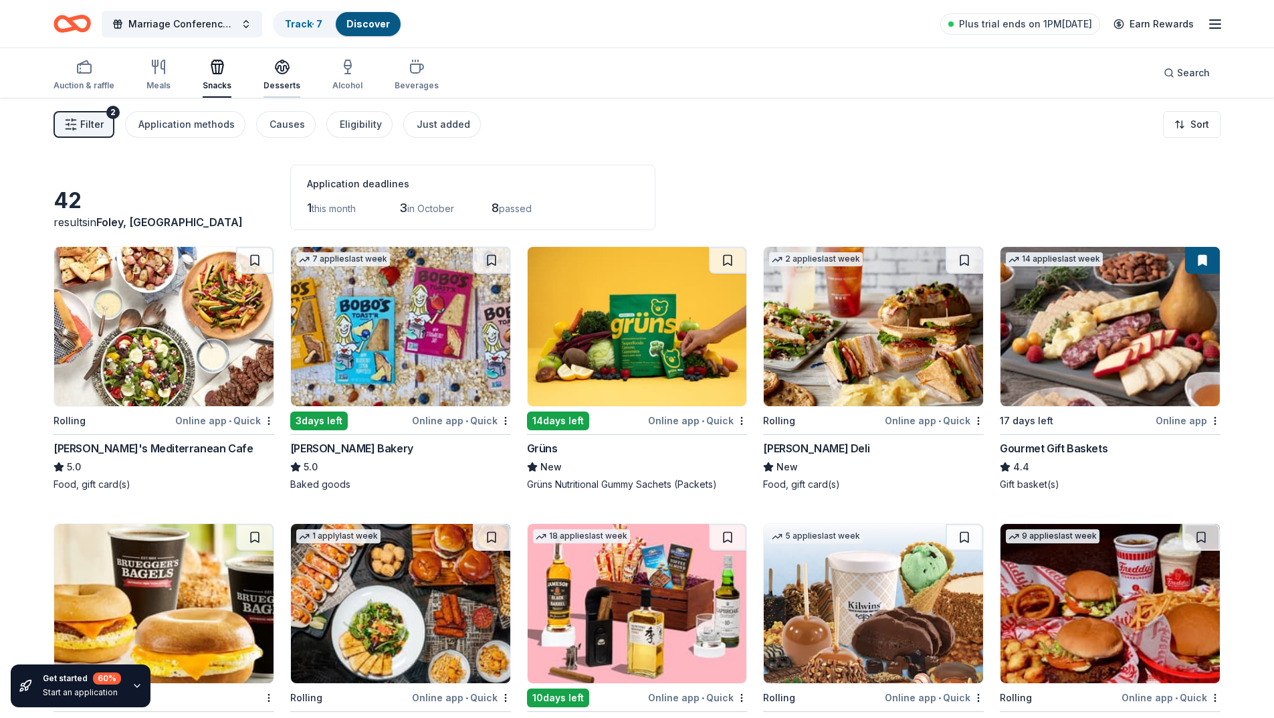
click at [281, 73] on icon "button" at bounding box center [282, 71] width 12 height 5
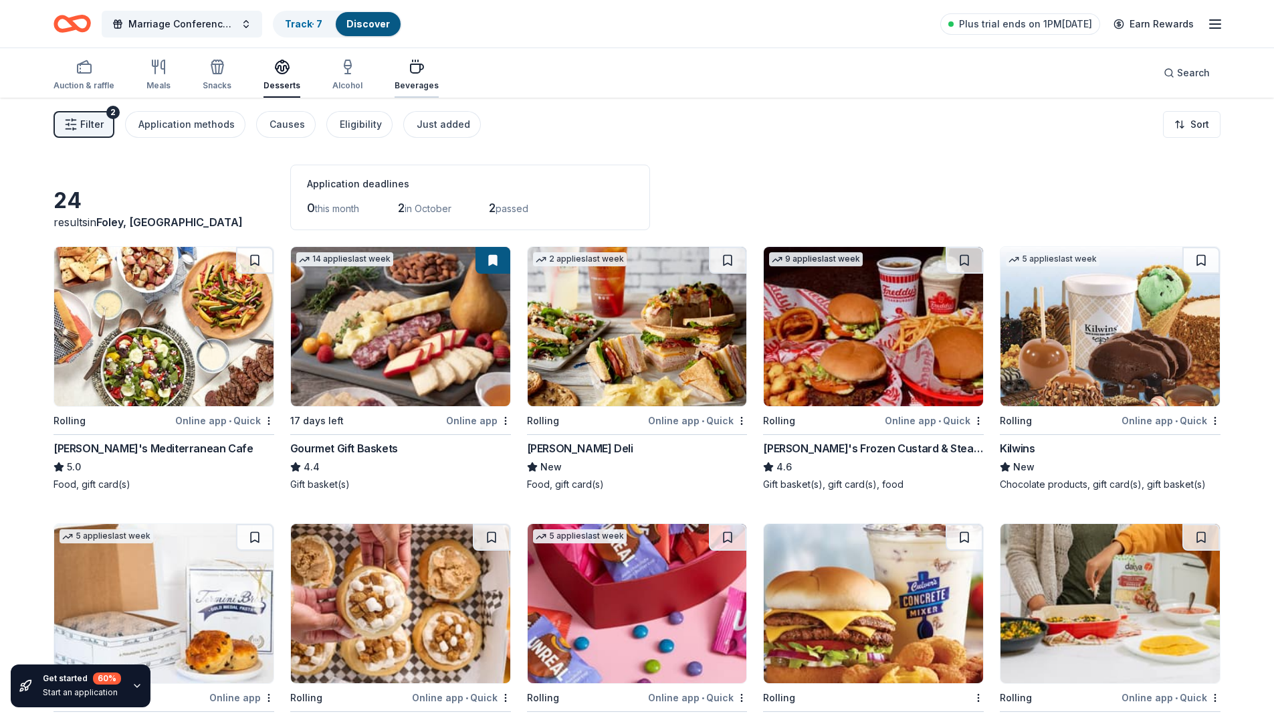
click at [411, 80] on div "Beverages" at bounding box center [417, 75] width 44 height 32
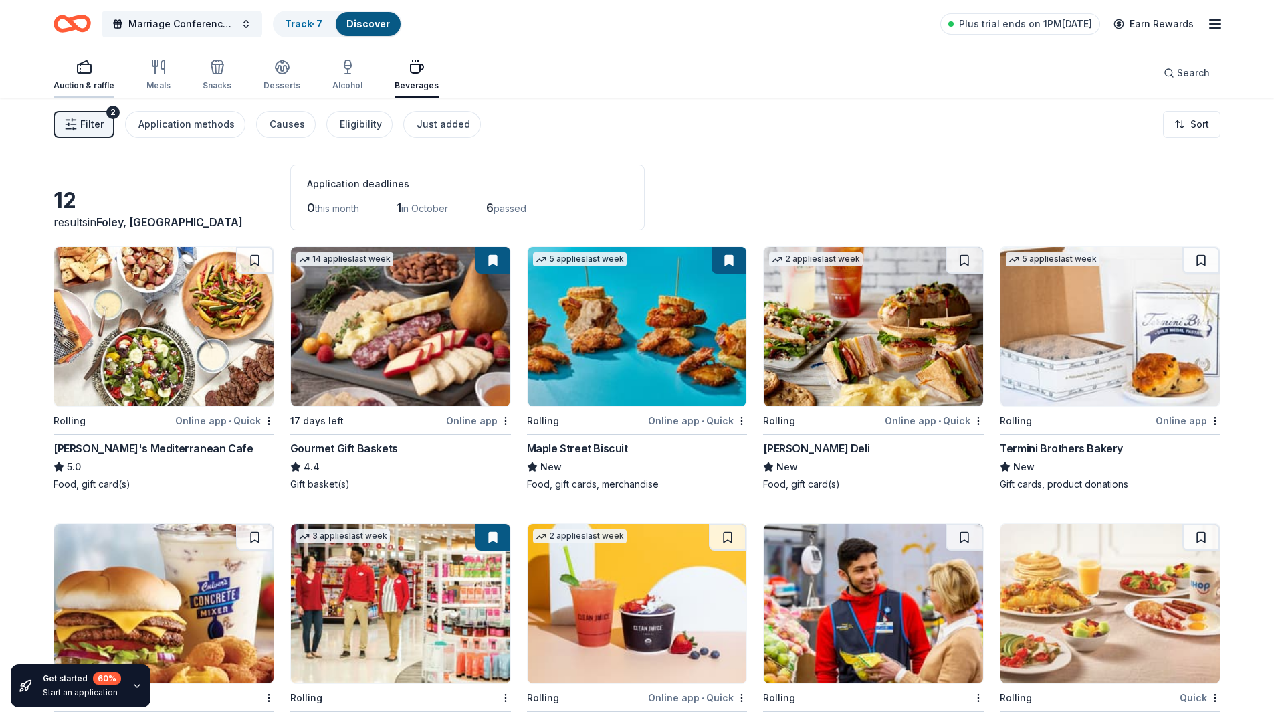
click at [97, 71] on div "button" at bounding box center [84, 67] width 61 height 16
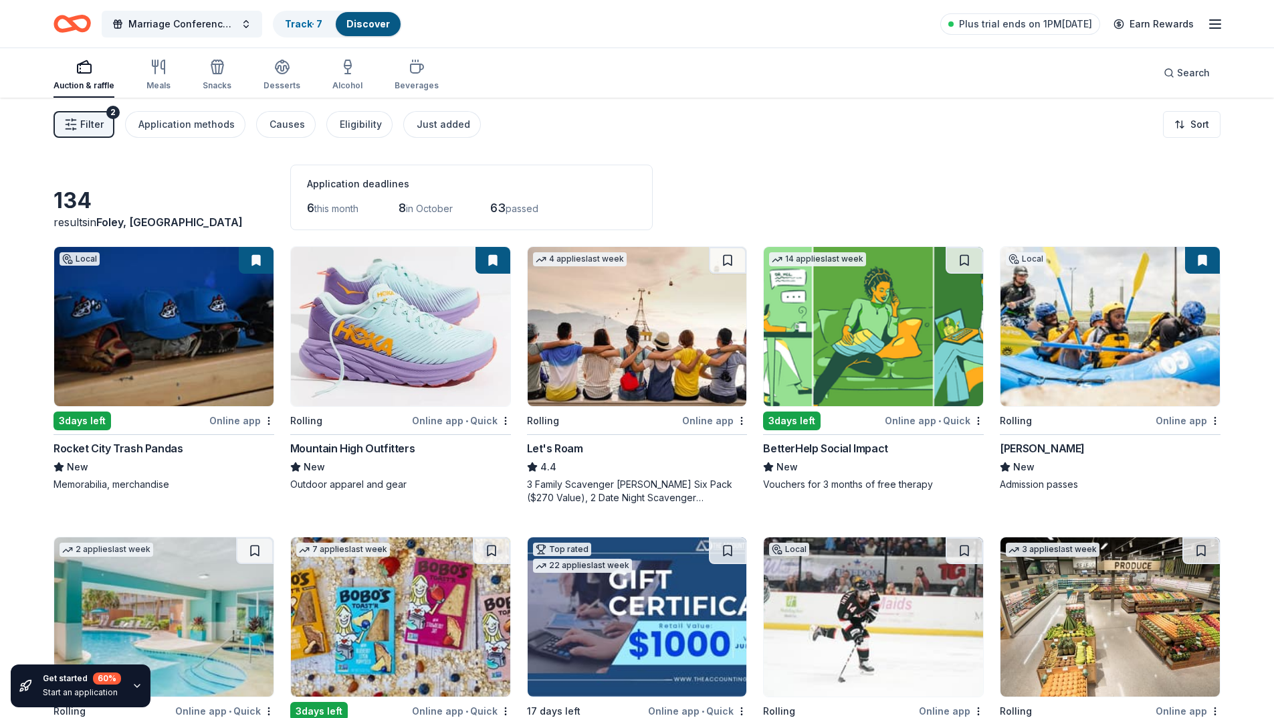
click at [486, 422] on div "Online app • Quick" at bounding box center [461, 420] width 99 height 17
click at [476, 418] on div "Online app • Quick" at bounding box center [461, 420] width 99 height 17
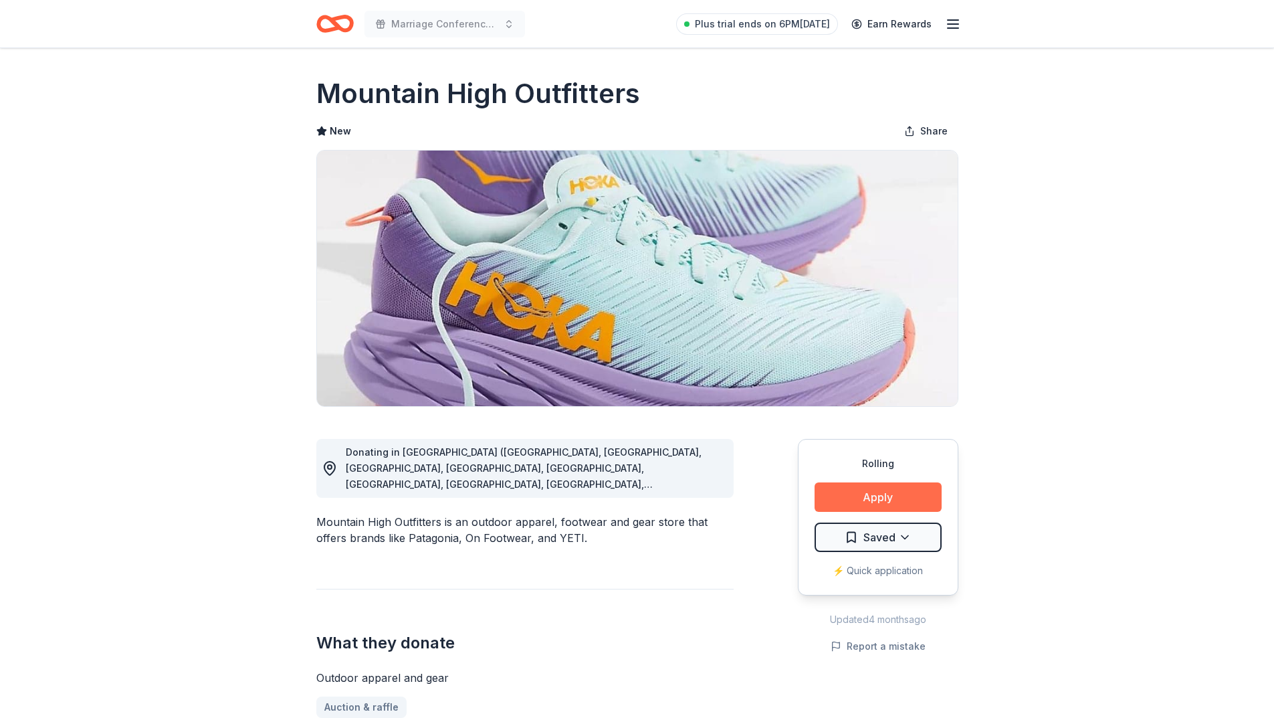
click at [880, 496] on button "Apply" at bounding box center [878, 496] width 127 height 29
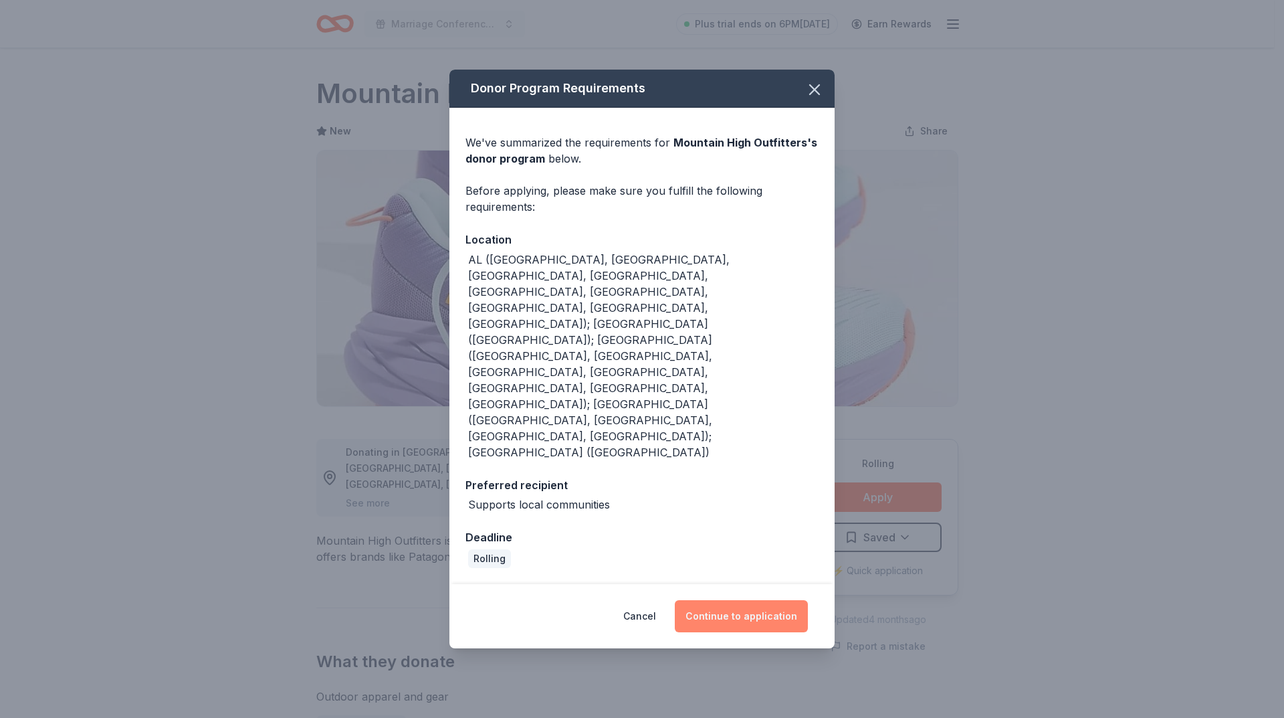
click at [759, 600] on button "Continue to application" at bounding box center [741, 616] width 133 height 32
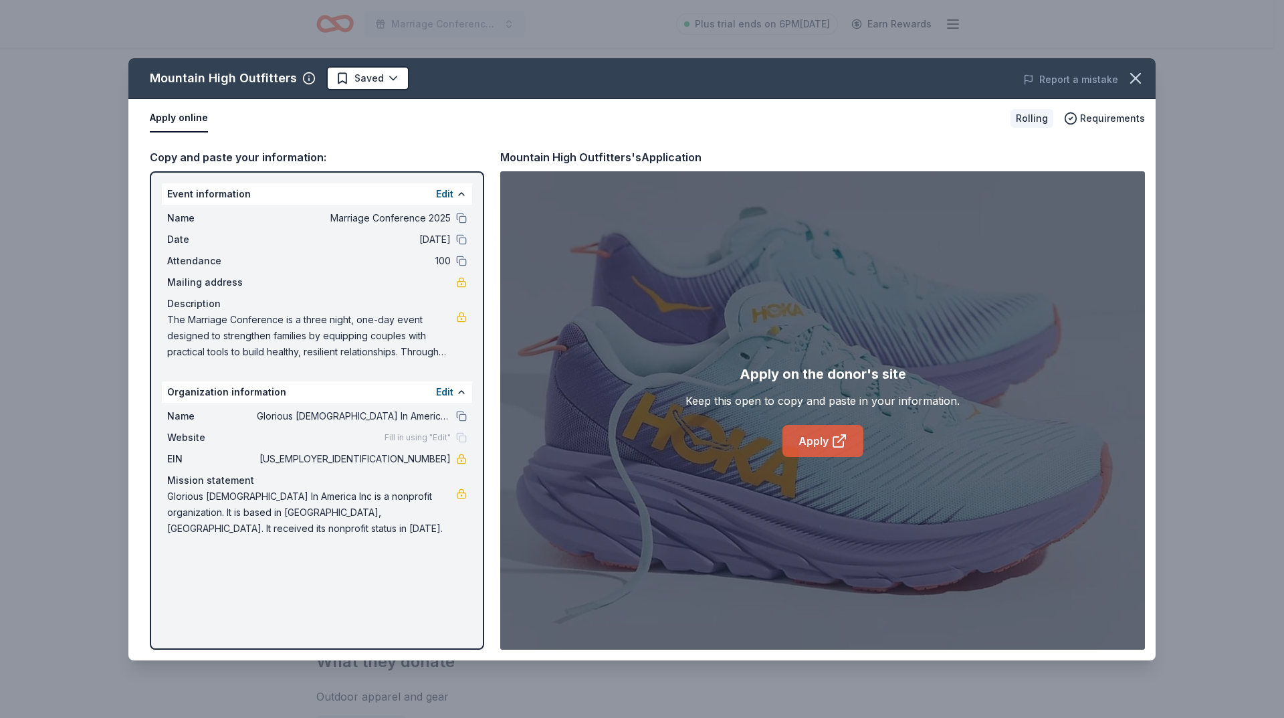
click at [811, 441] on link "Apply" at bounding box center [823, 441] width 81 height 32
click at [1132, 76] on icon "button" at bounding box center [1135, 78] width 19 height 19
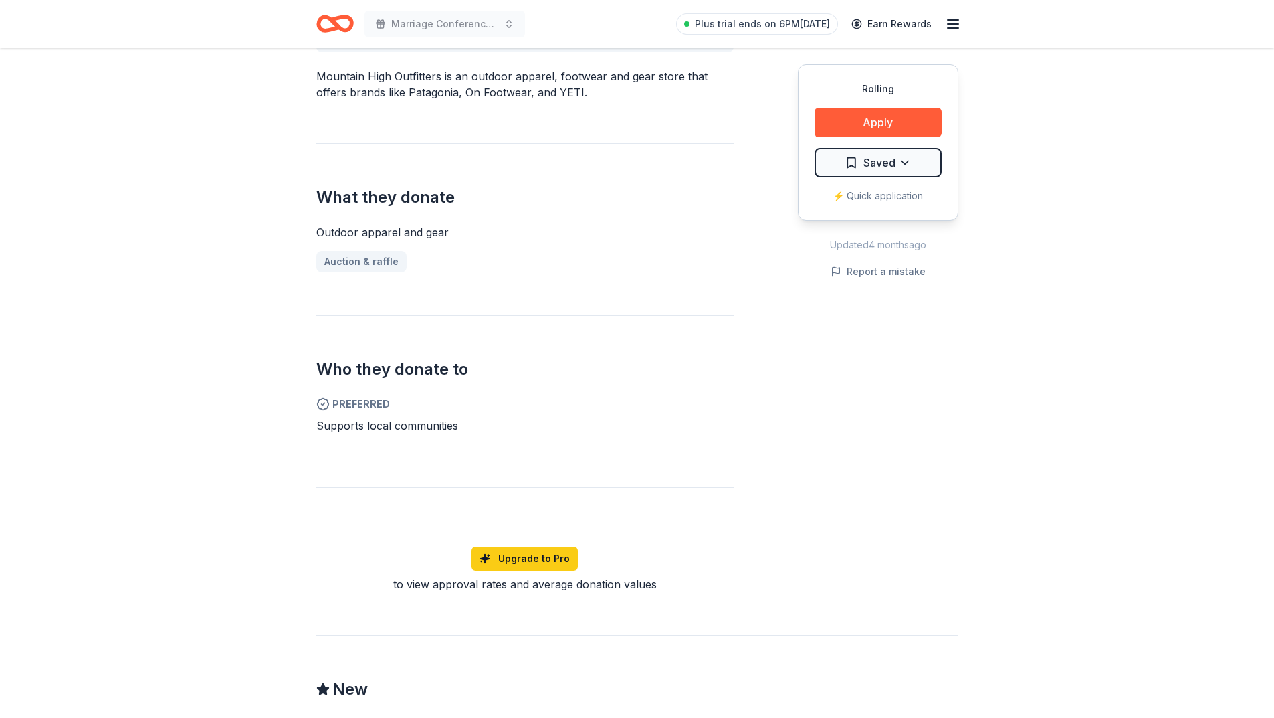
scroll to position [468, 0]
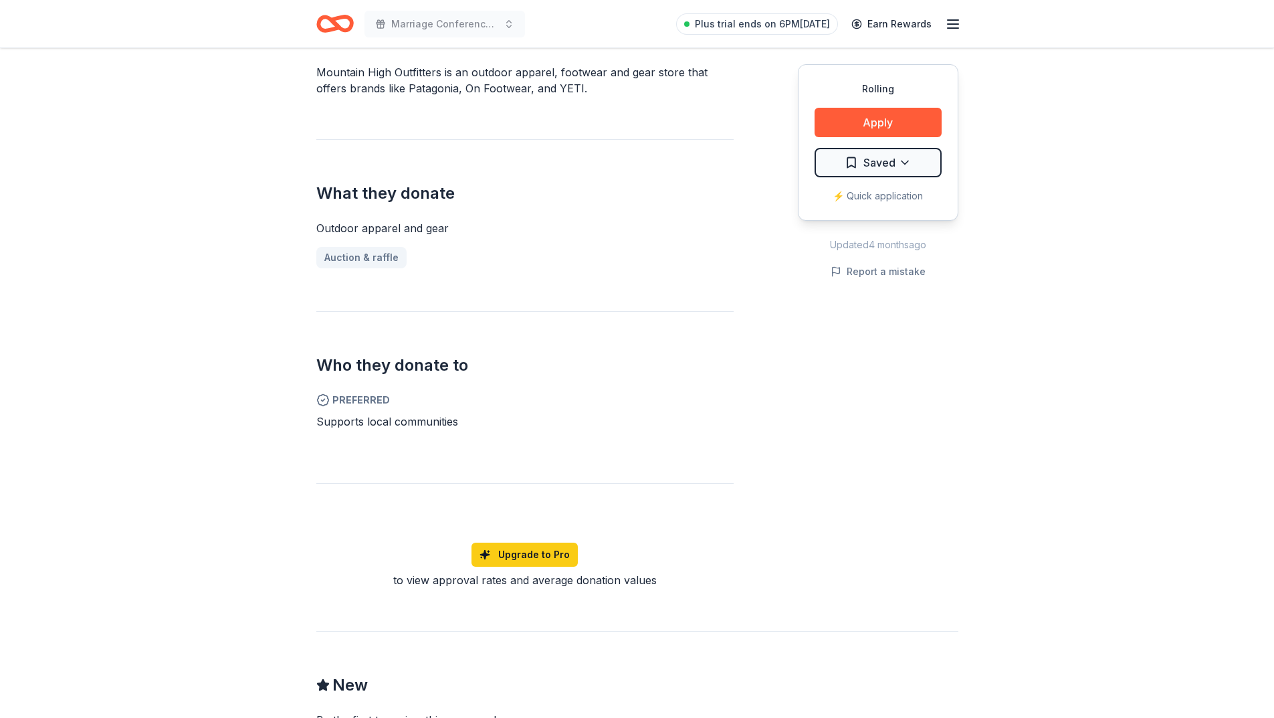
click at [405, 227] on div "Outdoor apparel and gear" at bounding box center [524, 228] width 417 height 16
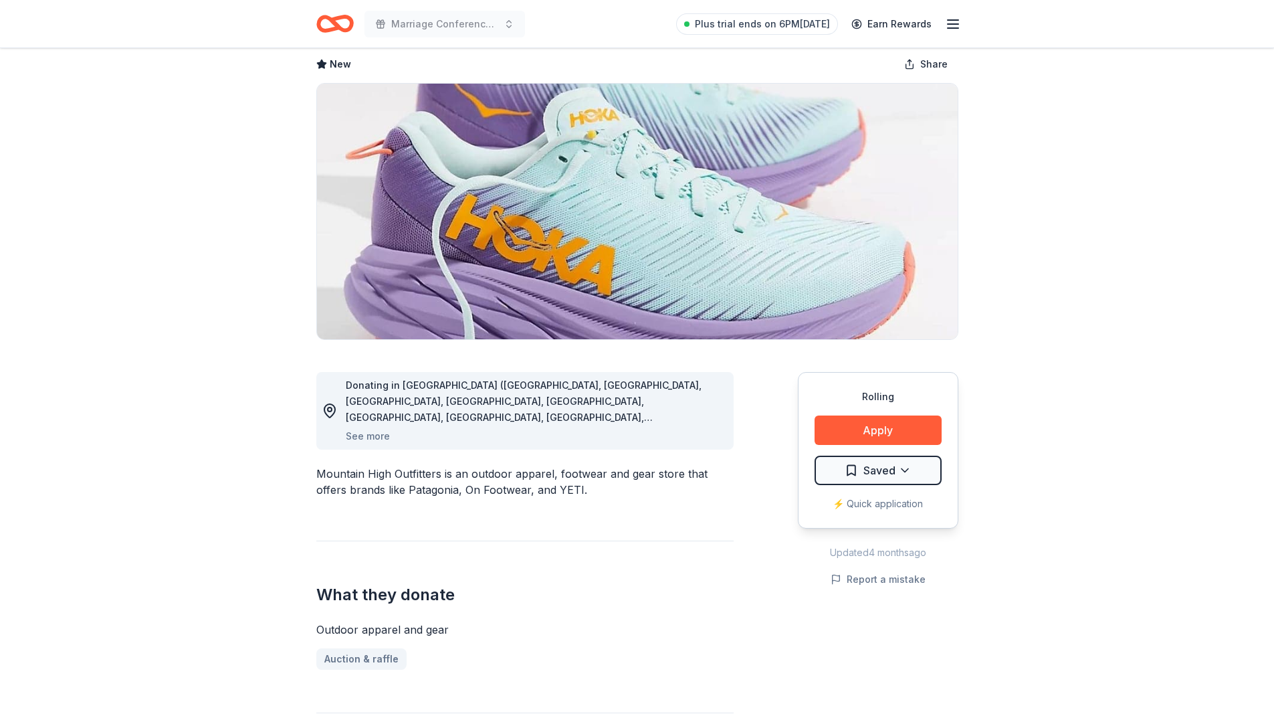
scroll to position [0, 0]
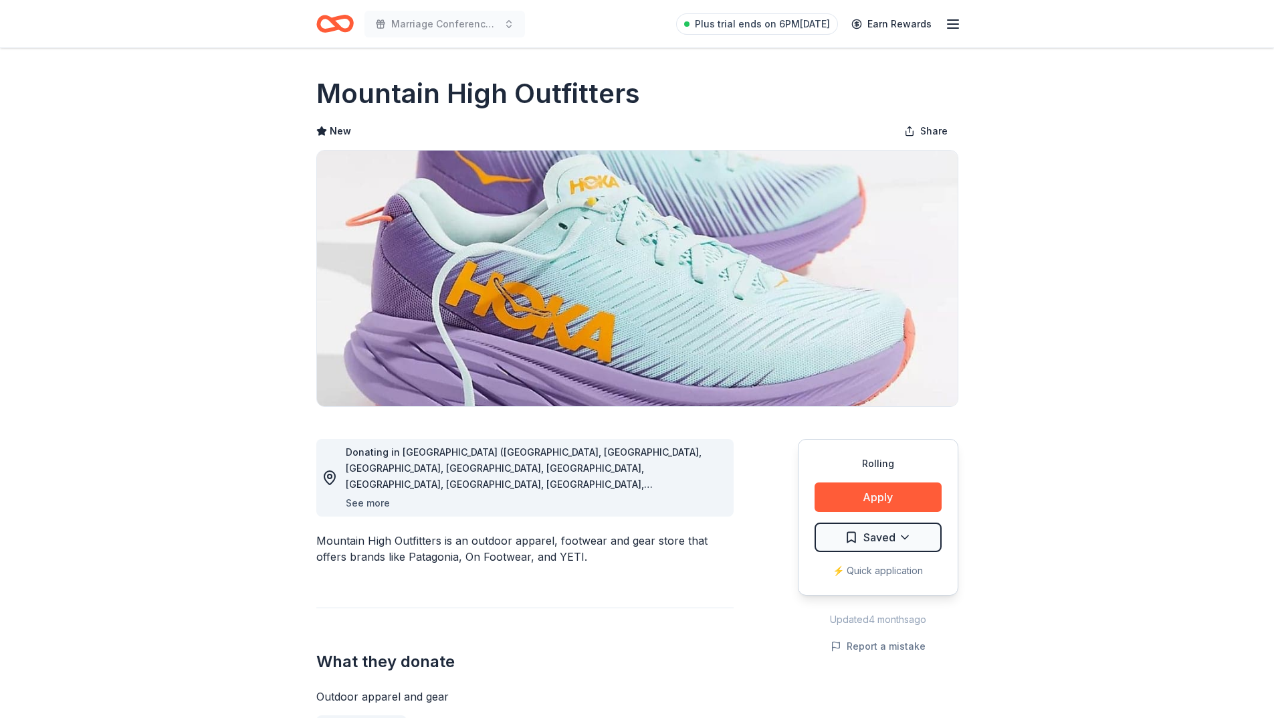
click at [361, 498] on button "See more" at bounding box center [368, 503] width 44 height 16
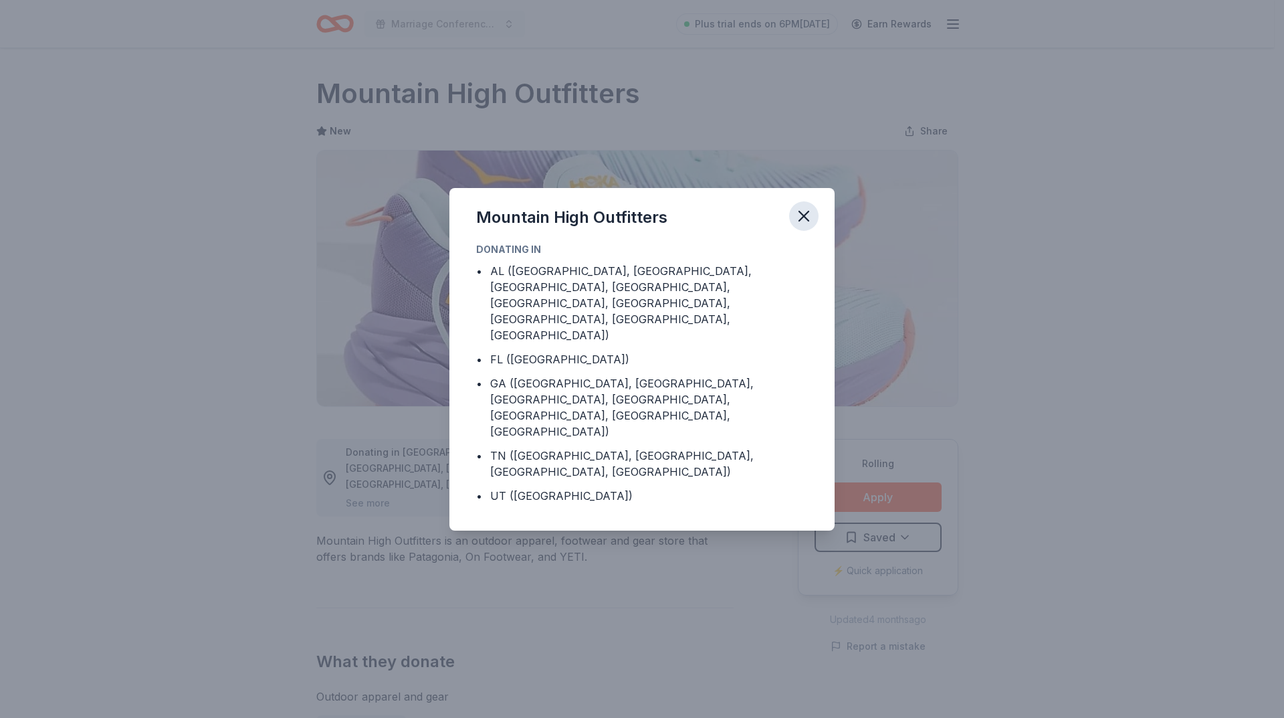
click at [806, 225] on icon "button" at bounding box center [804, 216] width 19 height 19
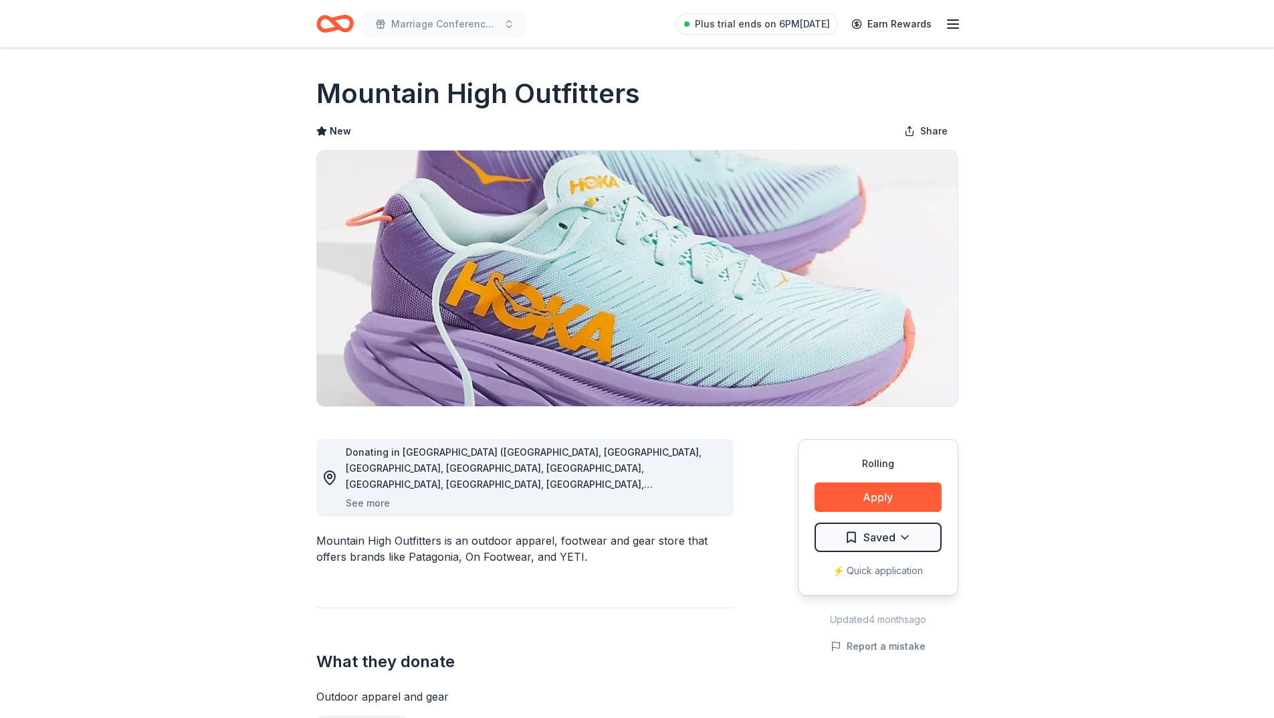
click at [583, 302] on img at bounding box center [637, 278] width 641 height 256
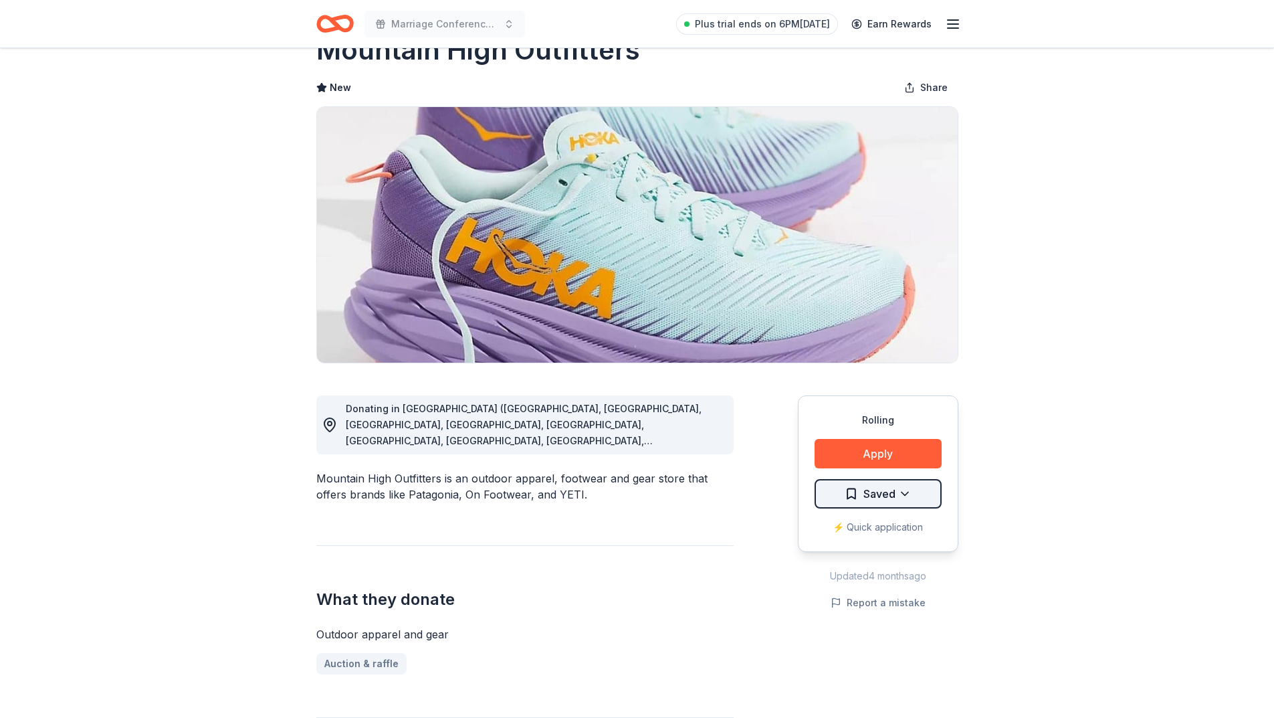
scroll to position [67, 0]
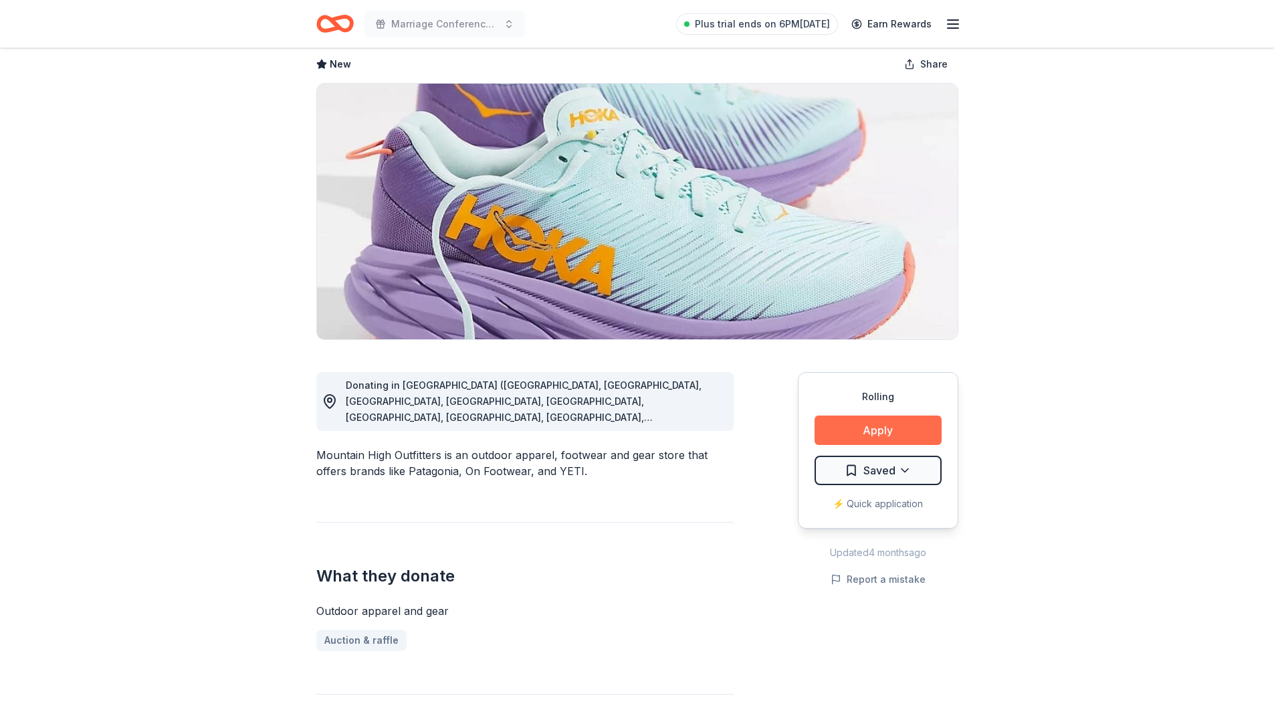
click at [864, 436] on button "Apply" at bounding box center [878, 429] width 127 height 29
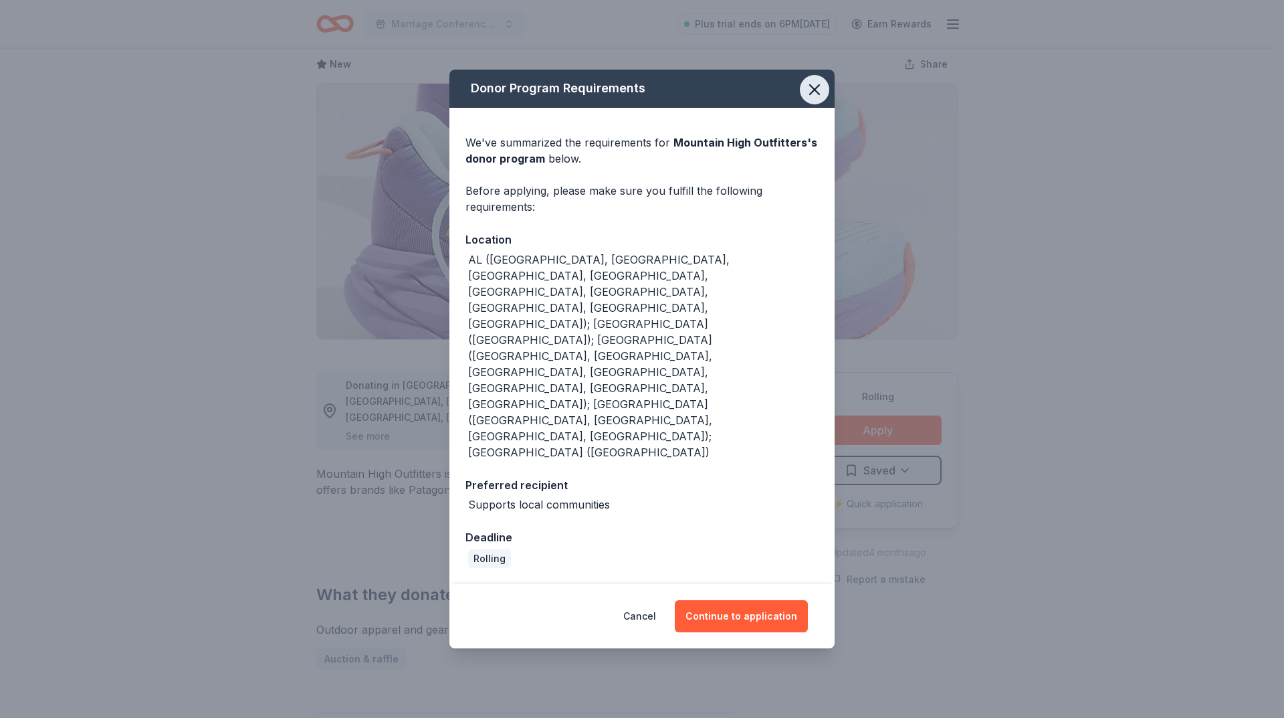
click at [811, 99] on icon "button" at bounding box center [814, 89] width 19 height 19
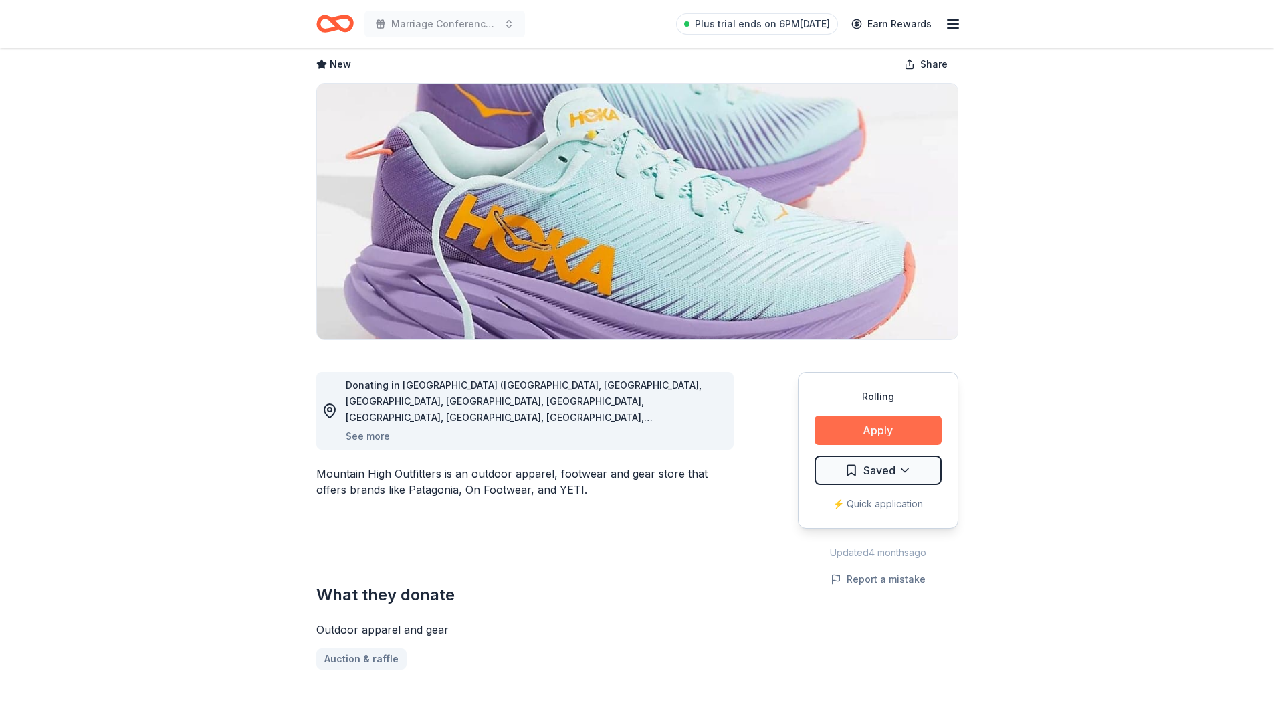
click at [843, 425] on button "Apply" at bounding box center [878, 429] width 127 height 29
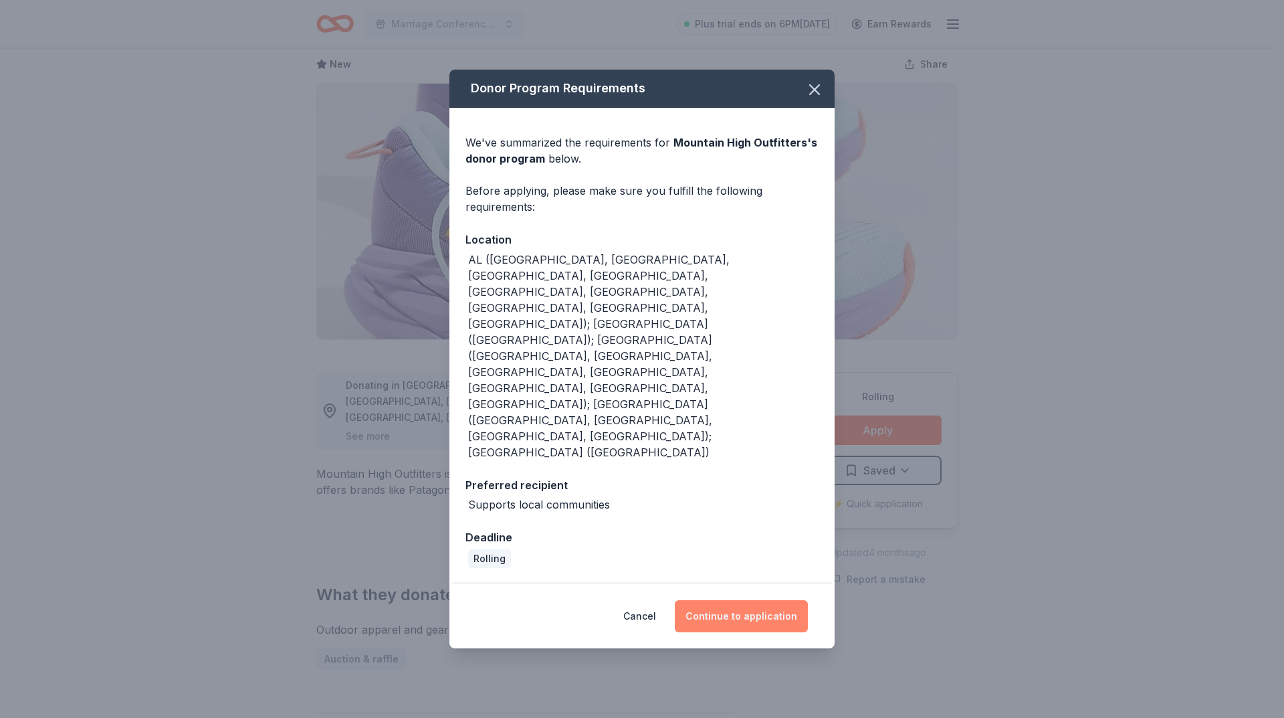
click at [750, 600] on button "Continue to application" at bounding box center [741, 616] width 133 height 32
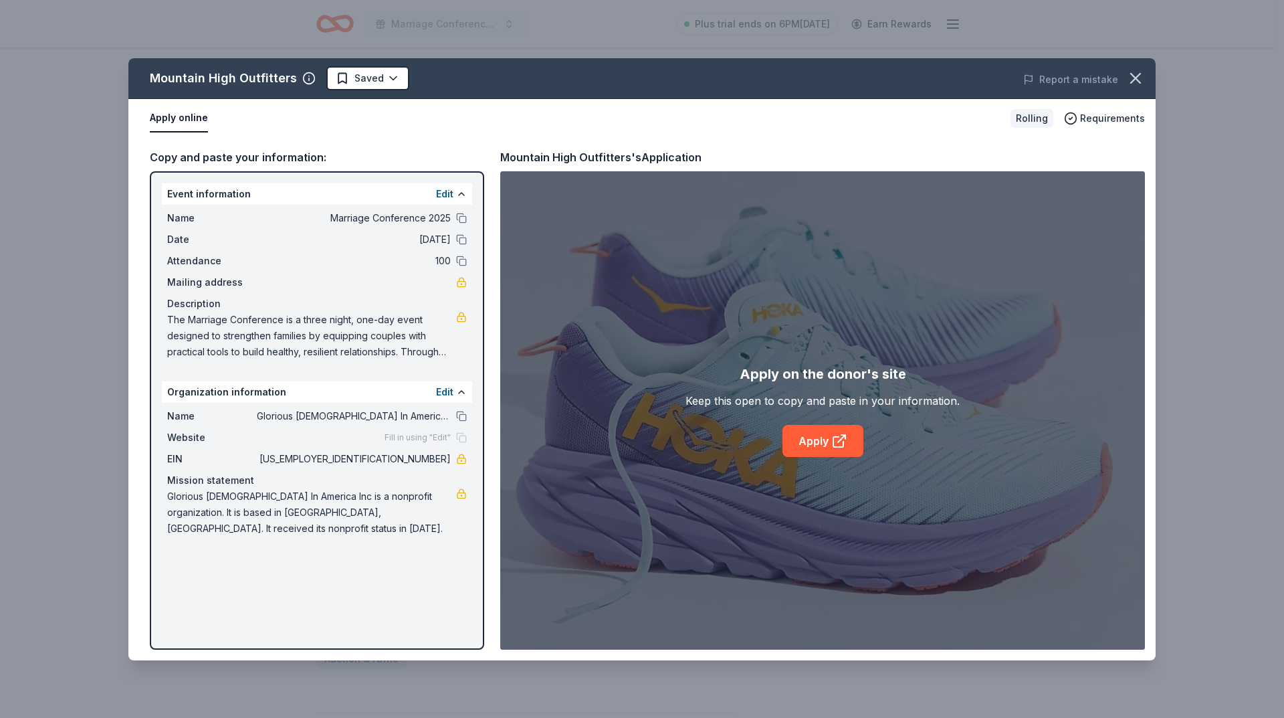
click at [167, 318] on span "The Marriage Conference is a three night, one-day event designed to strengthen …" at bounding box center [311, 336] width 289 height 48
drag, startPoint x: 167, startPoint y: 318, endPoint x: 429, endPoint y: 361, distance: 264.9
click at [429, 361] on div "Name Marriage Conference 2025 Date [DATE] Attendance 100 Mailing address Descri…" at bounding box center [317, 285] width 310 height 161
click at [395, 353] on span "The Marriage Conference is a three night, one-day event designed to strengthen …" at bounding box center [311, 336] width 289 height 48
drag, startPoint x: 170, startPoint y: 315, endPoint x: 401, endPoint y: 360, distance: 235.7
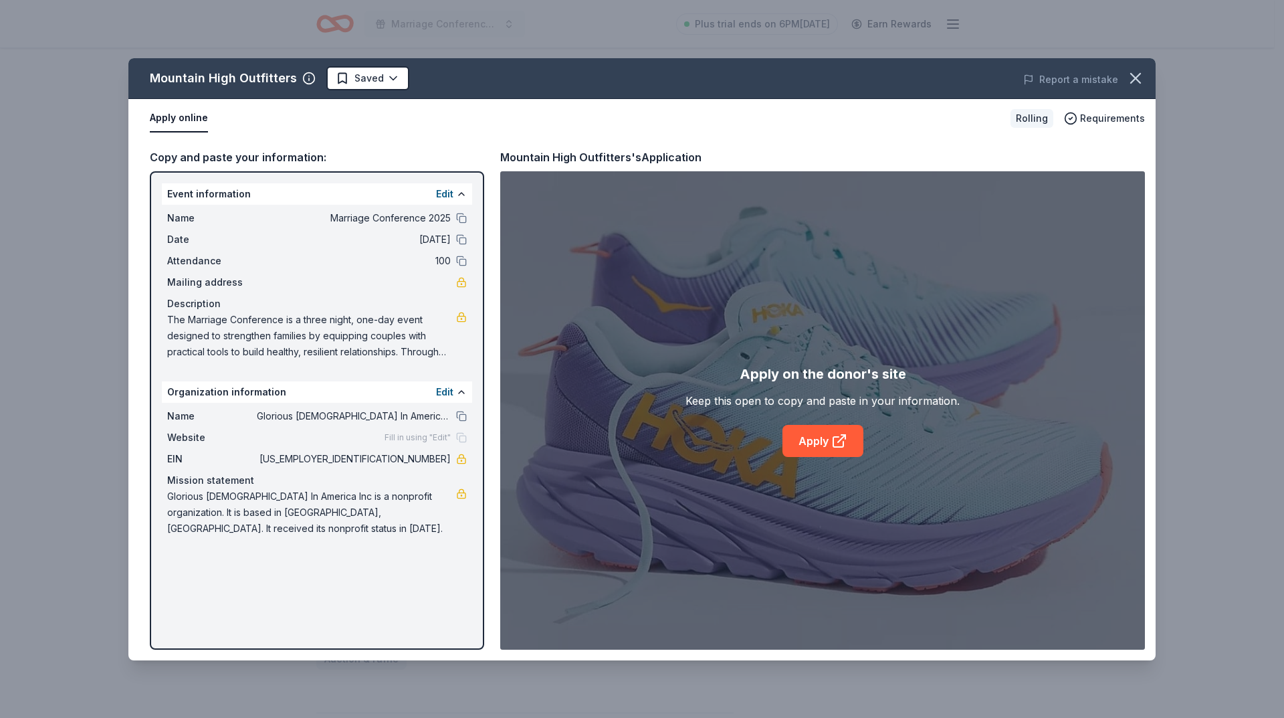
click at [401, 360] on div "Name Marriage Conference 2025 Date [DATE] Attendance 100 Mailing address Descri…" at bounding box center [317, 285] width 310 height 161
click at [1137, 78] on icon "button" at bounding box center [1135, 78] width 19 height 19
